Goal: Ask a question: Seek information or help from site administrators or community

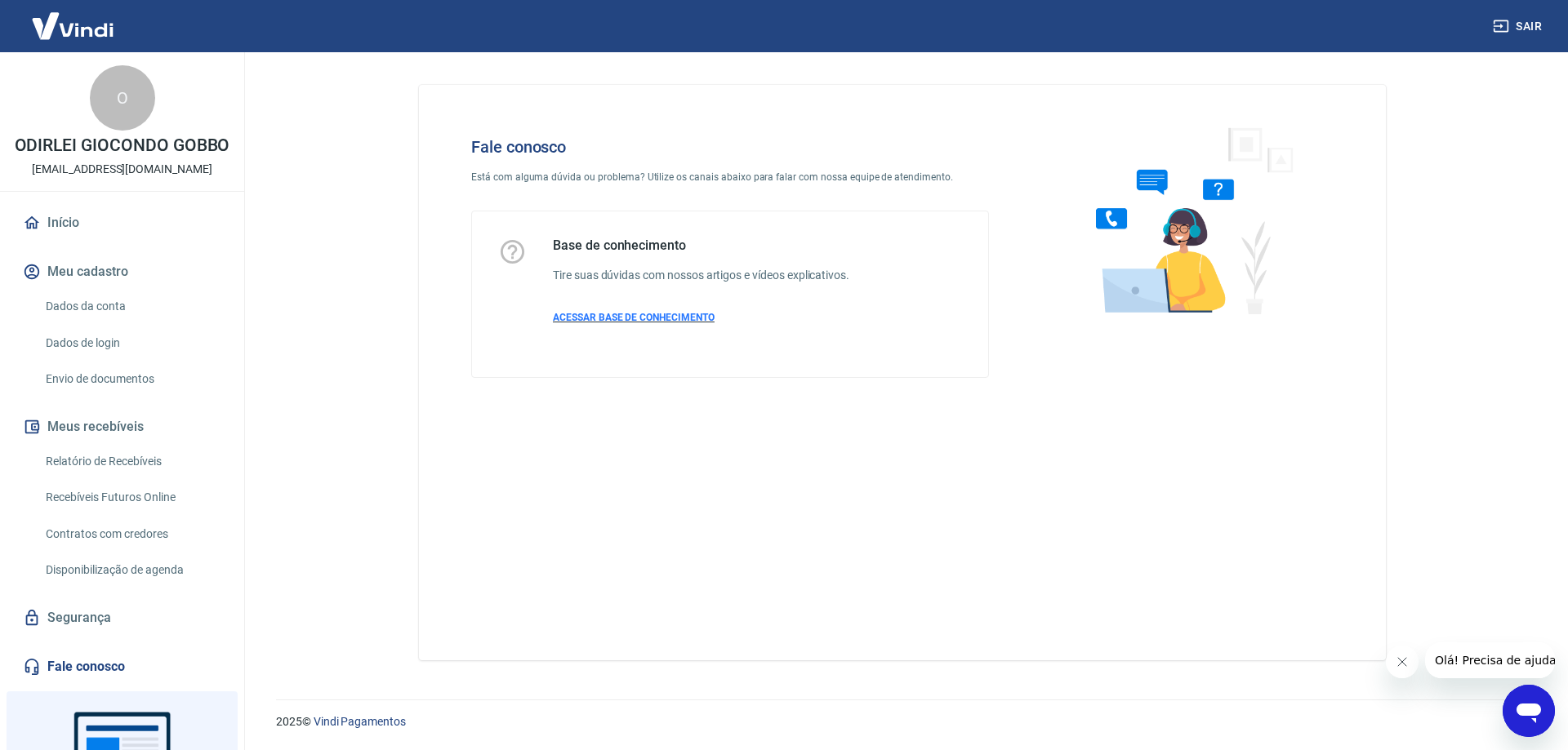
click at [647, 320] on span "ACESSAR BASE DE CONHECIMENTO" at bounding box center [633, 317] width 162 height 12
click at [77, 323] on link "Dados da conta" at bounding box center [132, 306] width 185 height 33
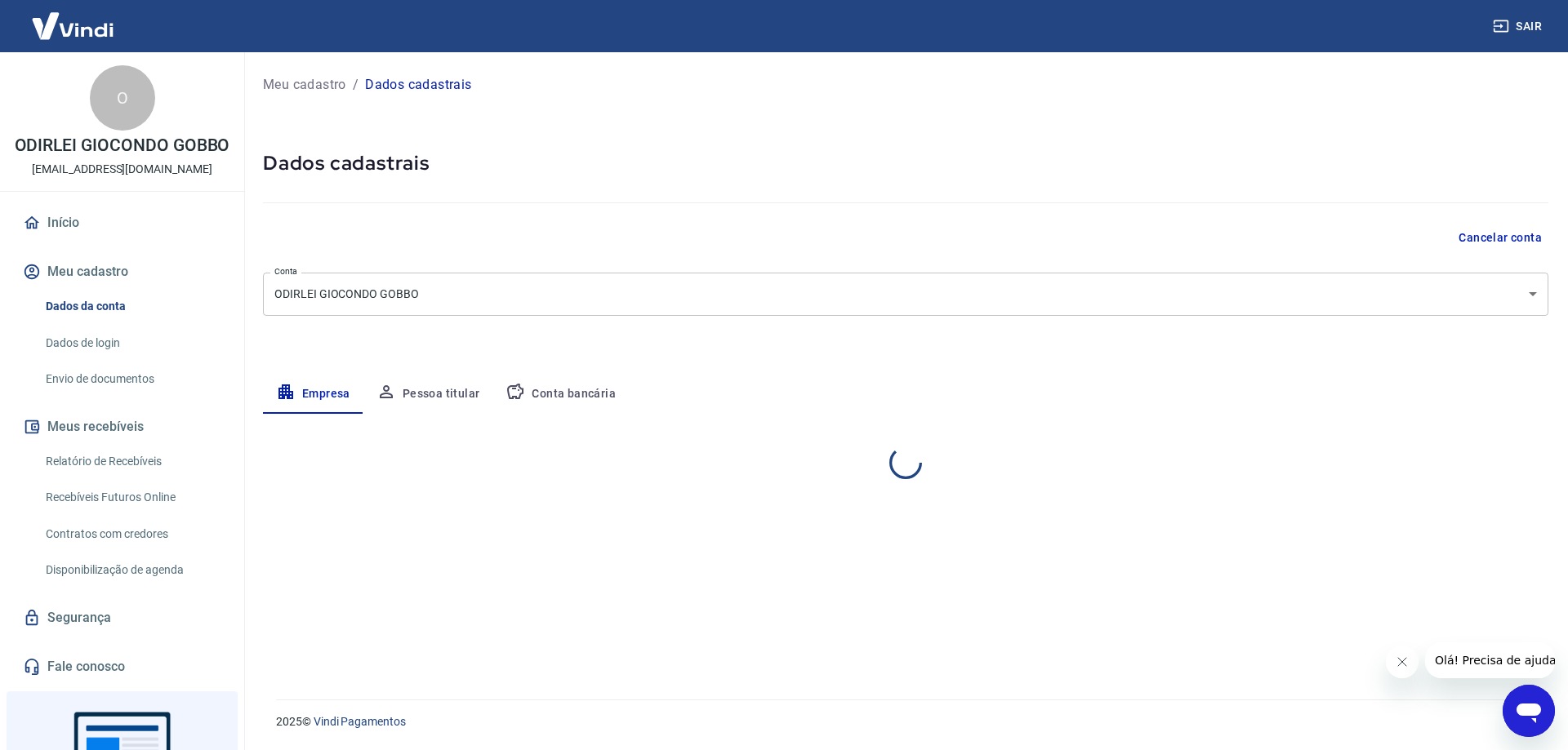
select select "SP"
select select "business"
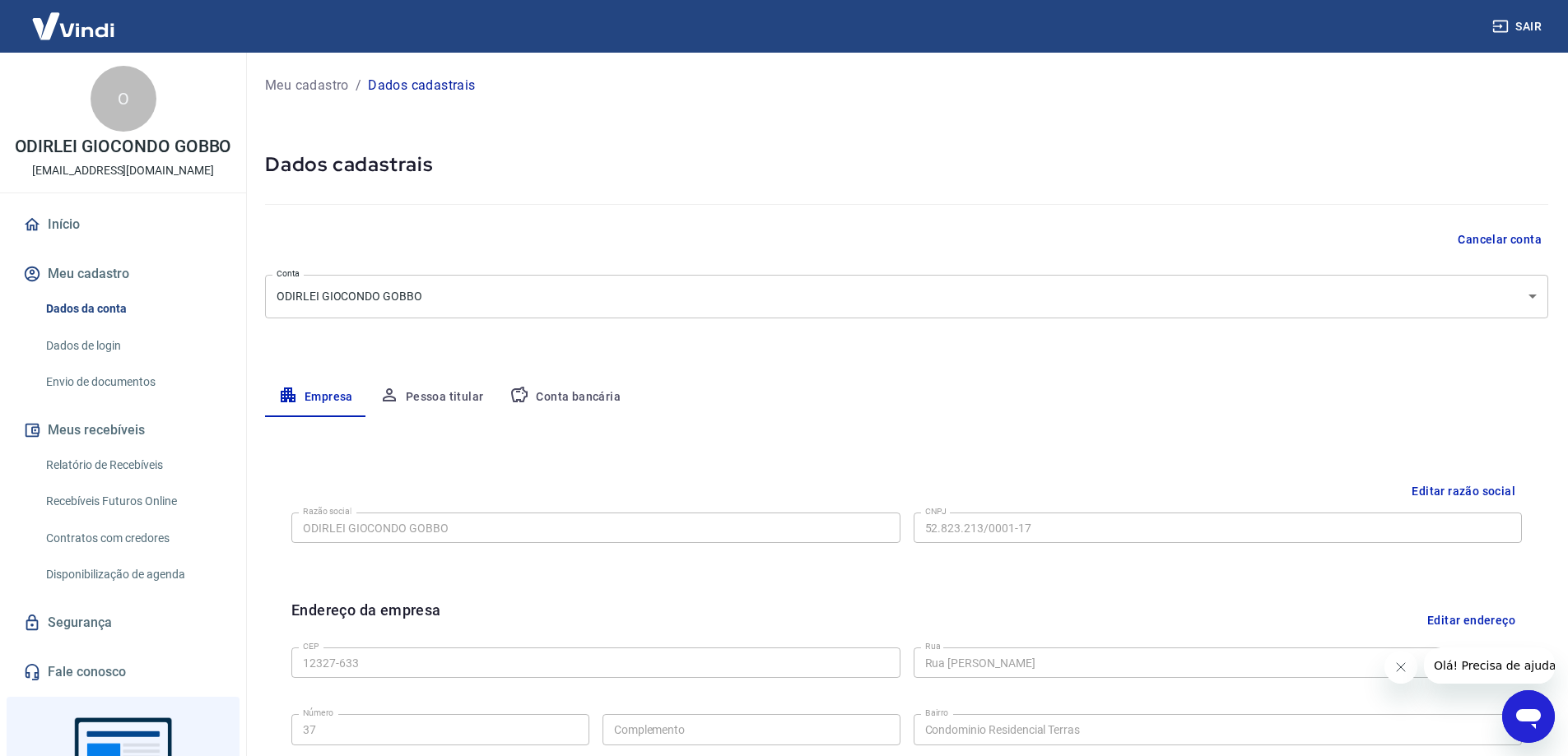
click at [1484, 239] on button "Cancelar conta" at bounding box center [1500, 240] width 97 height 31
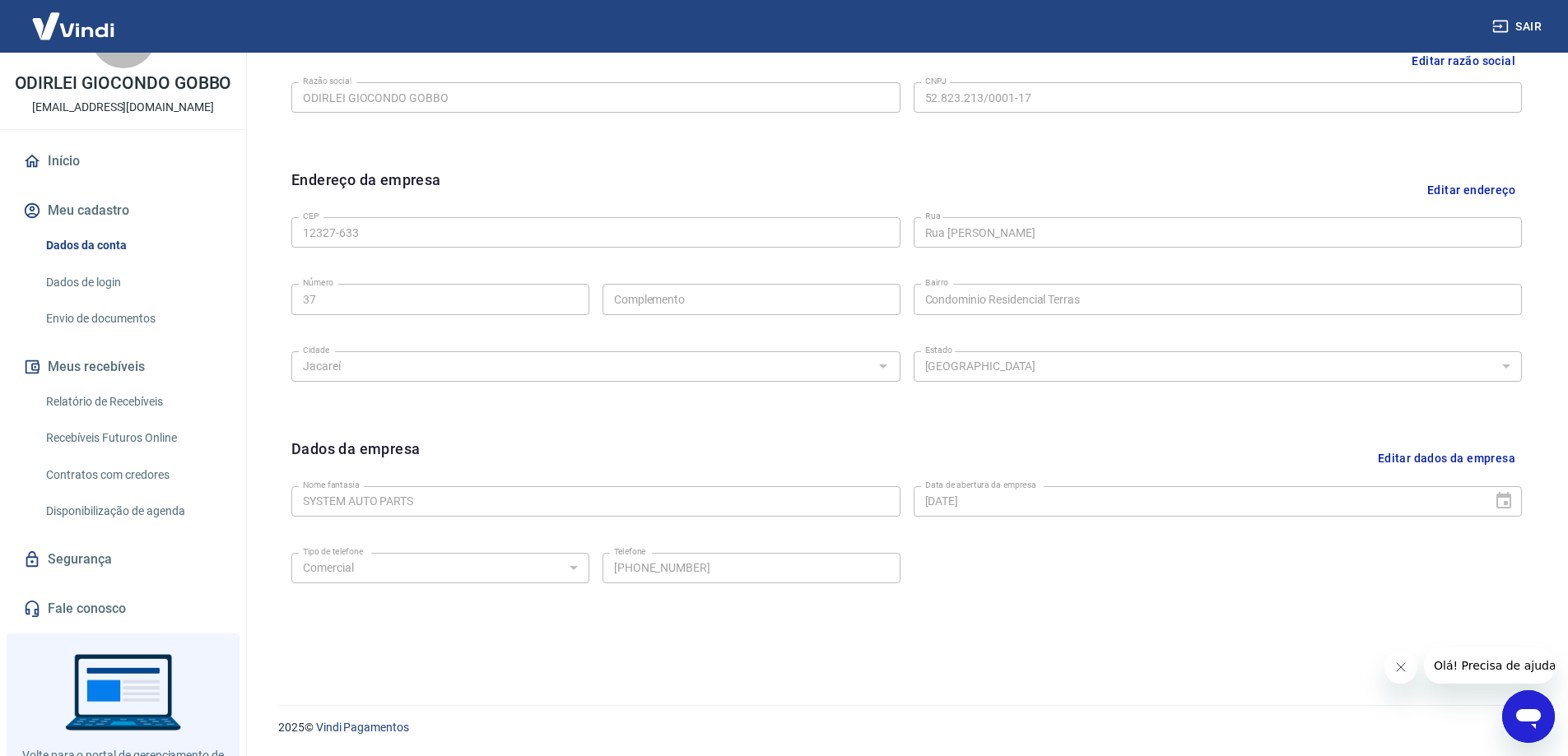
scroll to position [151, 0]
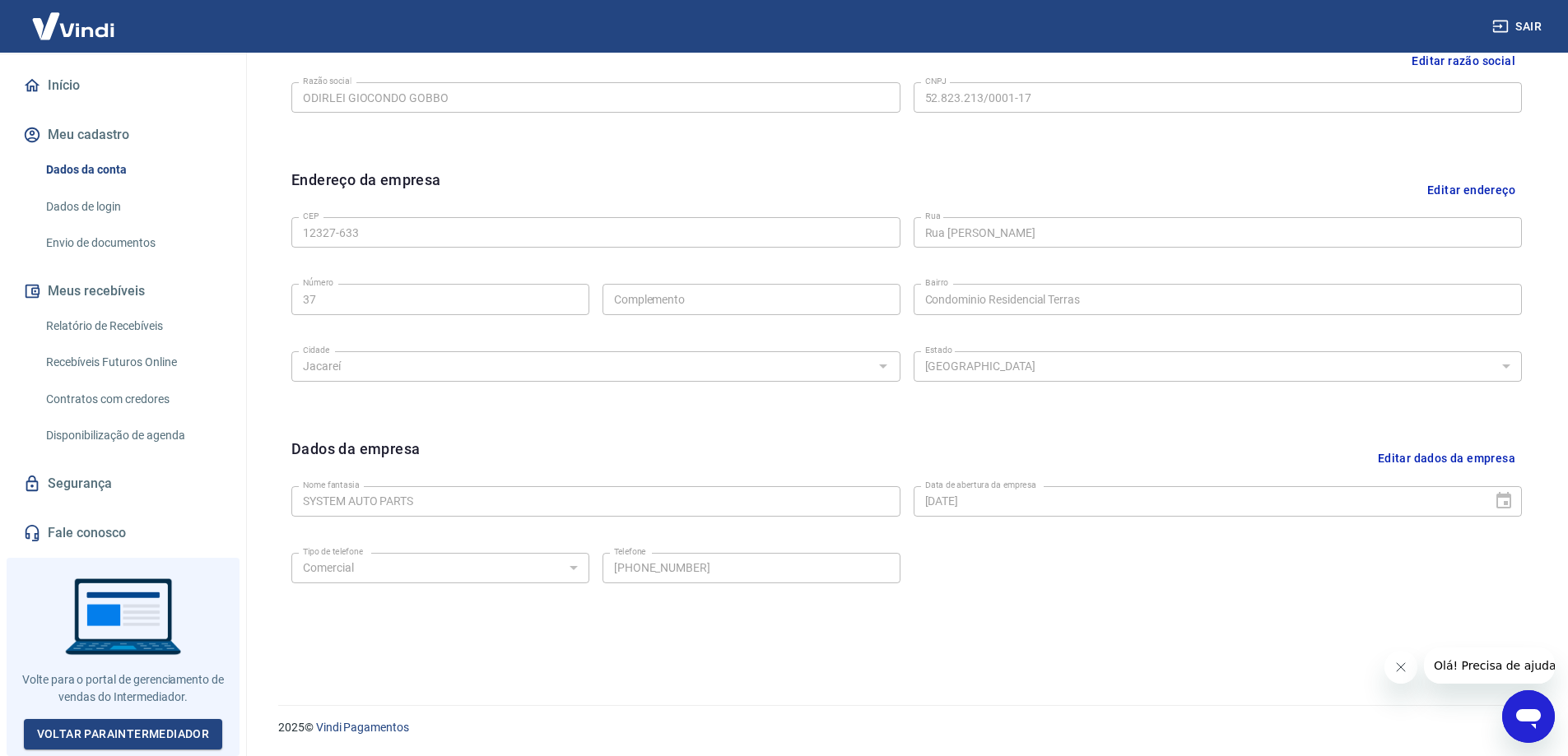
click at [98, 537] on link "Fale conosco" at bounding box center [123, 533] width 207 height 36
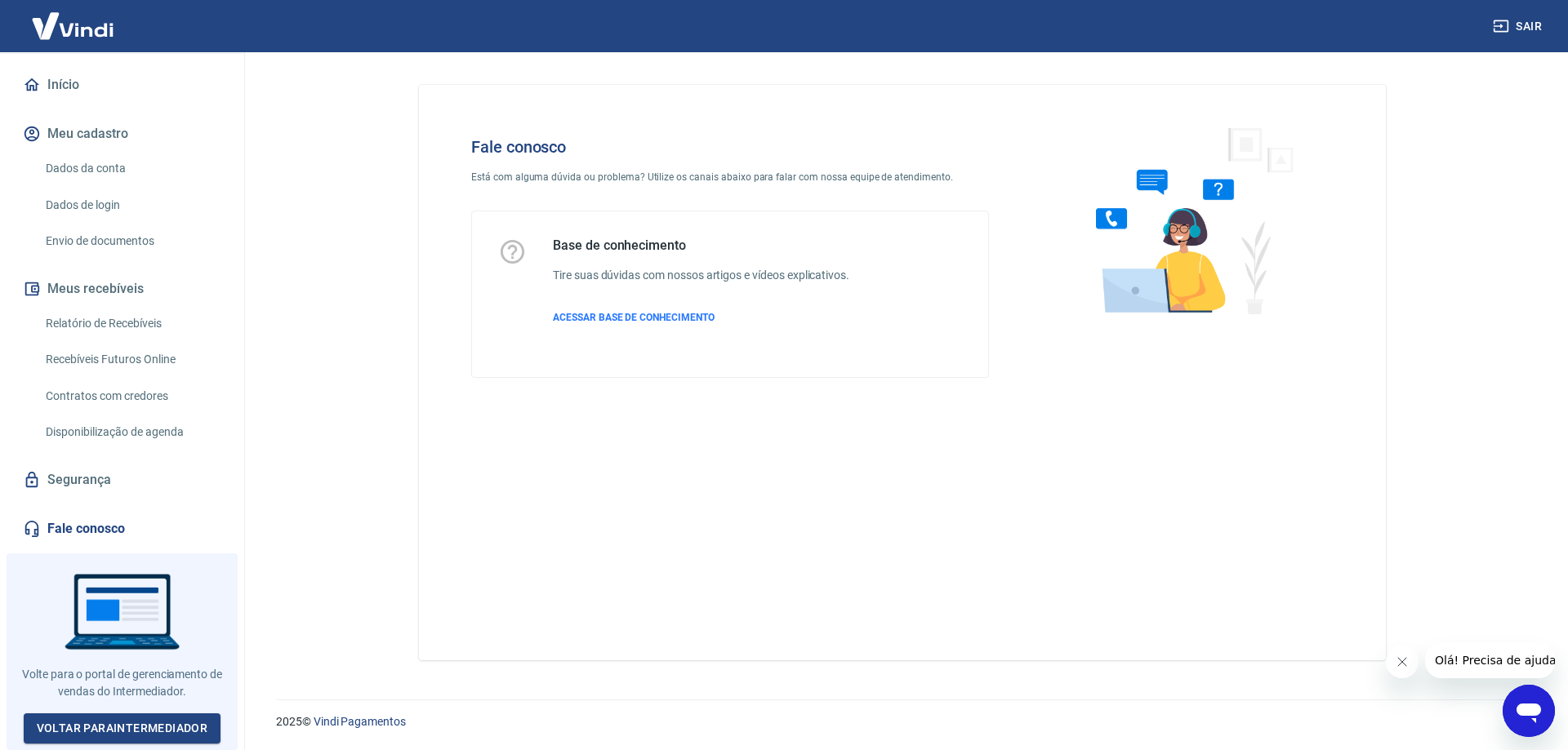
click at [1517, 688] on div "Abrir janela de mensagens" at bounding box center [1529, 711] width 49 height 49
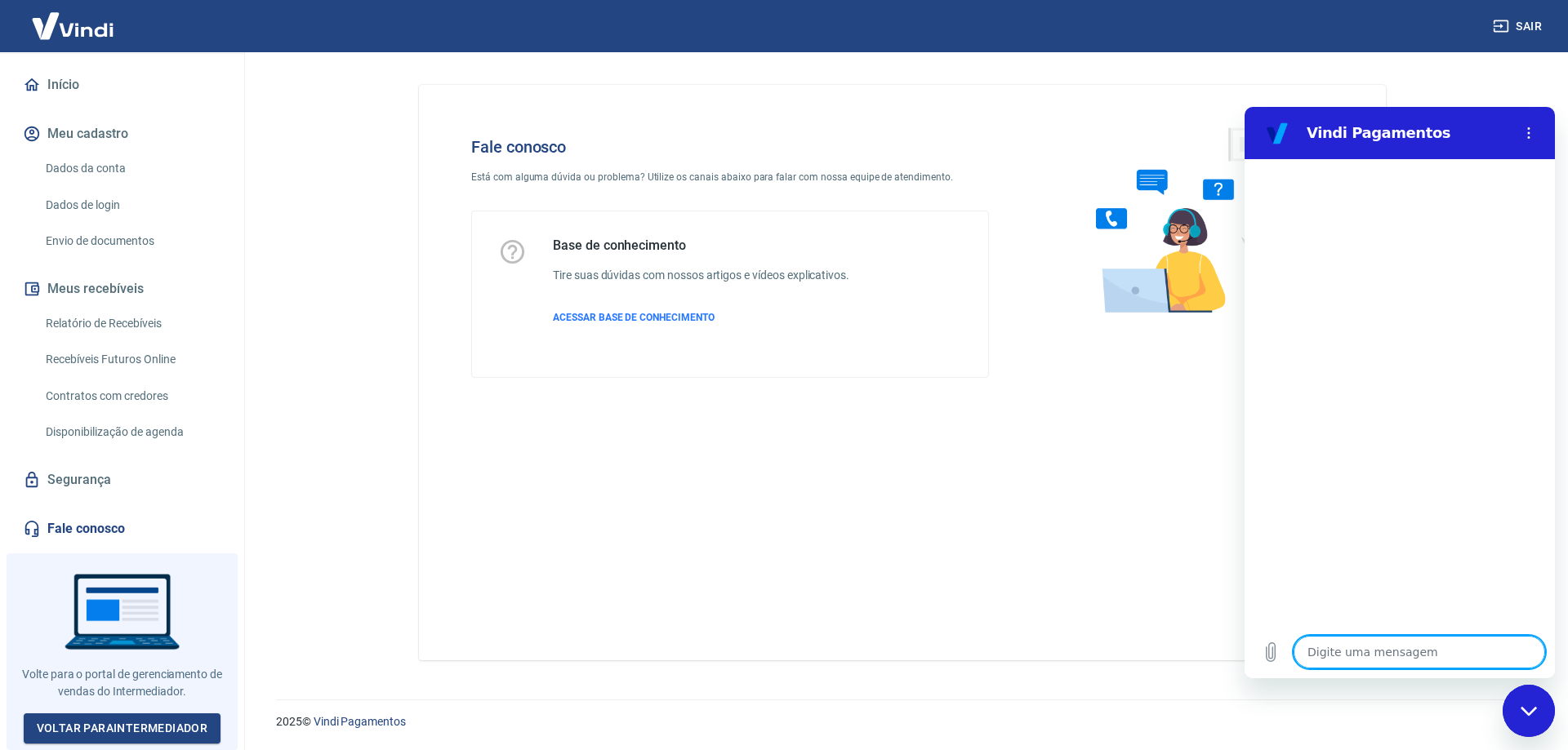
click at [1366, 651] on textarea at bounding box center [1418, 652] width 252 height 32
type textarea "o"
type textarea "x"
type textarea "ol"
type textarea "x"
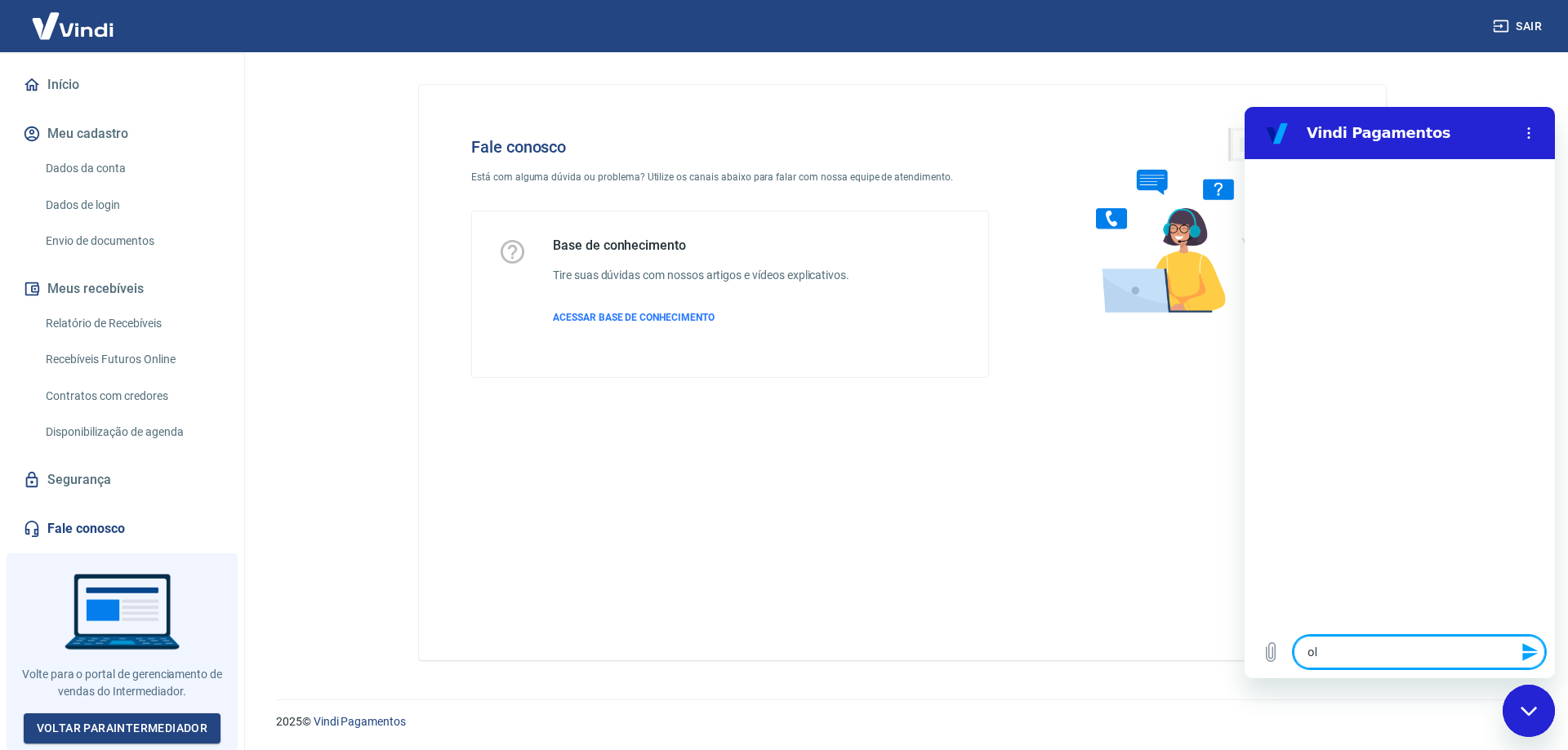
type textarea "olá"
type textarea "x"
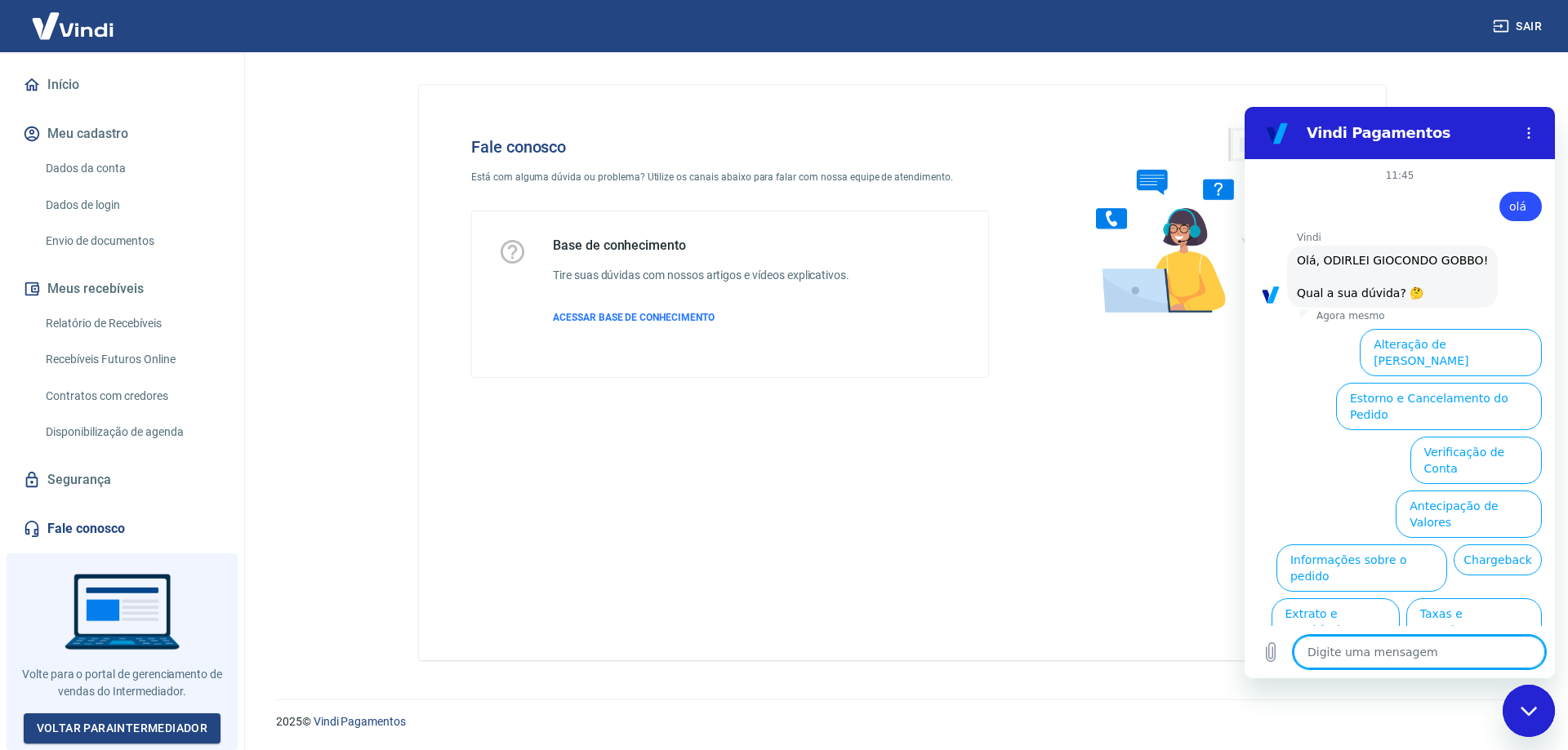
scroll to position [38, 0]
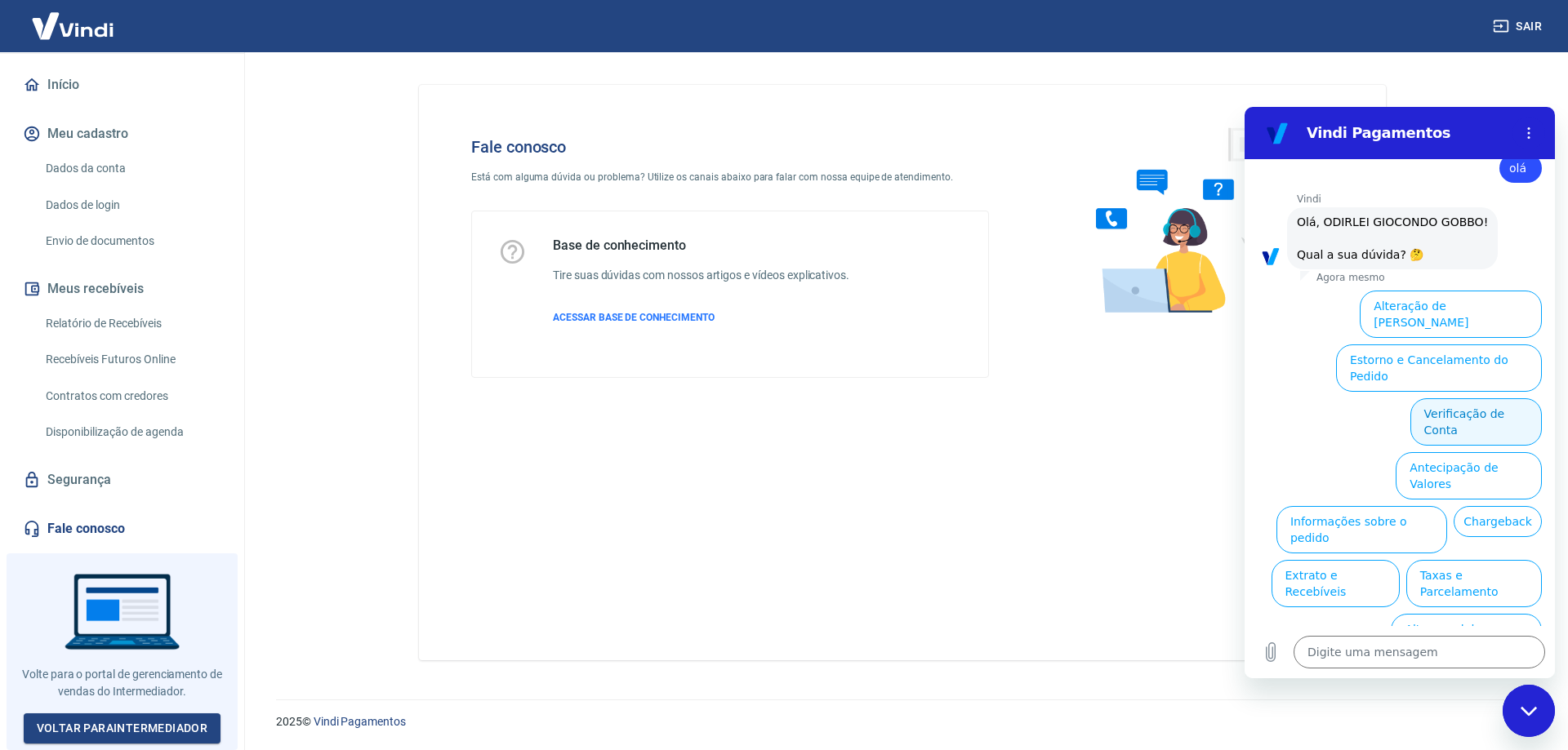
click at [1504, 398] on button "Verificação de Conta" at bounding box center [1476, 422] width 132 height 47
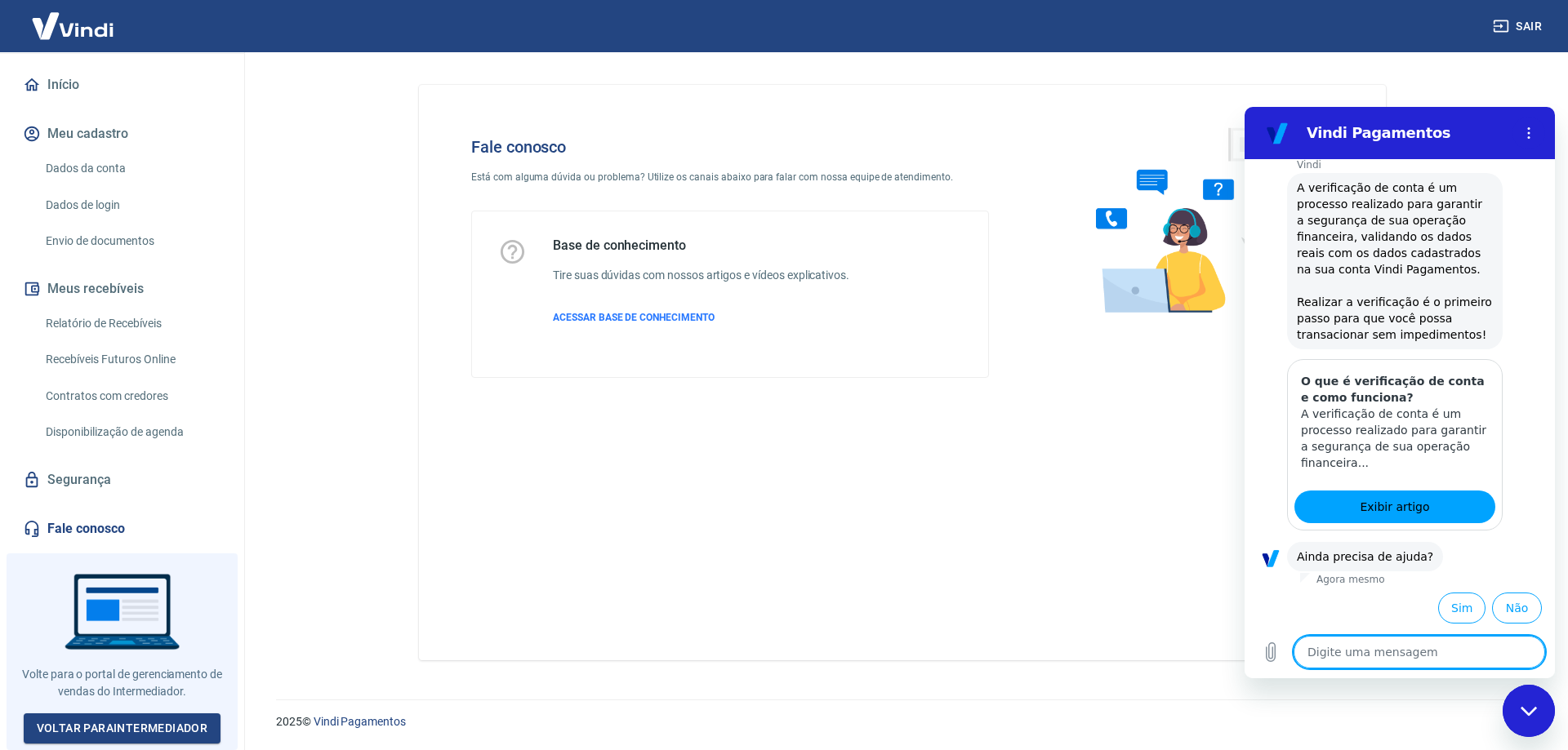
scroll to position [200, 0]
click at [1460, 614] on button "Sim" at bounding box center [1461, 606] width 47 height 31
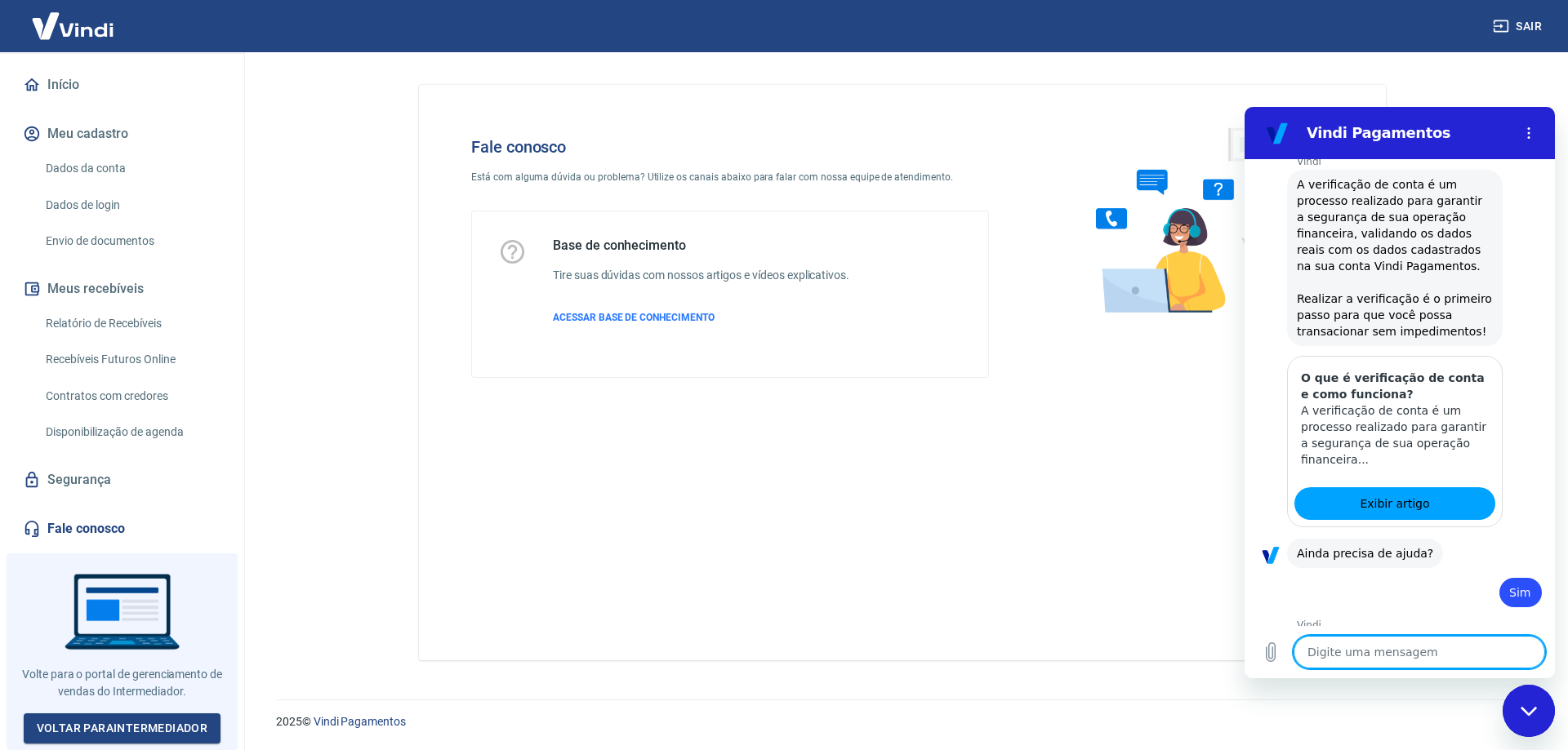
type textarea "x"
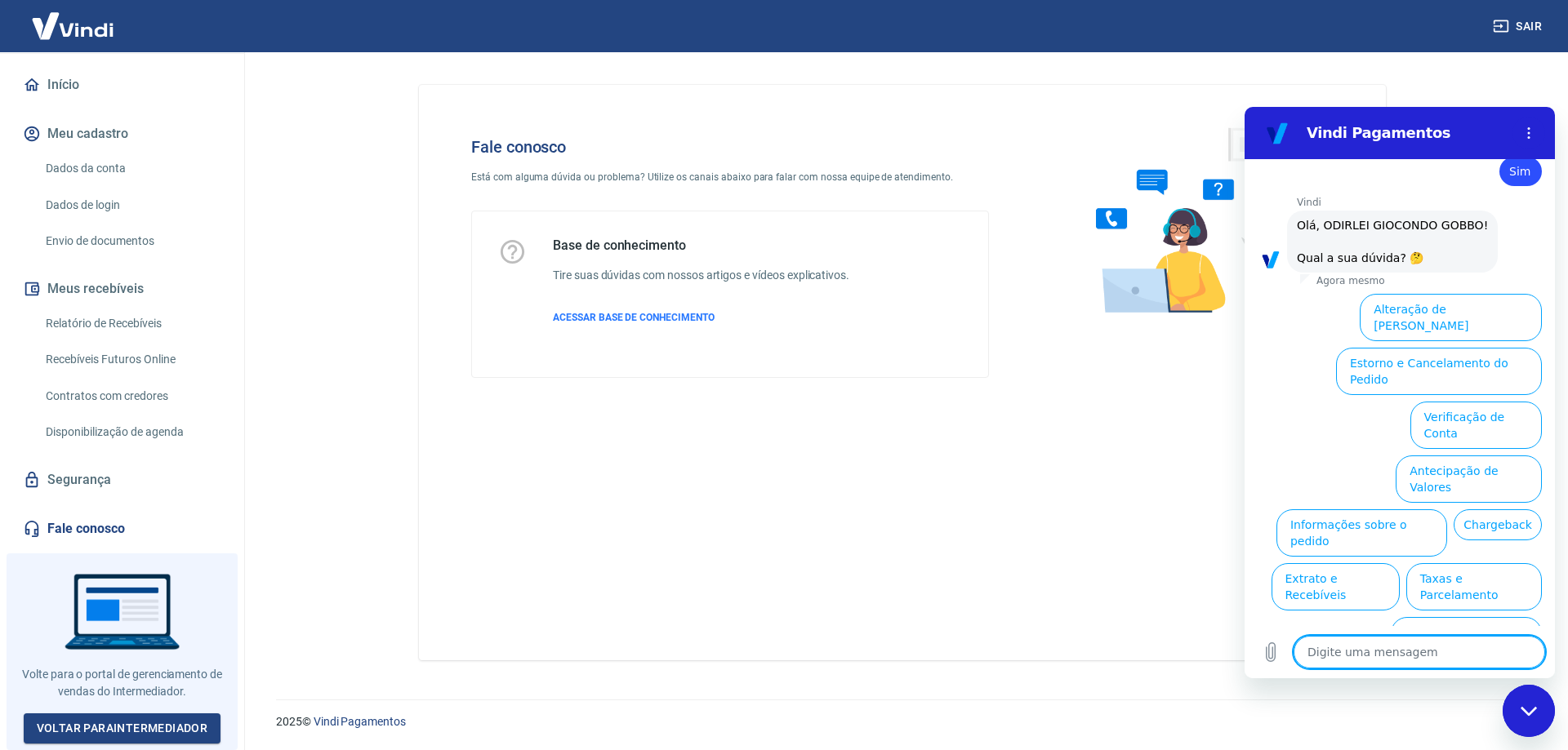
scroll to position [626, 0]
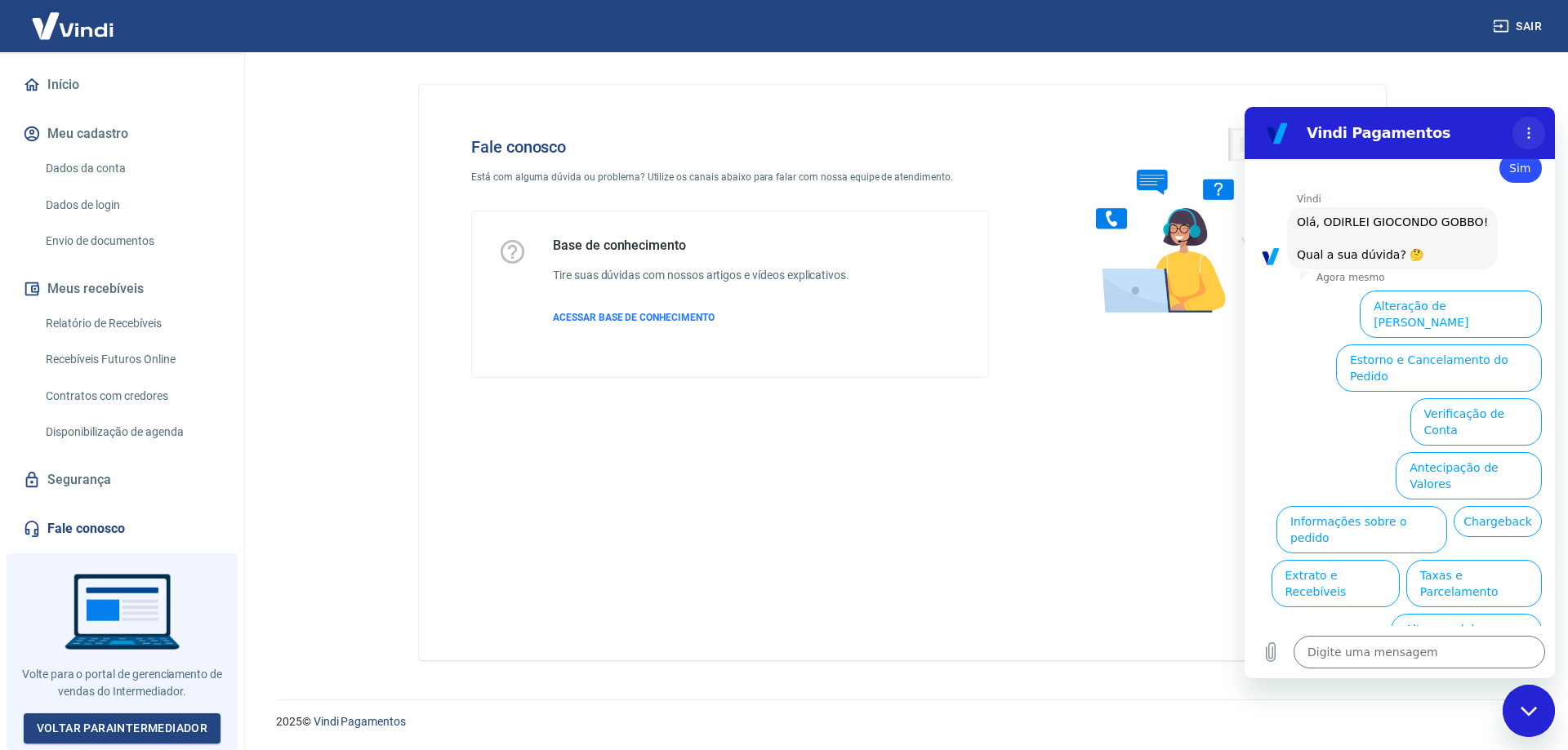
click at [1531, 116] on button "Menu de opções" at bounding box center [1529, 132] width 32 height 32
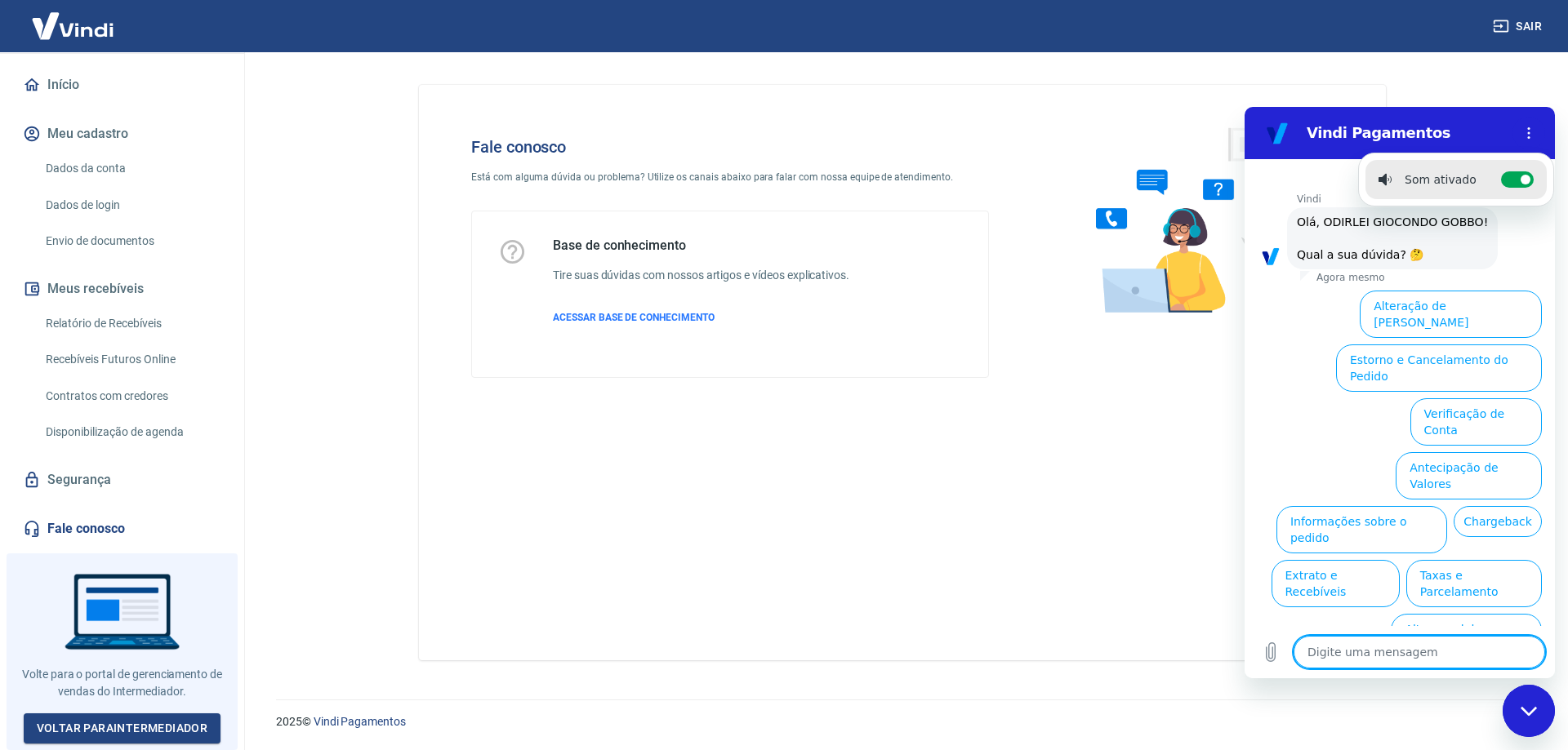
click at [1328, 650] on textarea at bounding box center [1418, 652] width 252 height 32
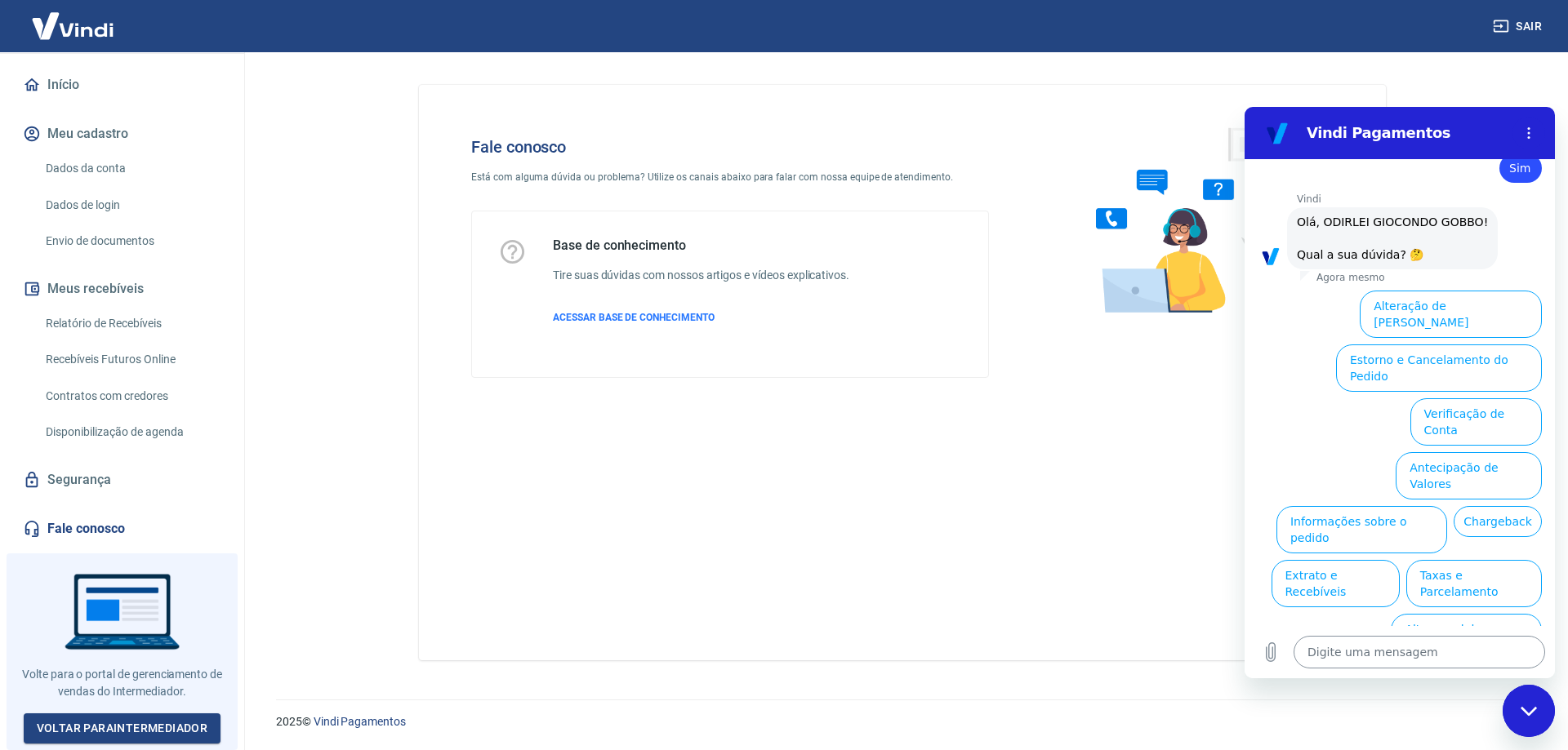
click at [1338, 643] on textarea at bounding box center [1418, 652] width 252 height 32
type textarea "c"
type textarea "x"
type textarea "ca"
type textarea "x"
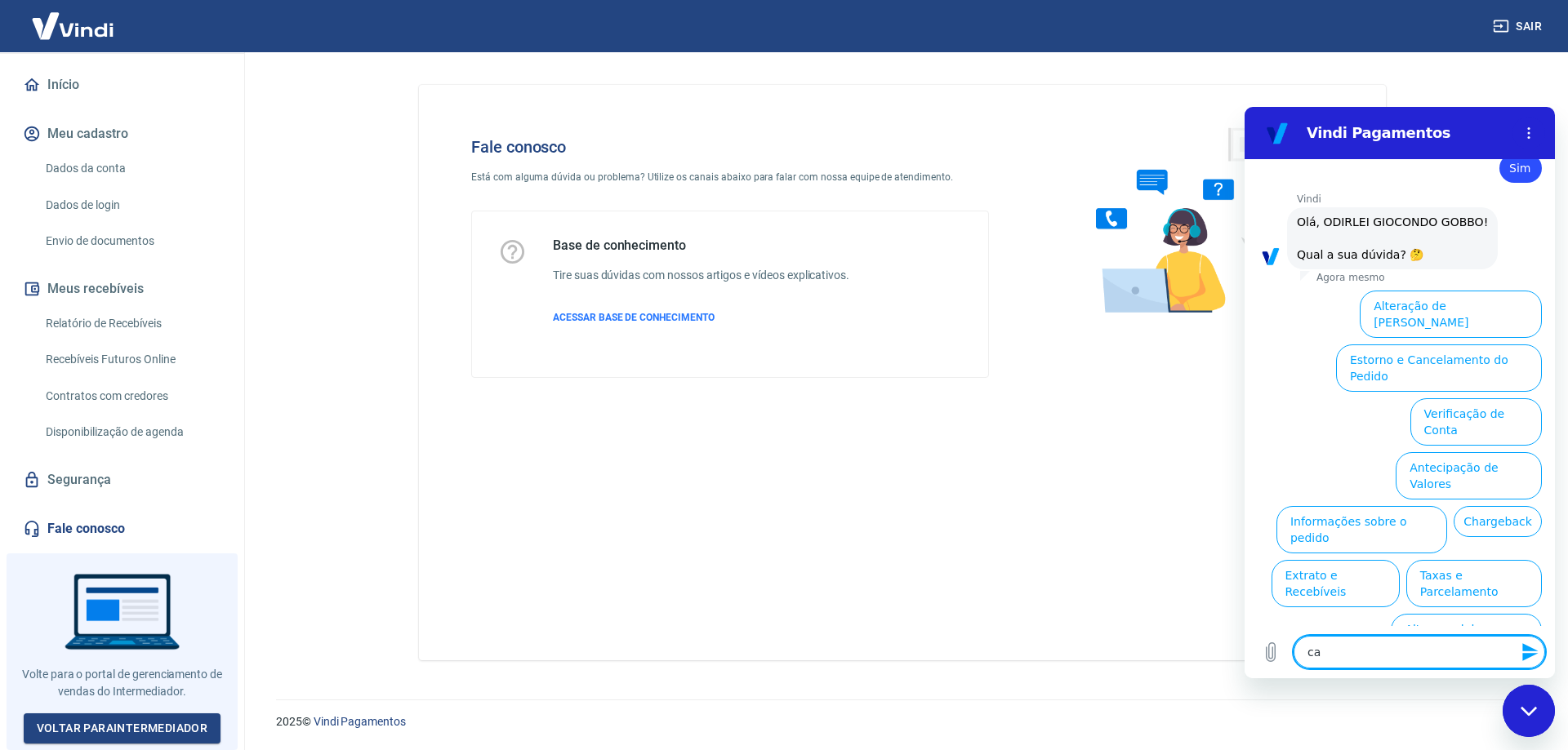
type textarea "can"
type textarea "x"
type textarea "canc"
type textarea "x"
type textarea "cance"
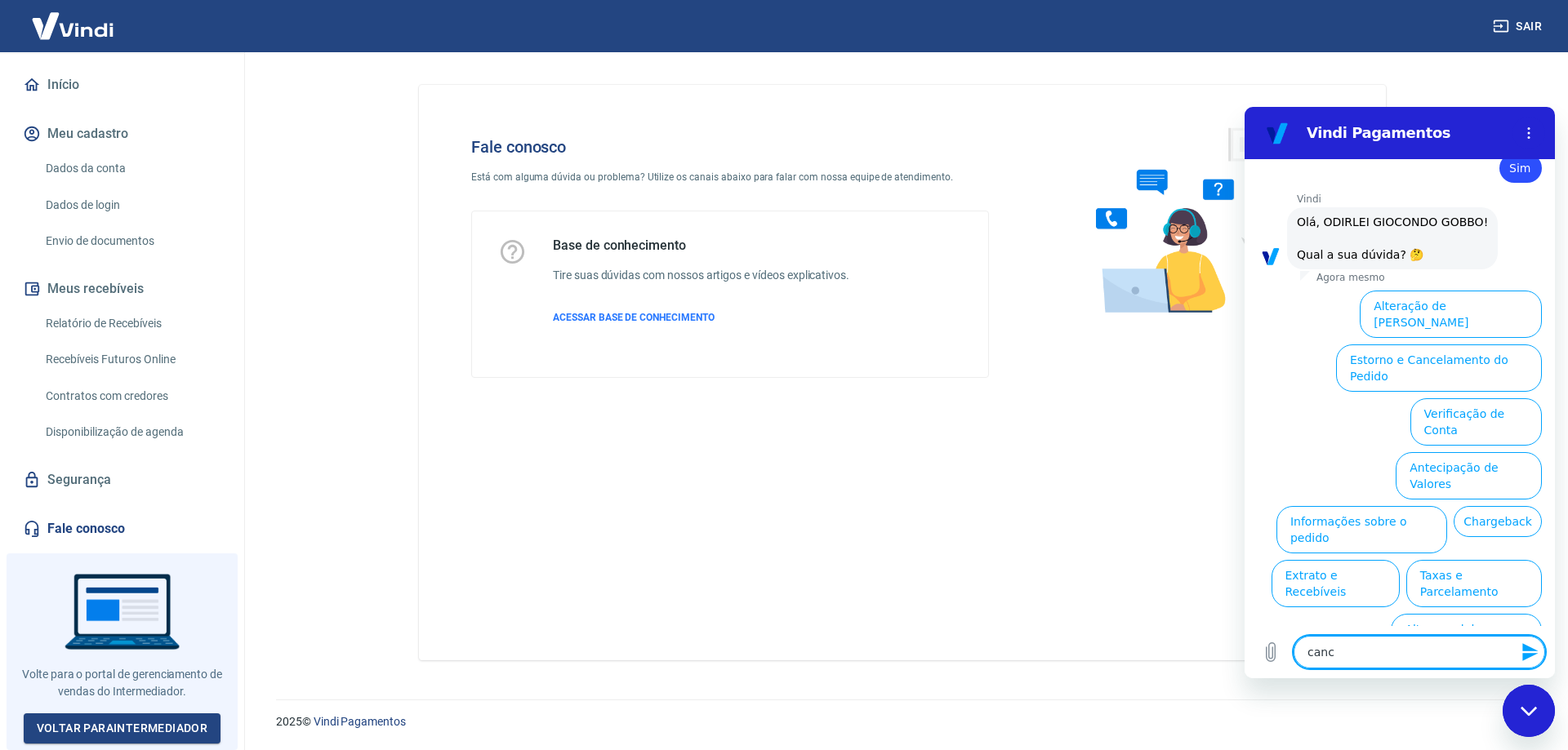
type textarea "x"
type textarea "cancel"
type textarea "x"
type textarea "cancela"
type textarea "x"
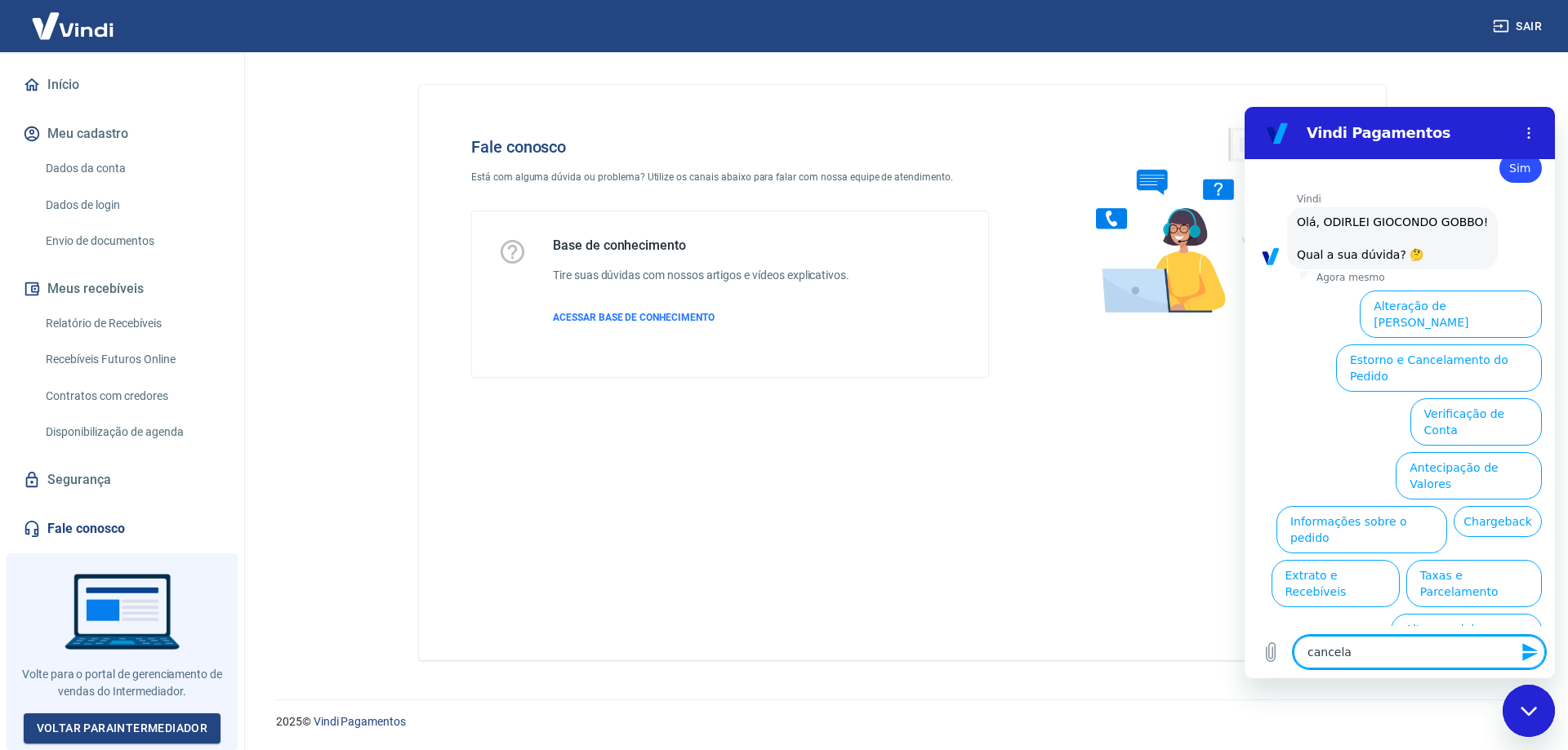
type textarea "cancelar"
type textarea "x"
type textarea "cancelar"
type textarea "x"
type textarea "cancelar c"
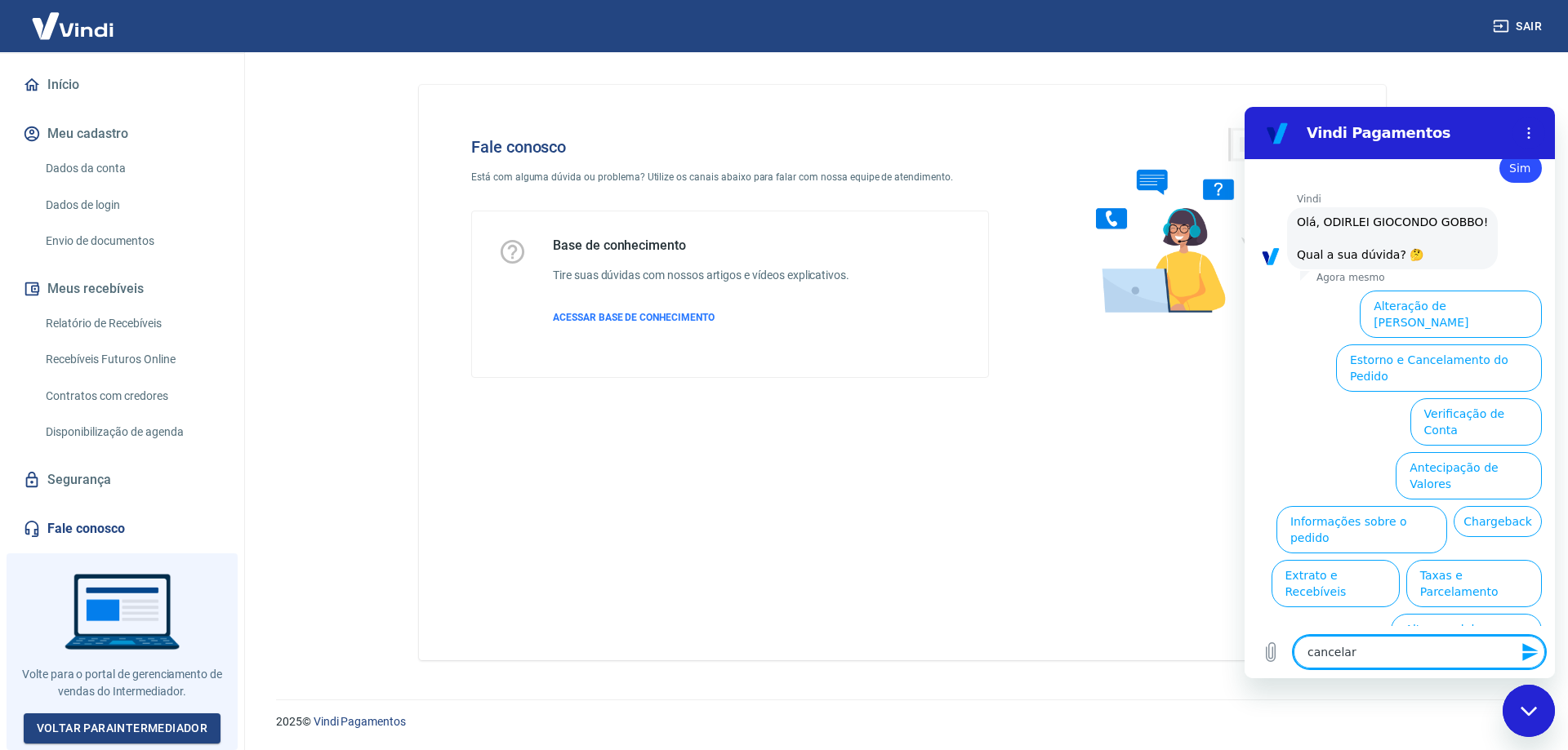
type textarea "x"
type textarea "cancelar co"
type textarea "x"
type textarea "cancelar con"
type textarea "x"
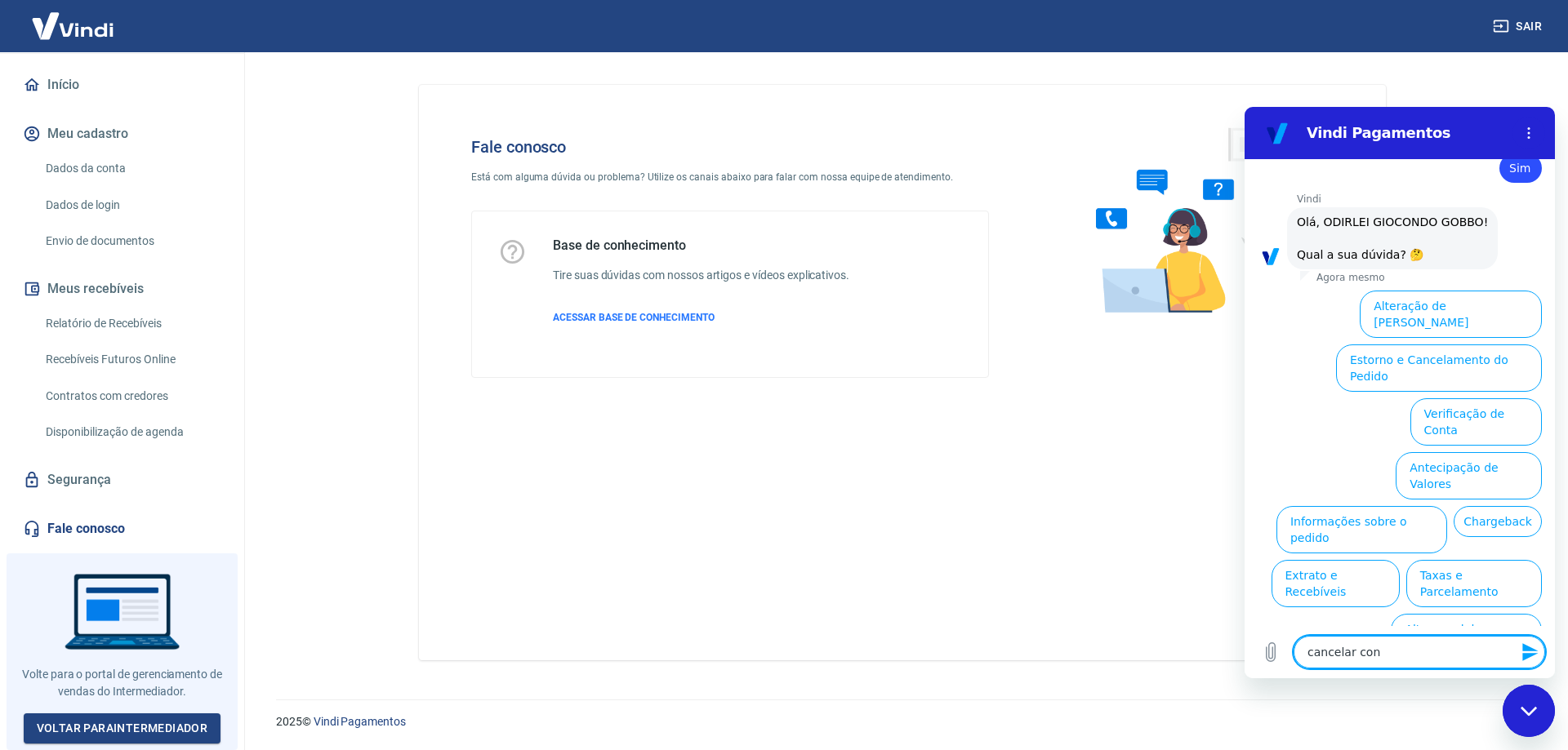
type textarea "cancelar cont"
type textarea "x"
type textarea "cancelar conta"
type textarea "x"
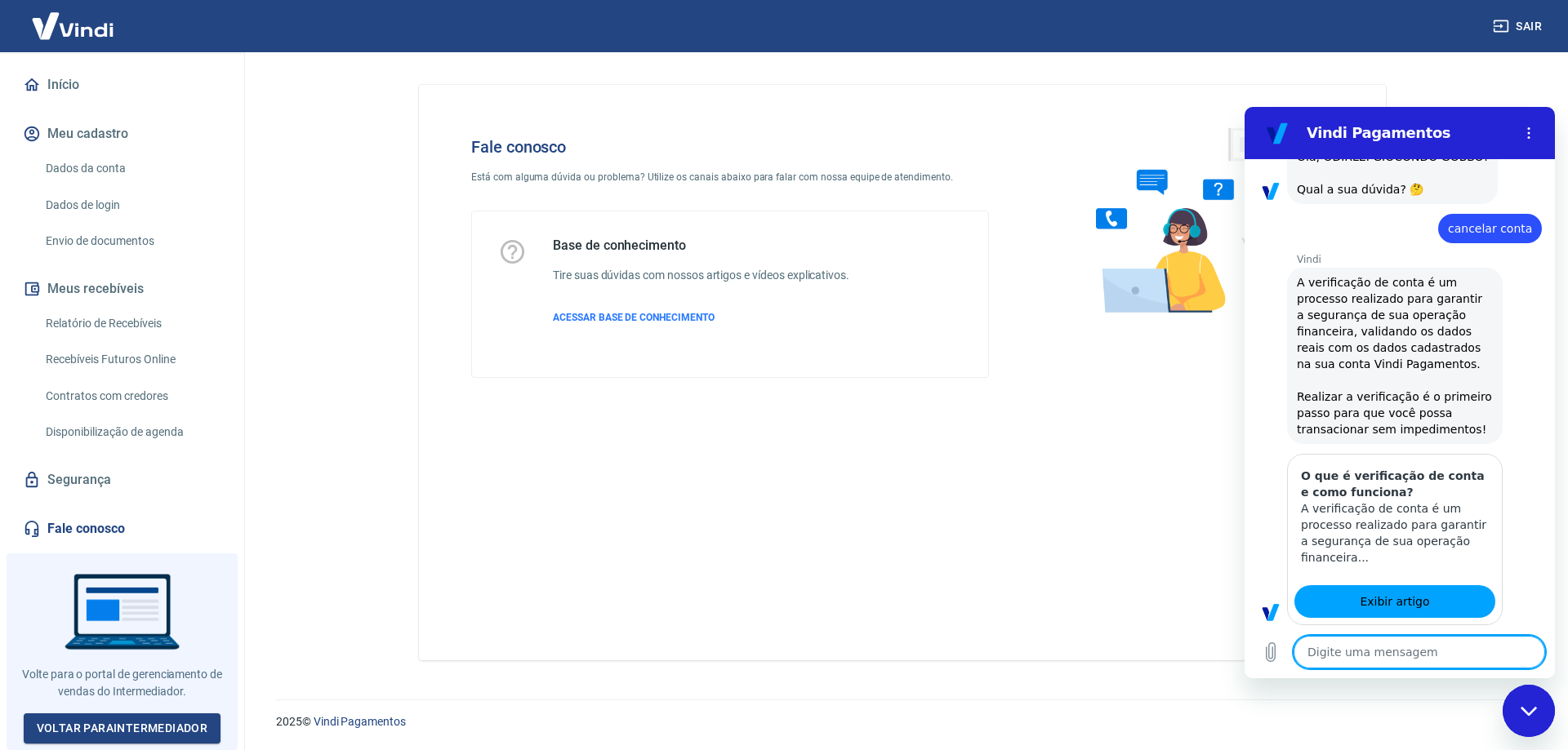
type textarea "x"
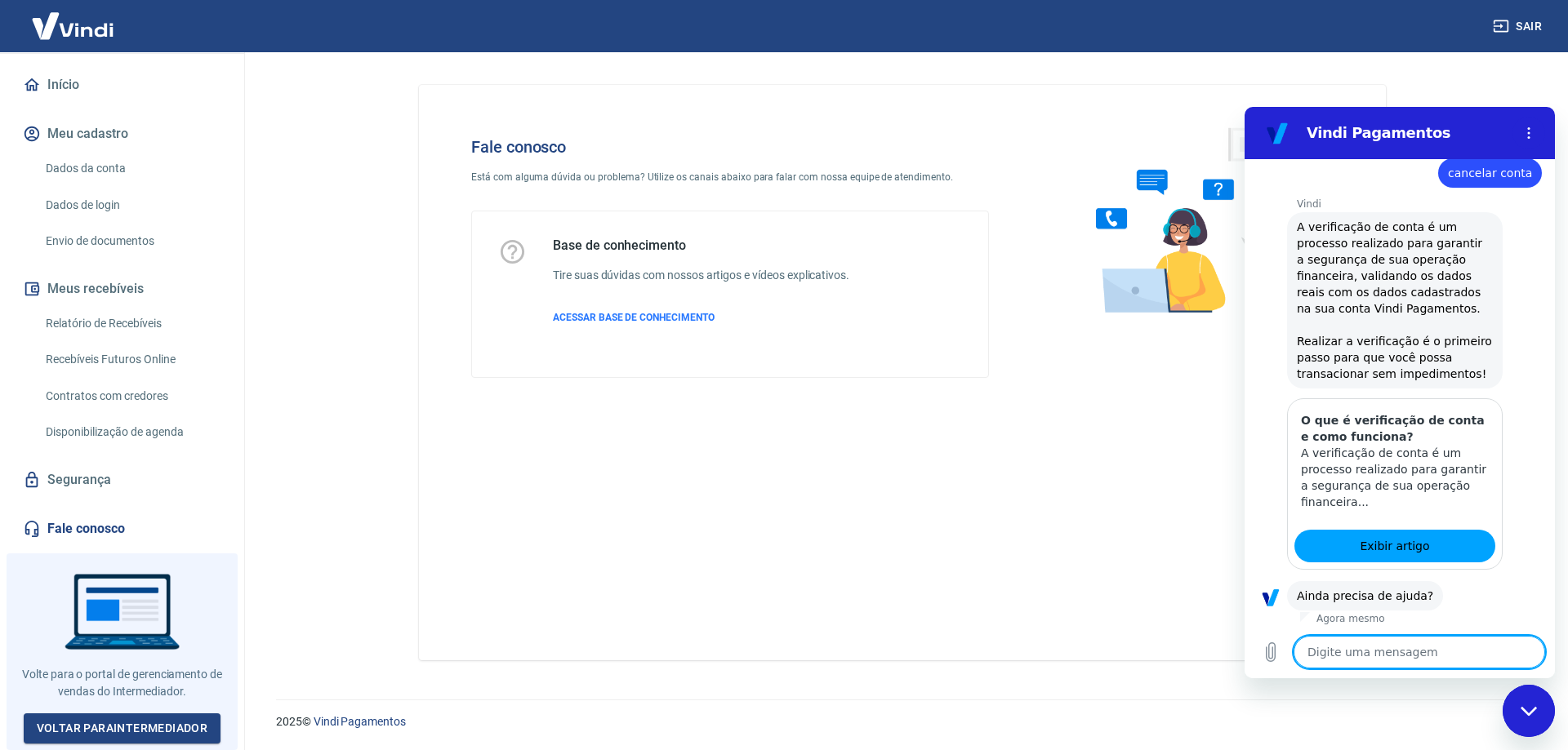
scroll to position [788, 0]
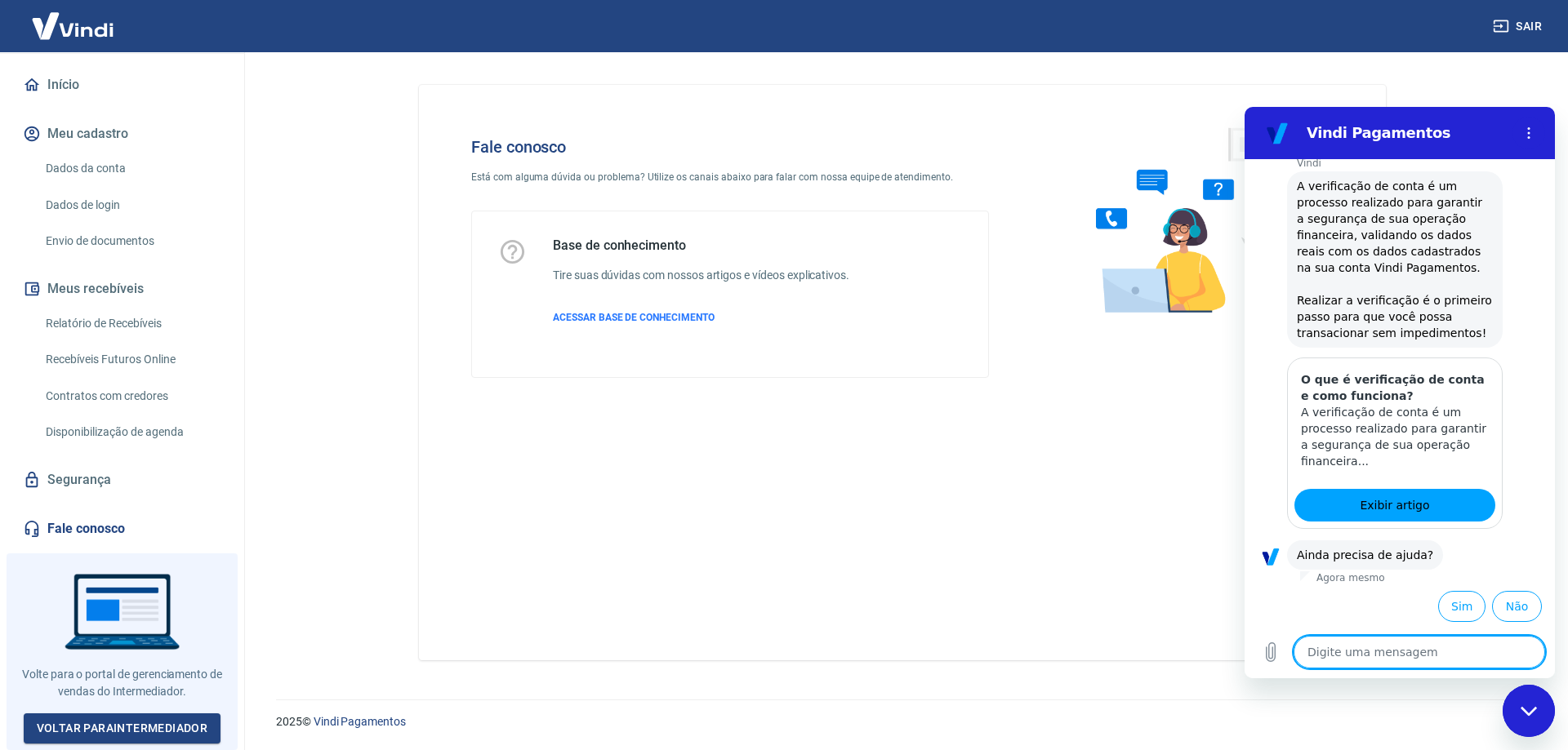
type textarea "Q"
type textarea "x"
type textarea "QU"
type textarea "x"
type textarea "QUE"
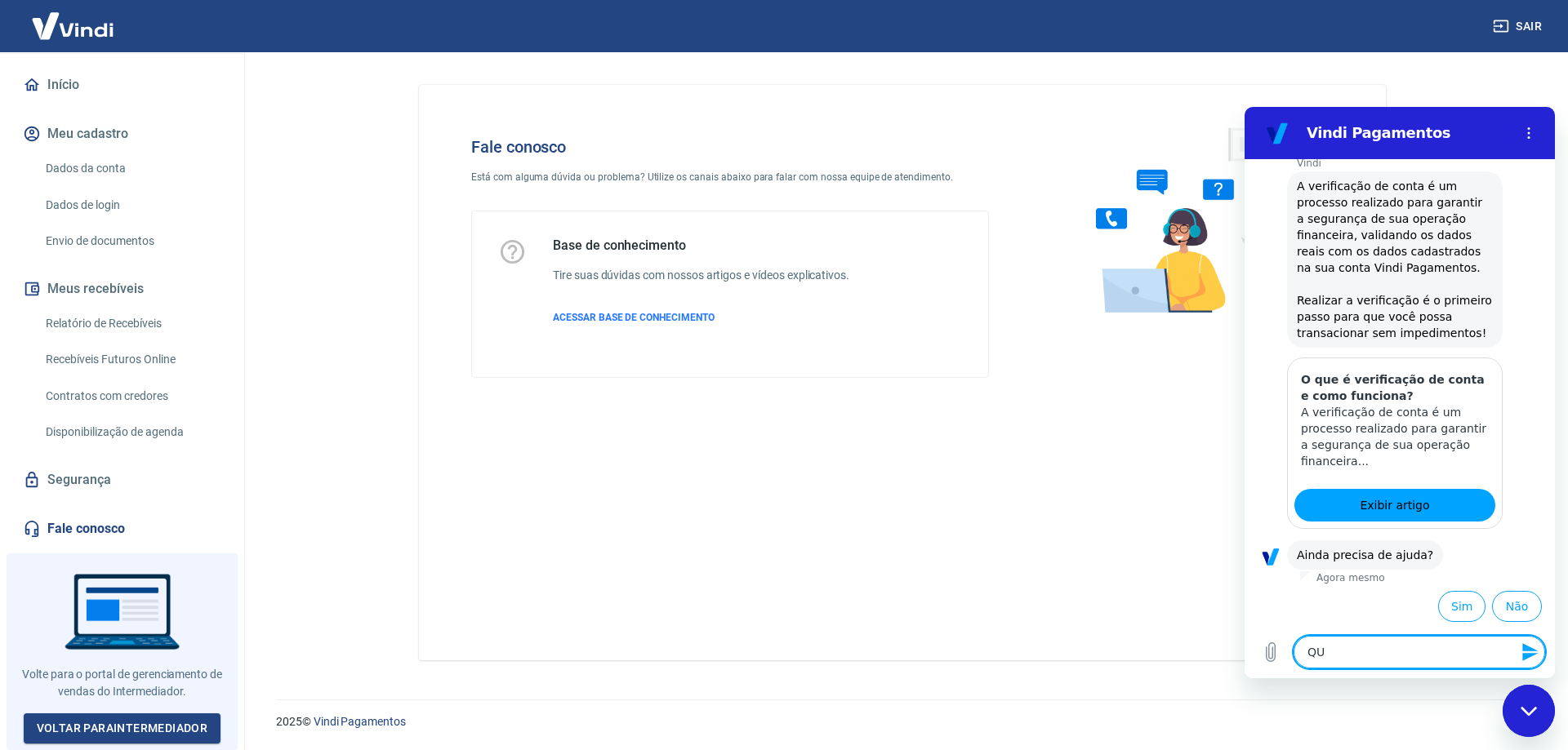
type textarea "x"
type textarea "QUER"
type textarea "x"
type textarea "QUE"
type textarea "x"
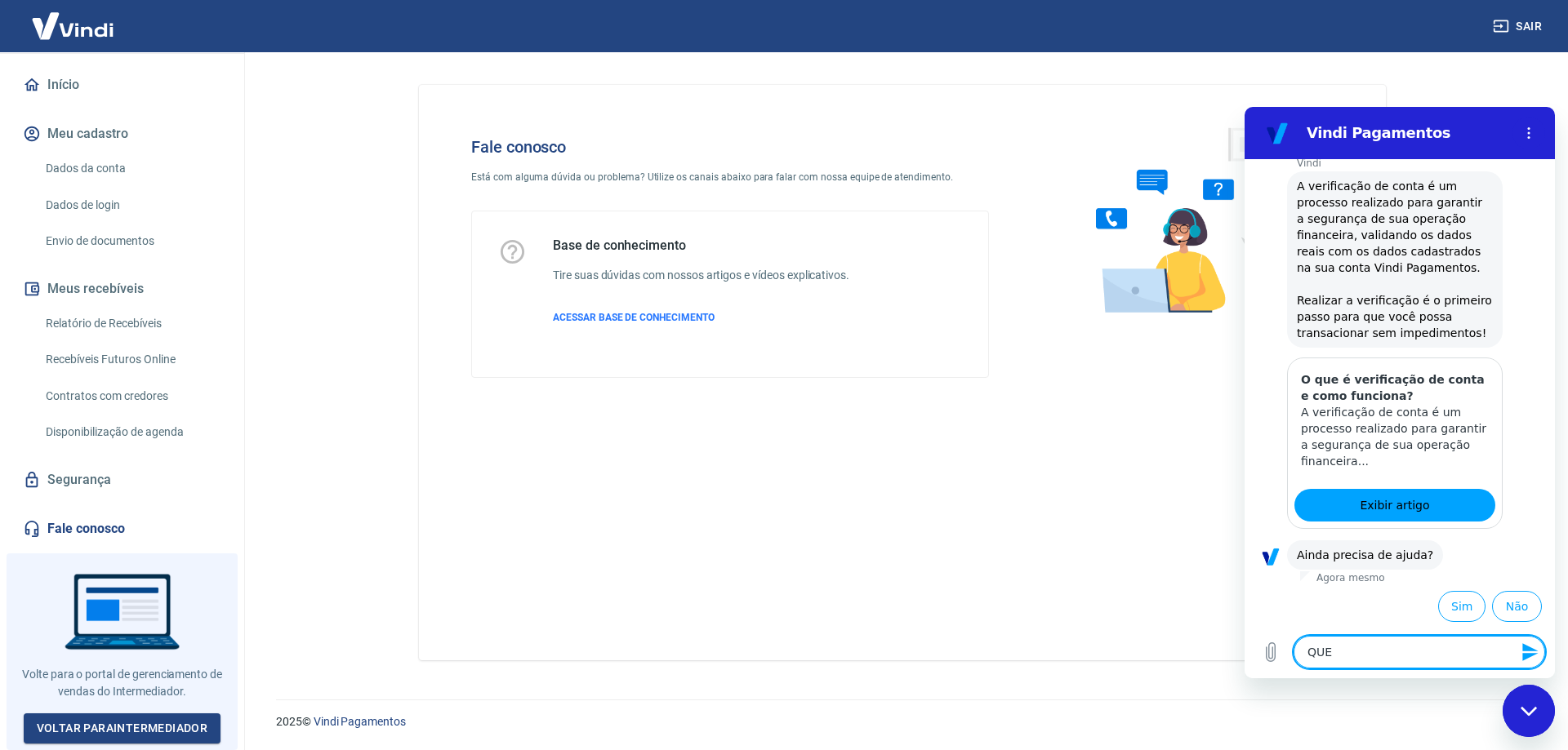
type textarea "QU"
type textarea "x"
type textarea "Q"
type textarea "x"
type textarea "Qu"
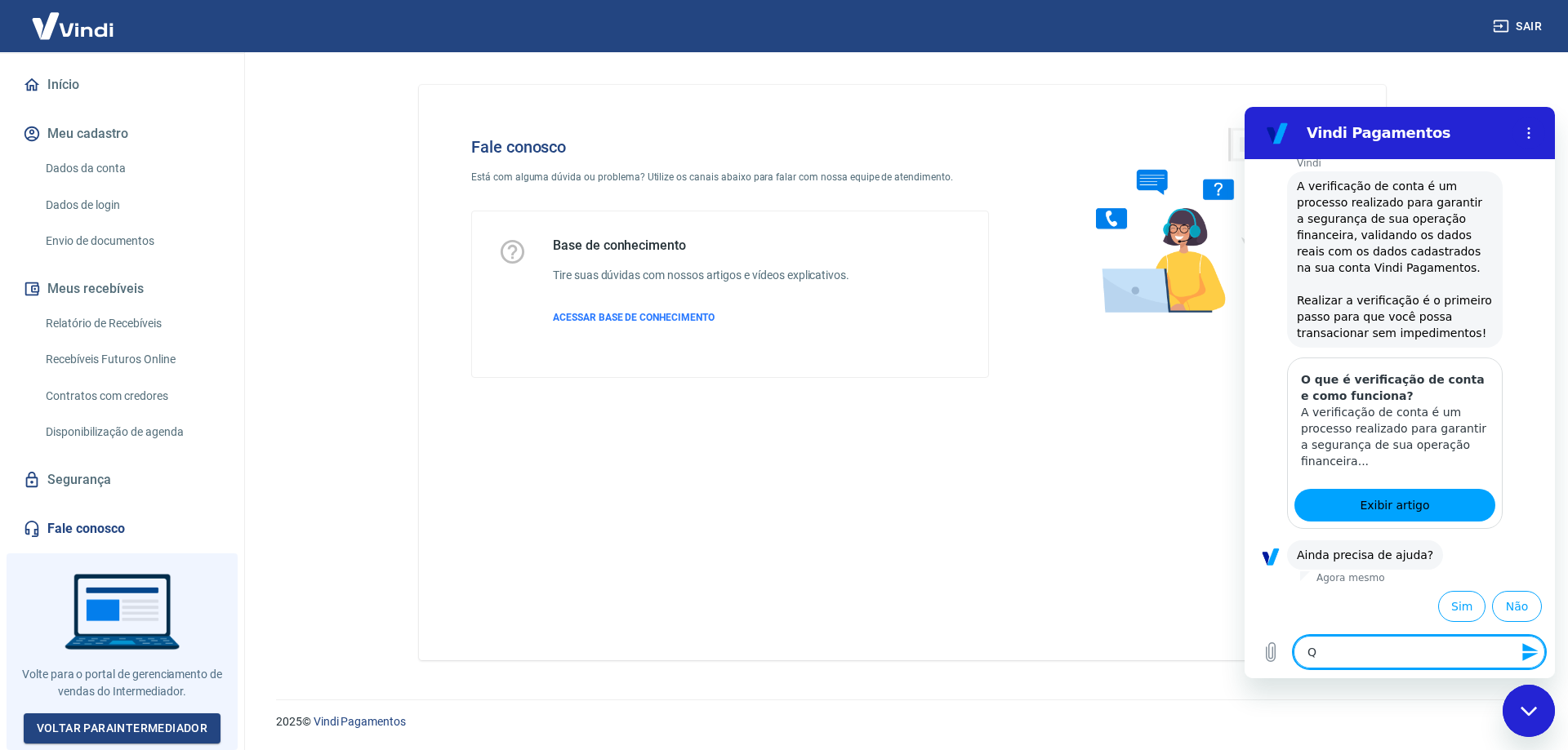
type textarea "x"
type textarea "Que"
type textarea "x"
type textarea "Quer"
type textarea "x"
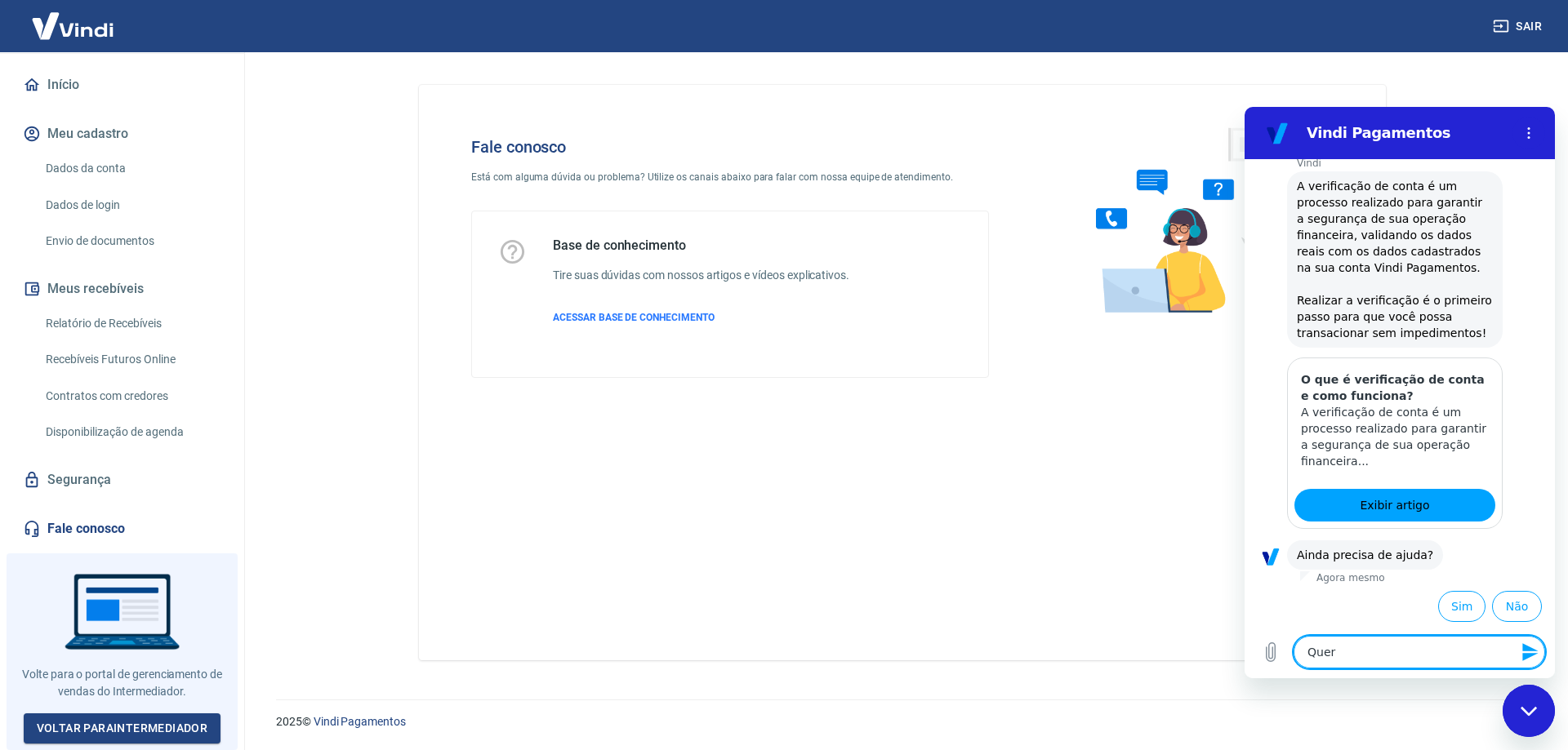
type textarea "Quero"
type textarea "x"
type textarea "Quero"
type textarea "x"
type textarea "Quero c"
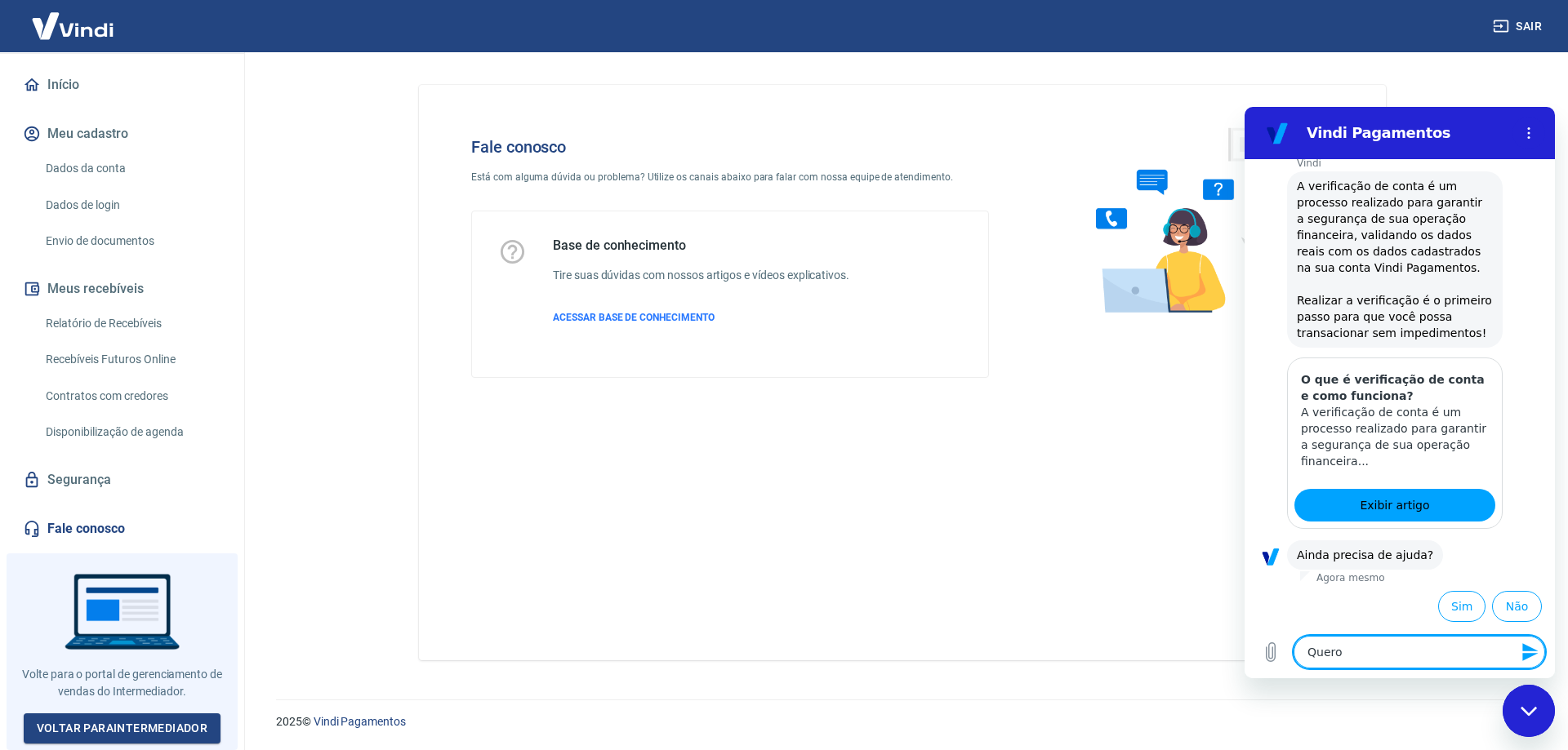
type textarea "x"
type textarea "Quero ca"
type textarea "x"
type textarea "Quero can"
type textarea "x"
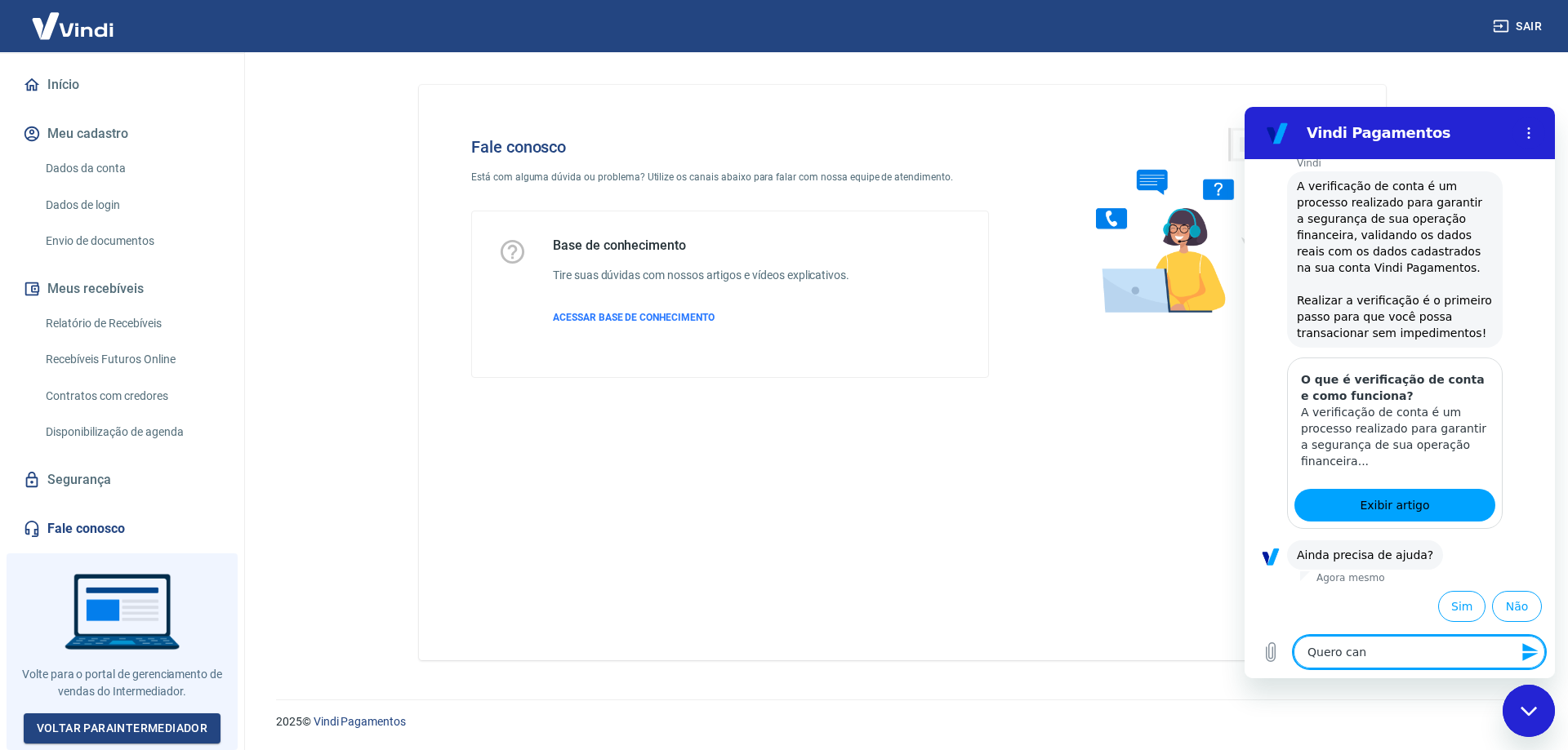
type textarea "Quero canc"
type textarea "x"
type textarea "Quero cancl"
type textarea "x"
type textarea "Quero cancla"
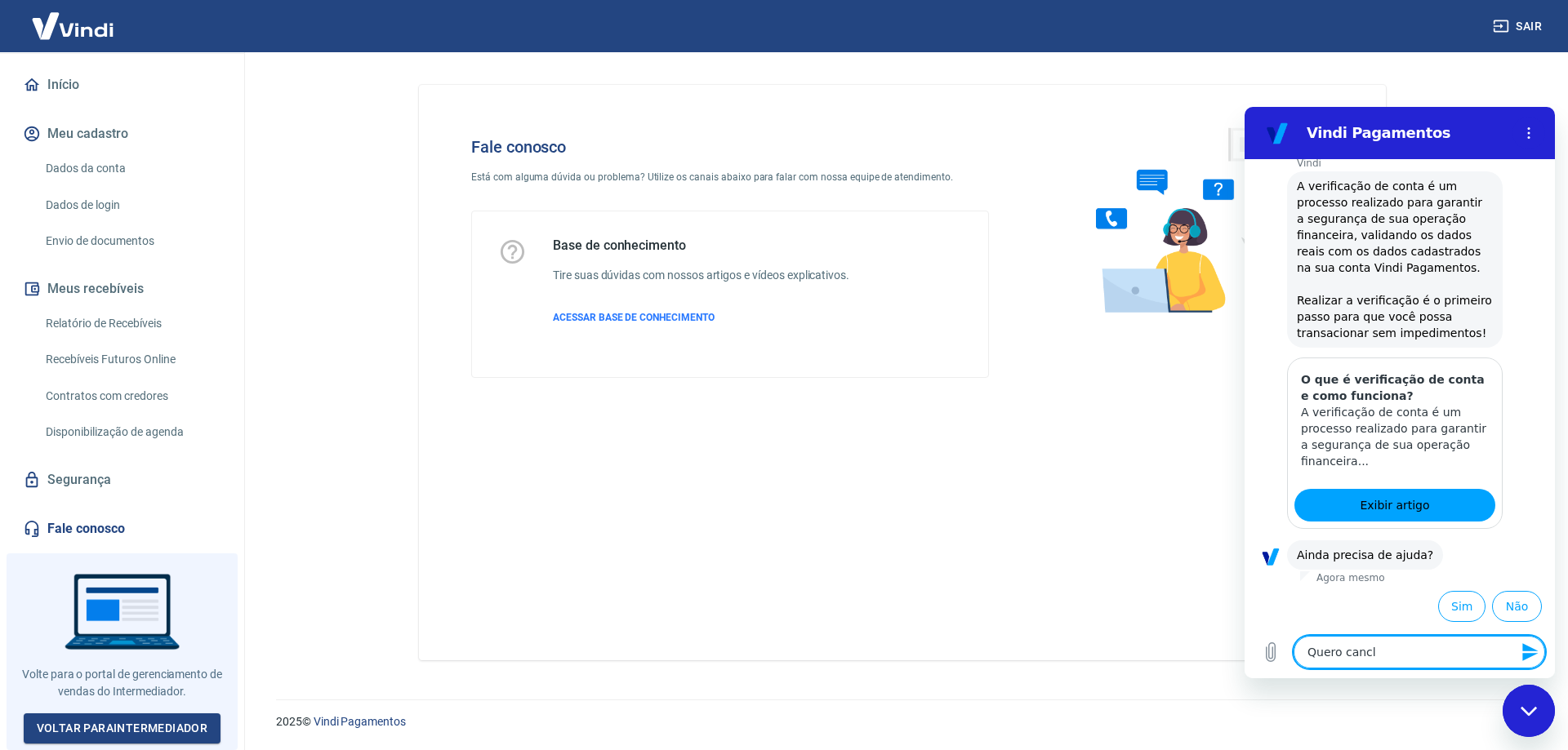
type textarea "x"
type textarea "Quero cancl"
type textarea "x"
type textarea "Quero canc"
type textarea "x"
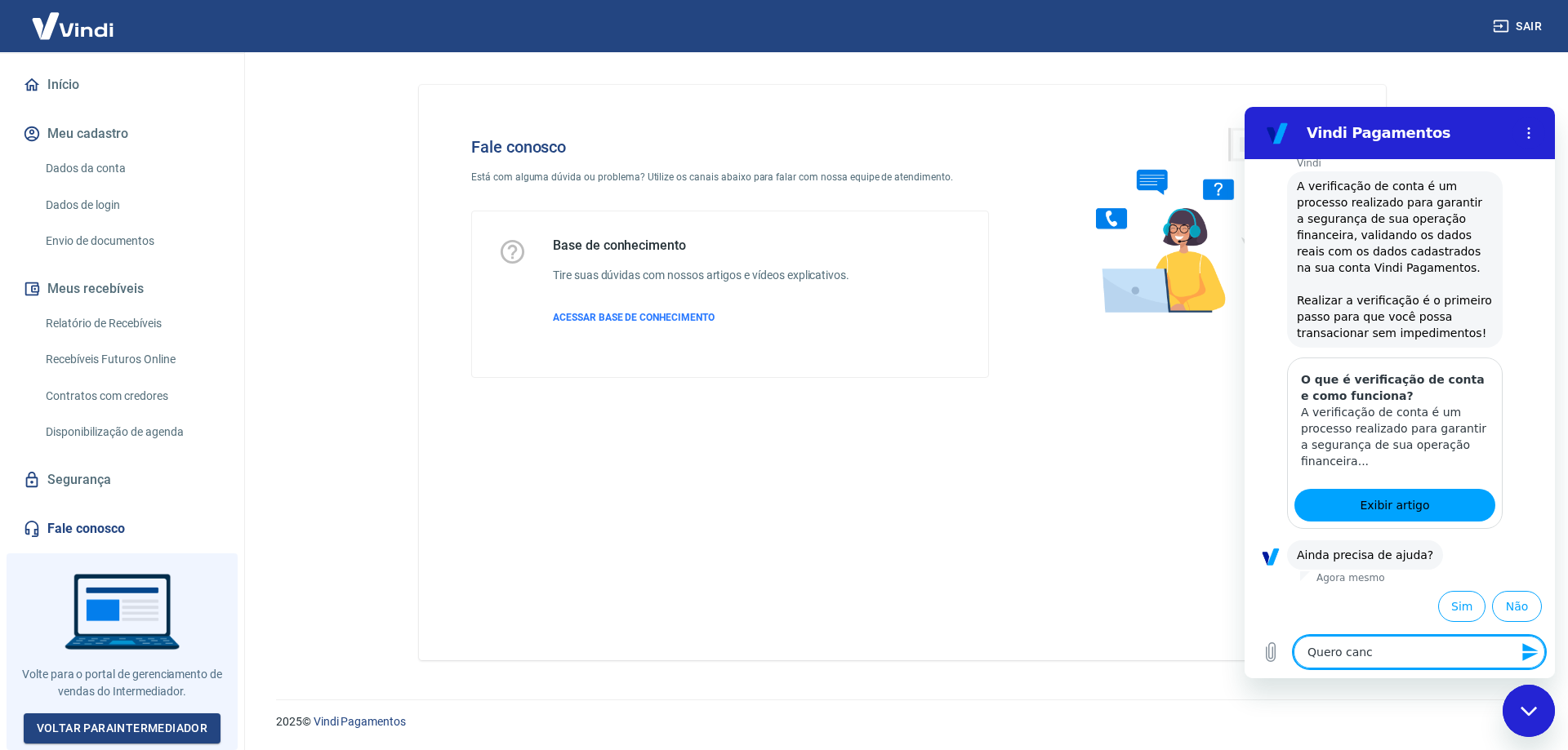
type textarea "Quero cance"
type textarea "x"
type textarea "Quero cancel"
type textarea "x"
type textarea "Quero cancela"
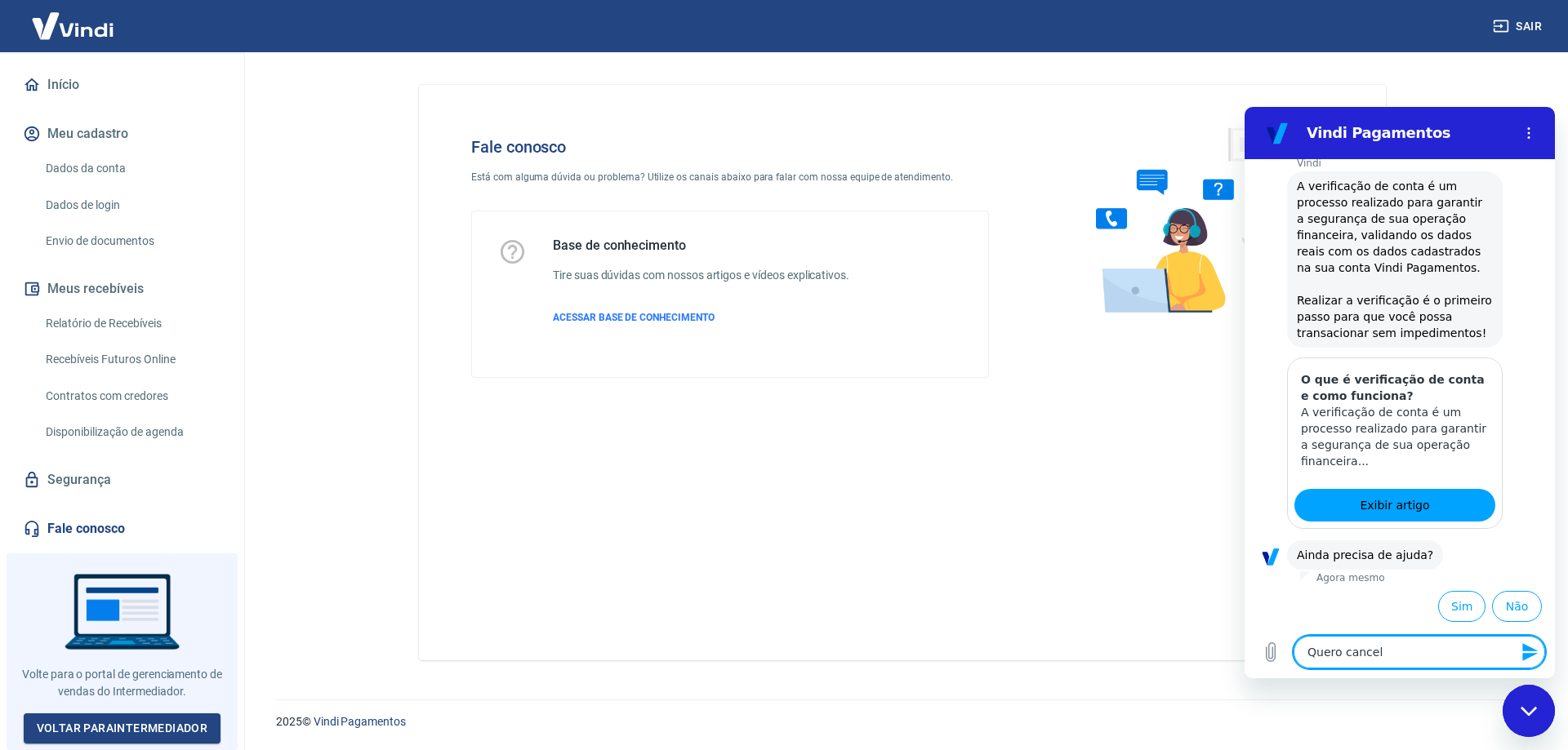
type textarea "x"
type textarea "Quero cancelar"
type textarea "x"
type textarea "Quero cancelar"
type textarea "x"
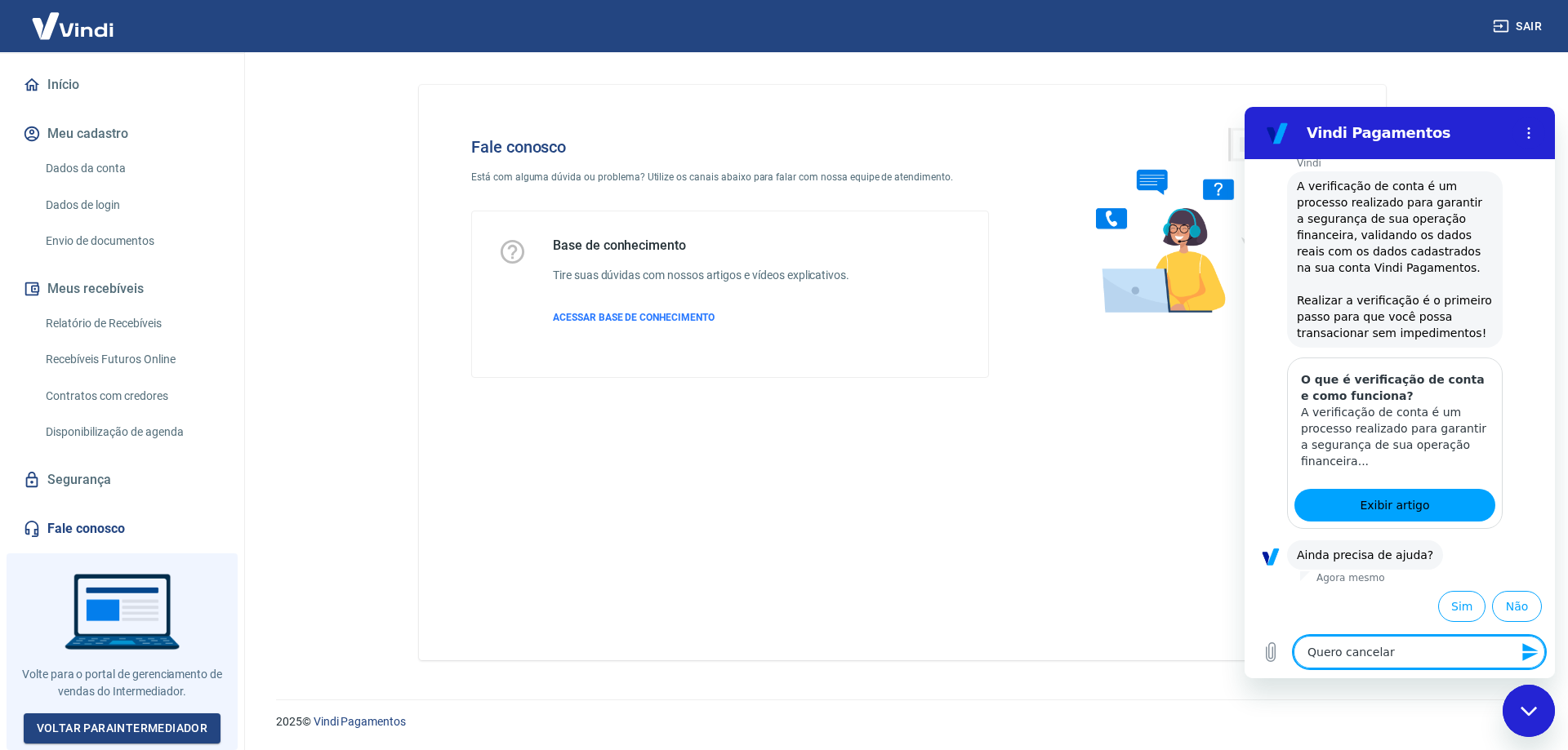
type textarea "Quero cancelar c"
type textarea "x"
type textarea "Quero cancelar co"
type textarea "x"
type textarea "Quero cancelar com"
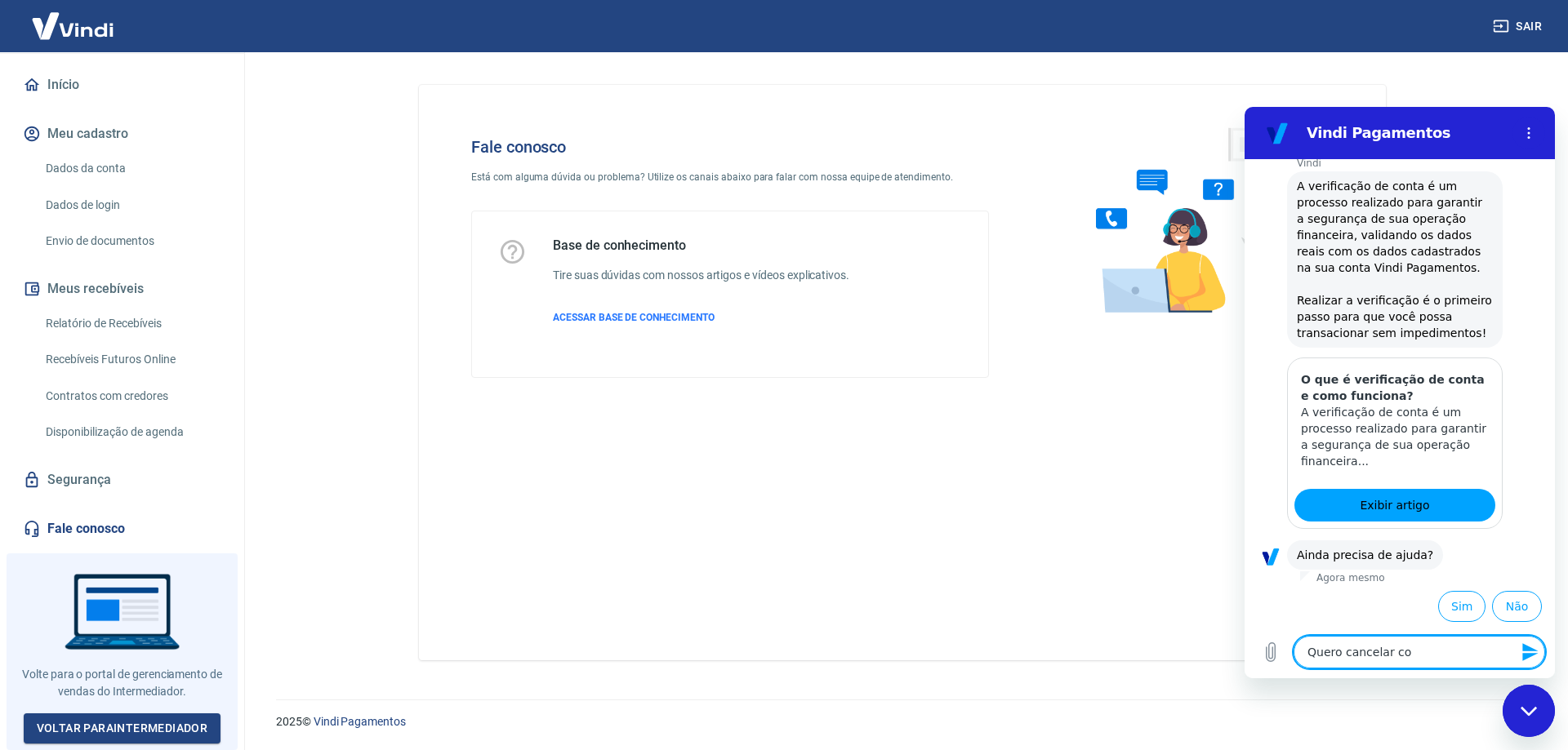
type textarea "x"
type textarea "Quero cancelar comp"
type textarea "x"
type textarea "Quero cancelar compr"
type textarea "x"
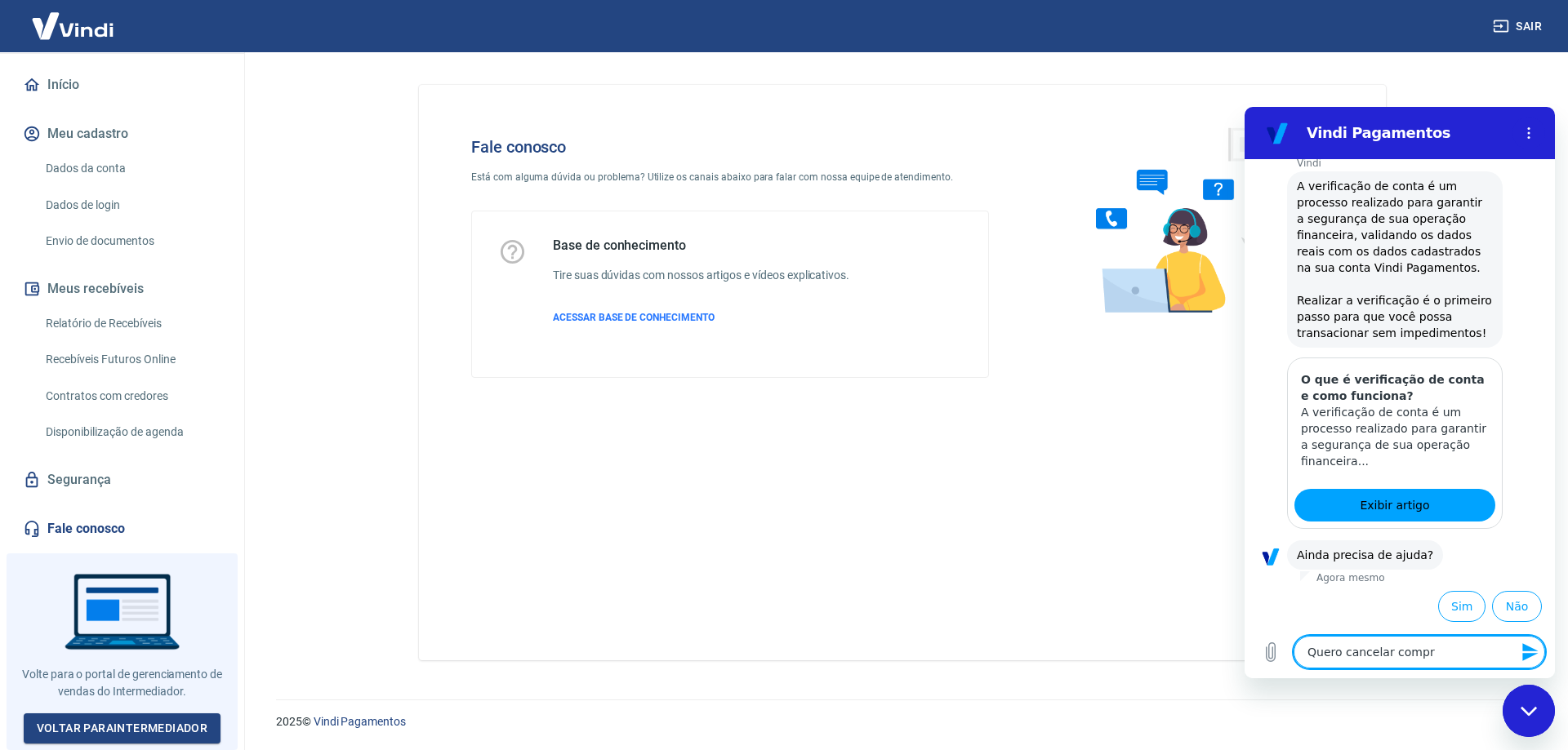
type textarea "Quero cancelar compra"
type textarea "x"
type textarea "Quero cancelar comprar"
type textarea "x"
type textarea "Quero cancelar compra"
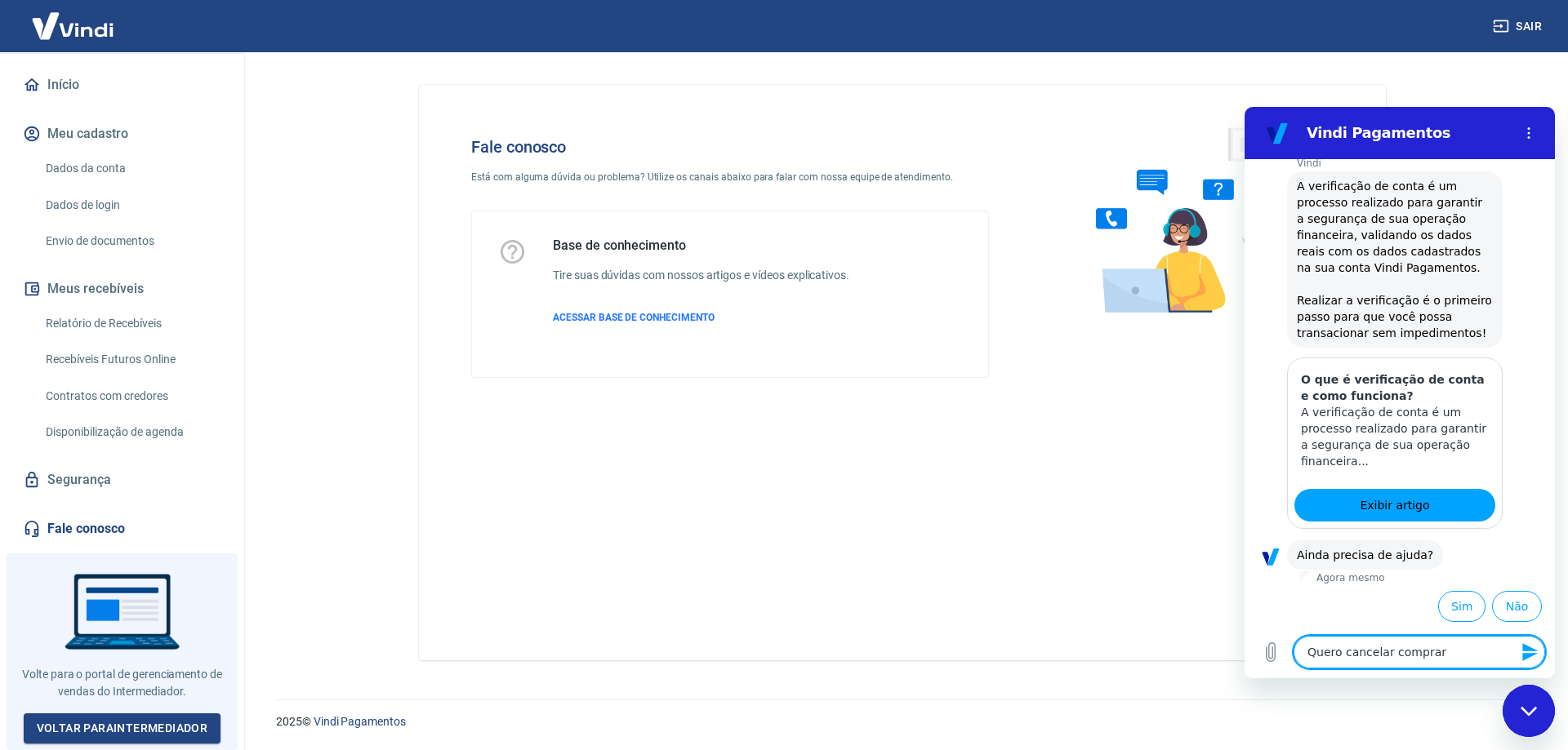
type textarea "x"
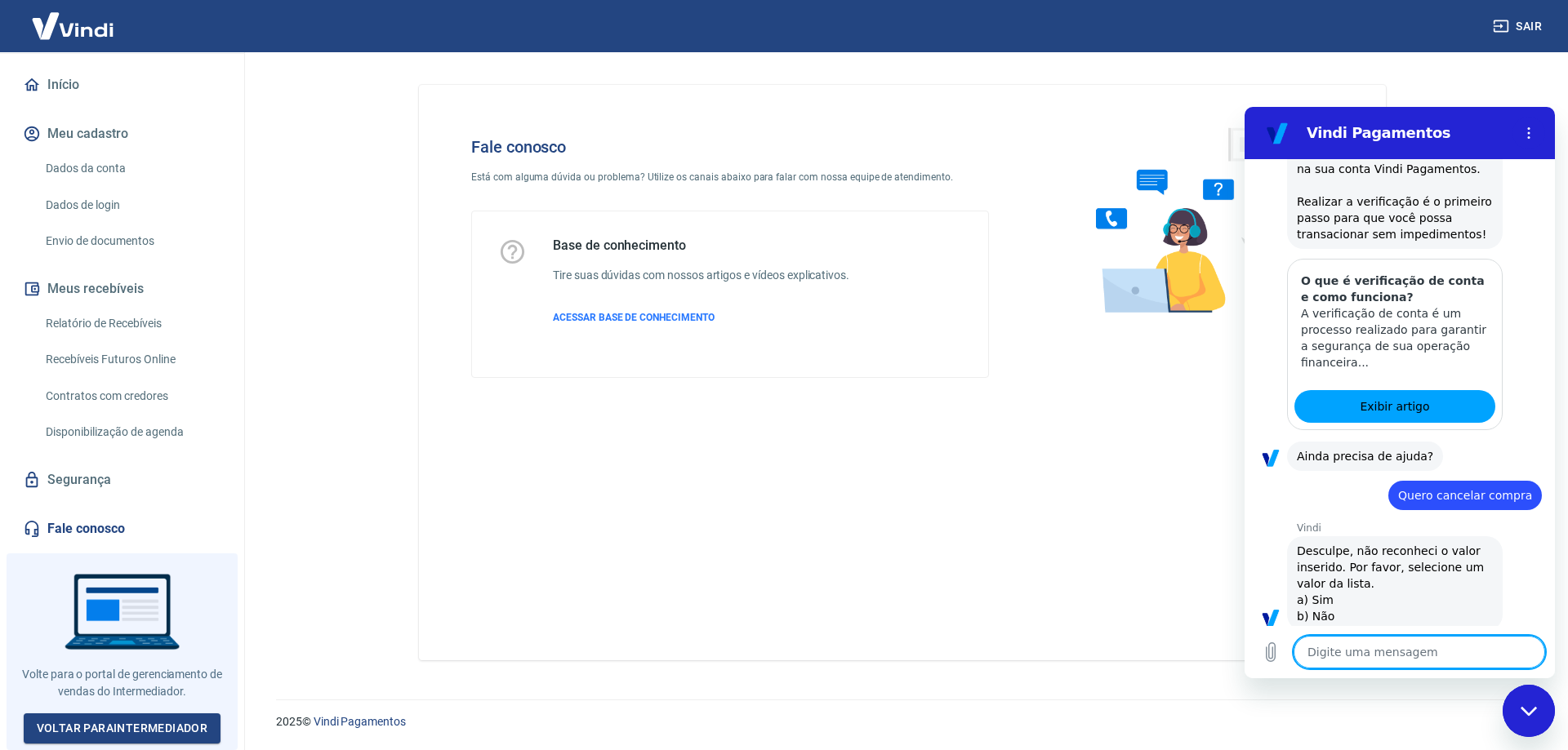
type textarea "x"
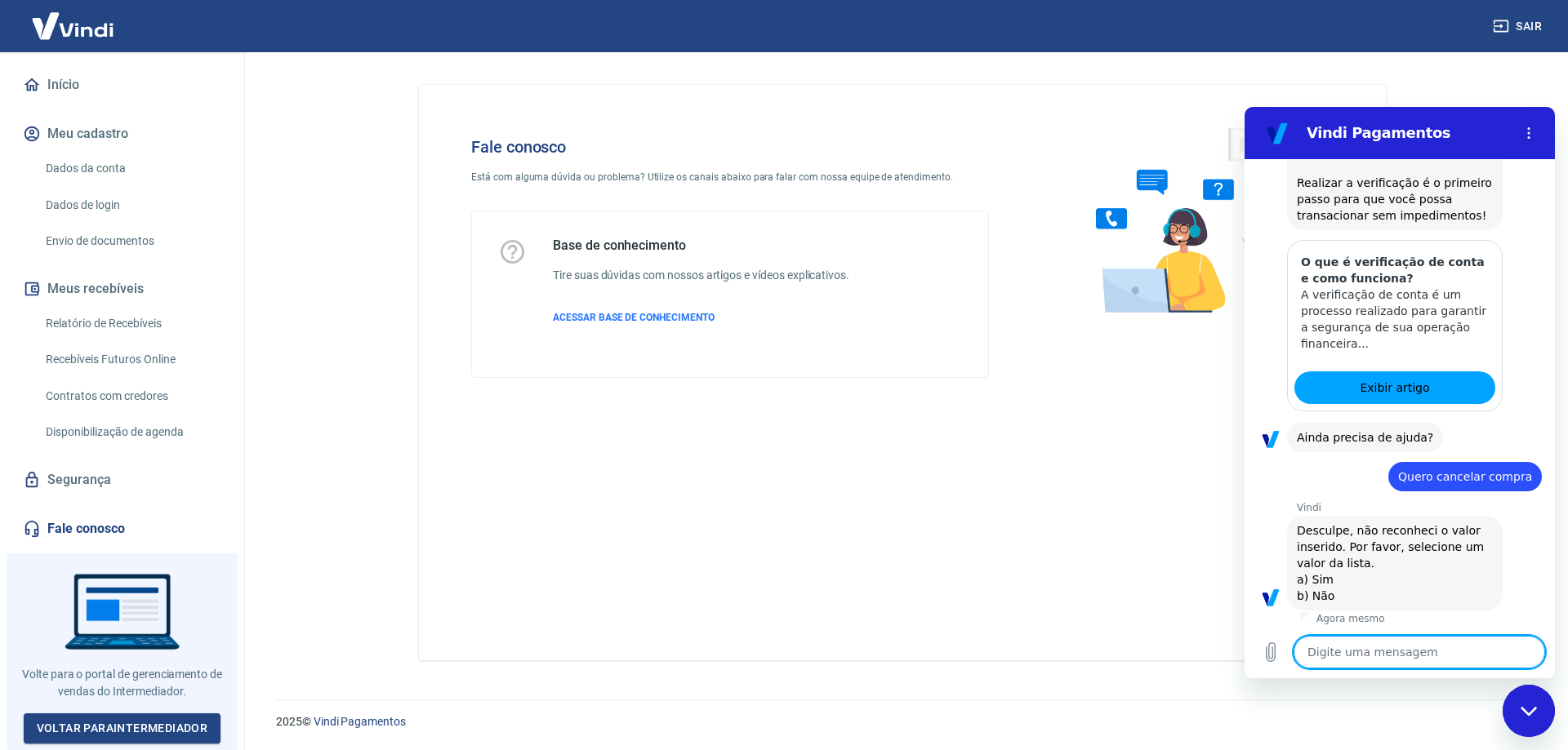
scroll to position [908, 0]
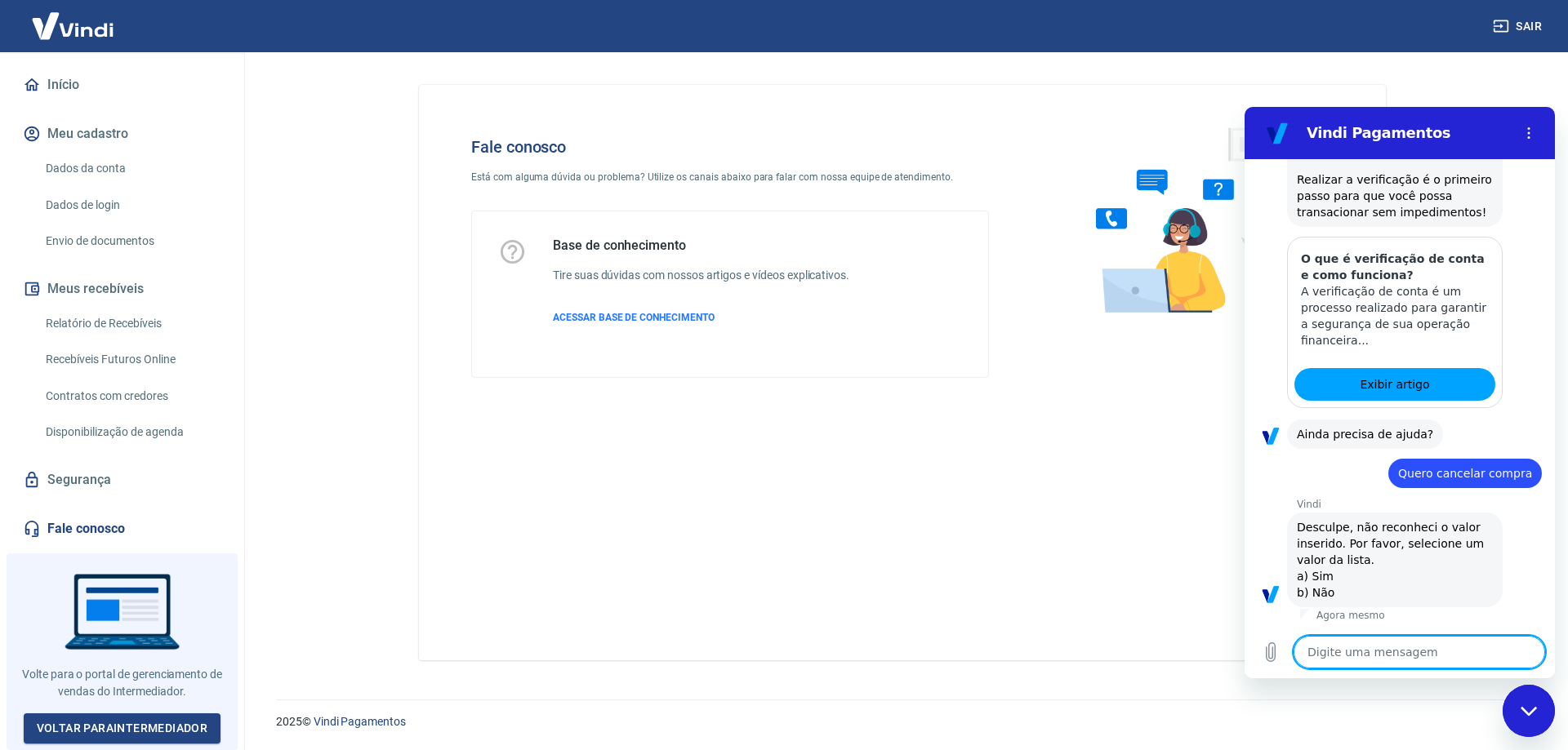
type textarea "q"
type textarea "x"
type textarea "qu"
type textarea "x"
type textarea "qur"
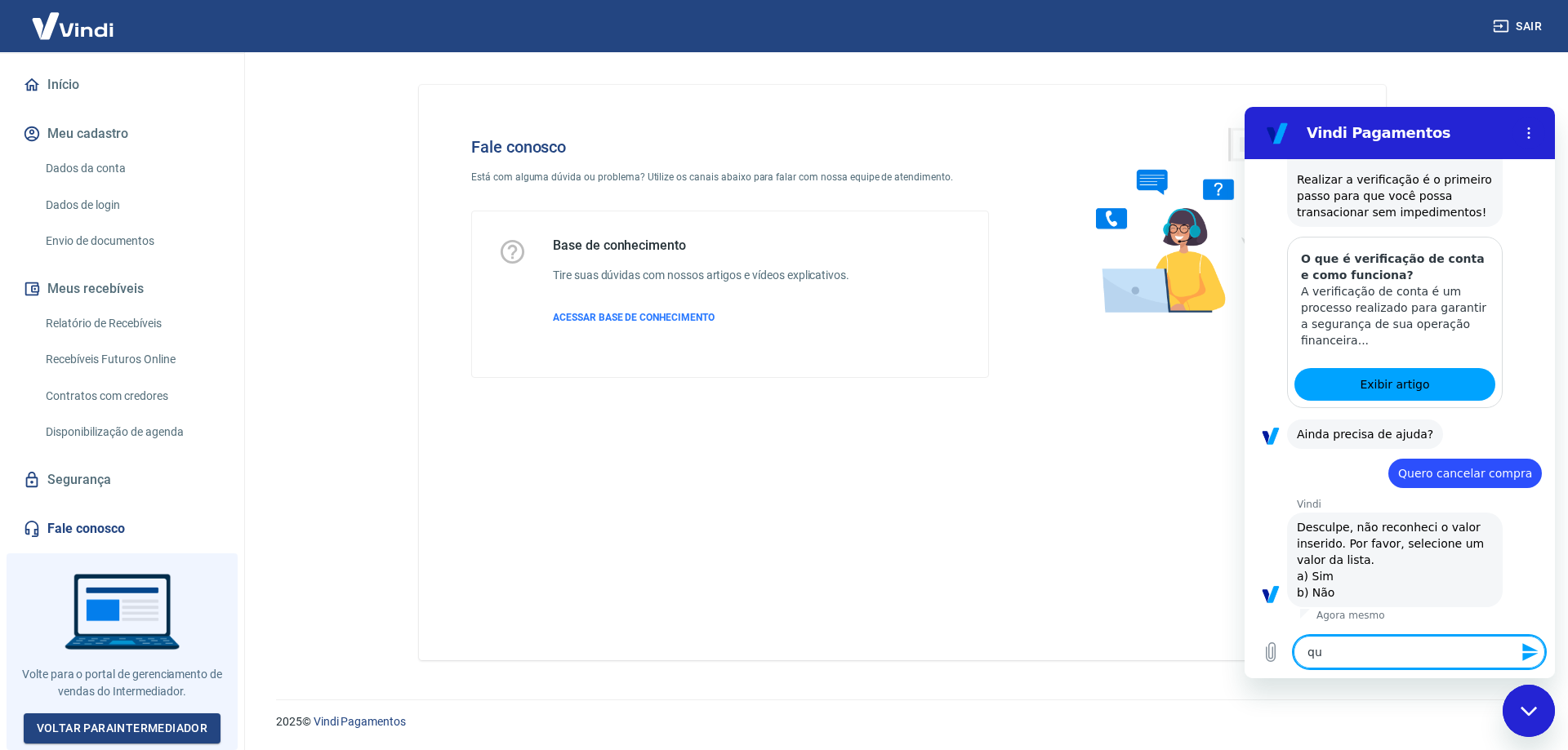
type textarea "x"
type textarea "qu"
type textarea "x"
type textarea "que"
type textarea "x"
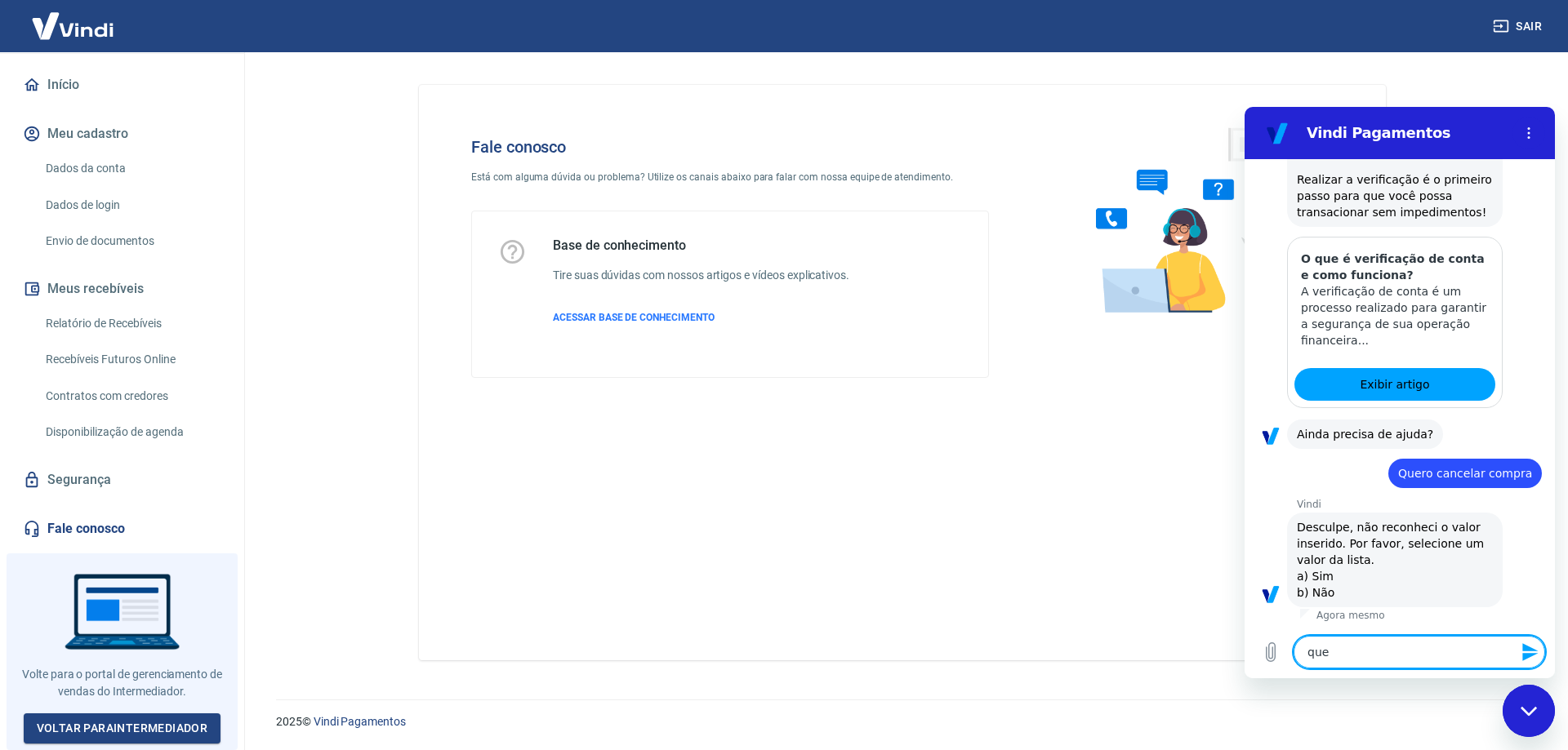
type textarea "quer"
type textarea "x"
type textarea "quero"
type textarea "x"
type textarea "quero"
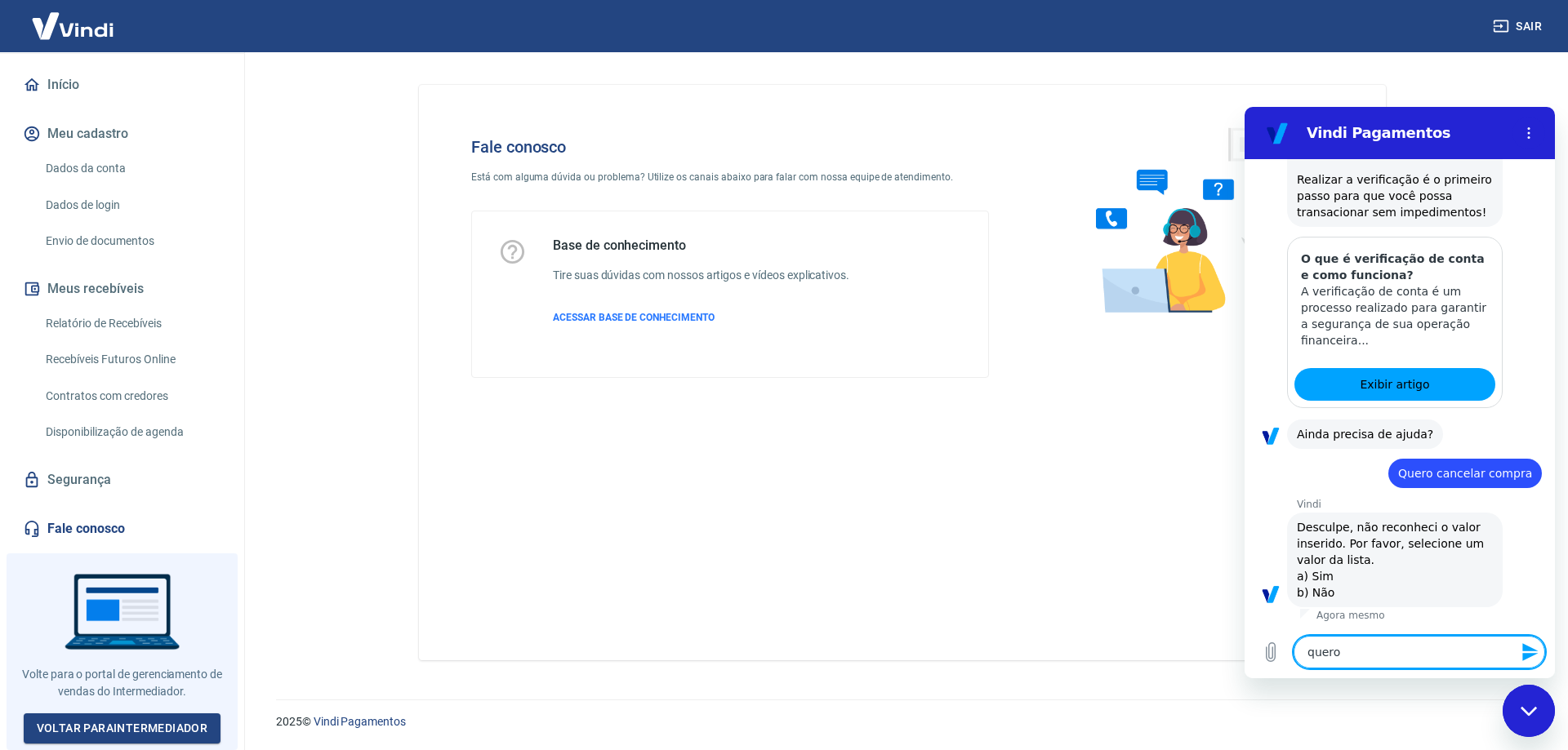
type textarea "x"
type textarea "quero c"
type textarea "x"
type textarea "quero ca"
type textarea "x"
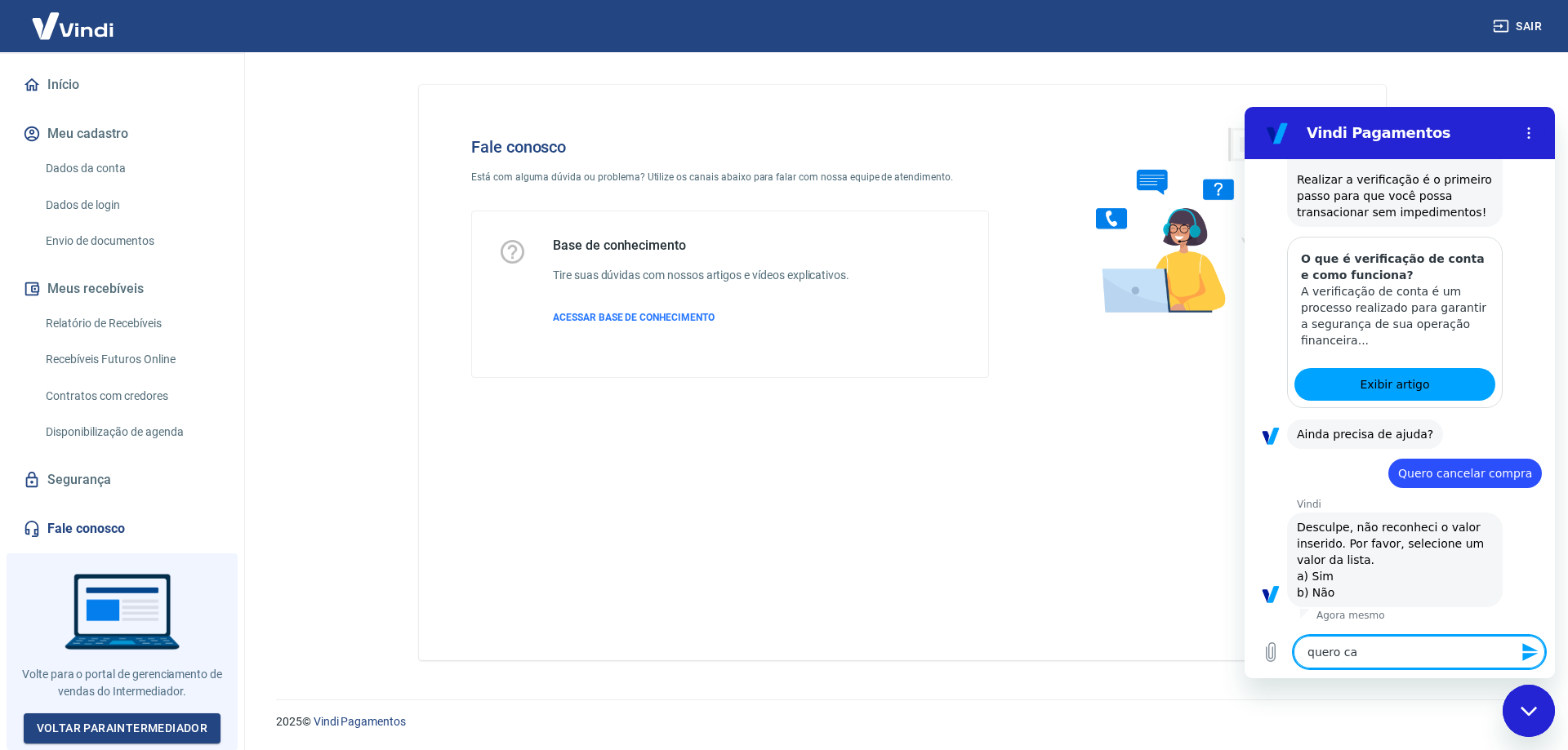
type textarea "quero can"
type textarea "x"
type textarea "quero canc"
type textarea "x"
type textarea "quero cance"
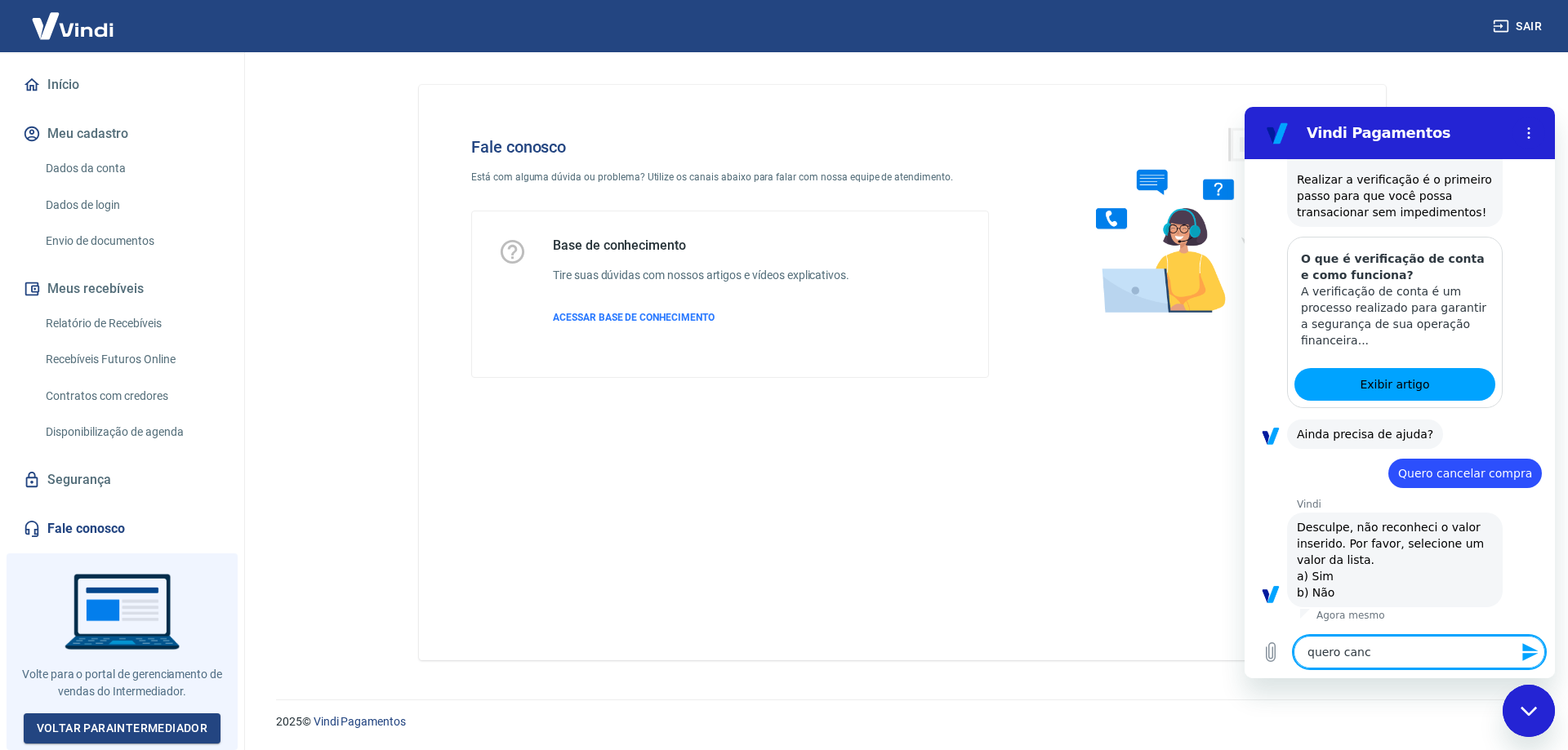
type textarea "x"
type textarea "quero cancel"
type textarea "x"
type textarea "quero cancela"
type textarea "x"
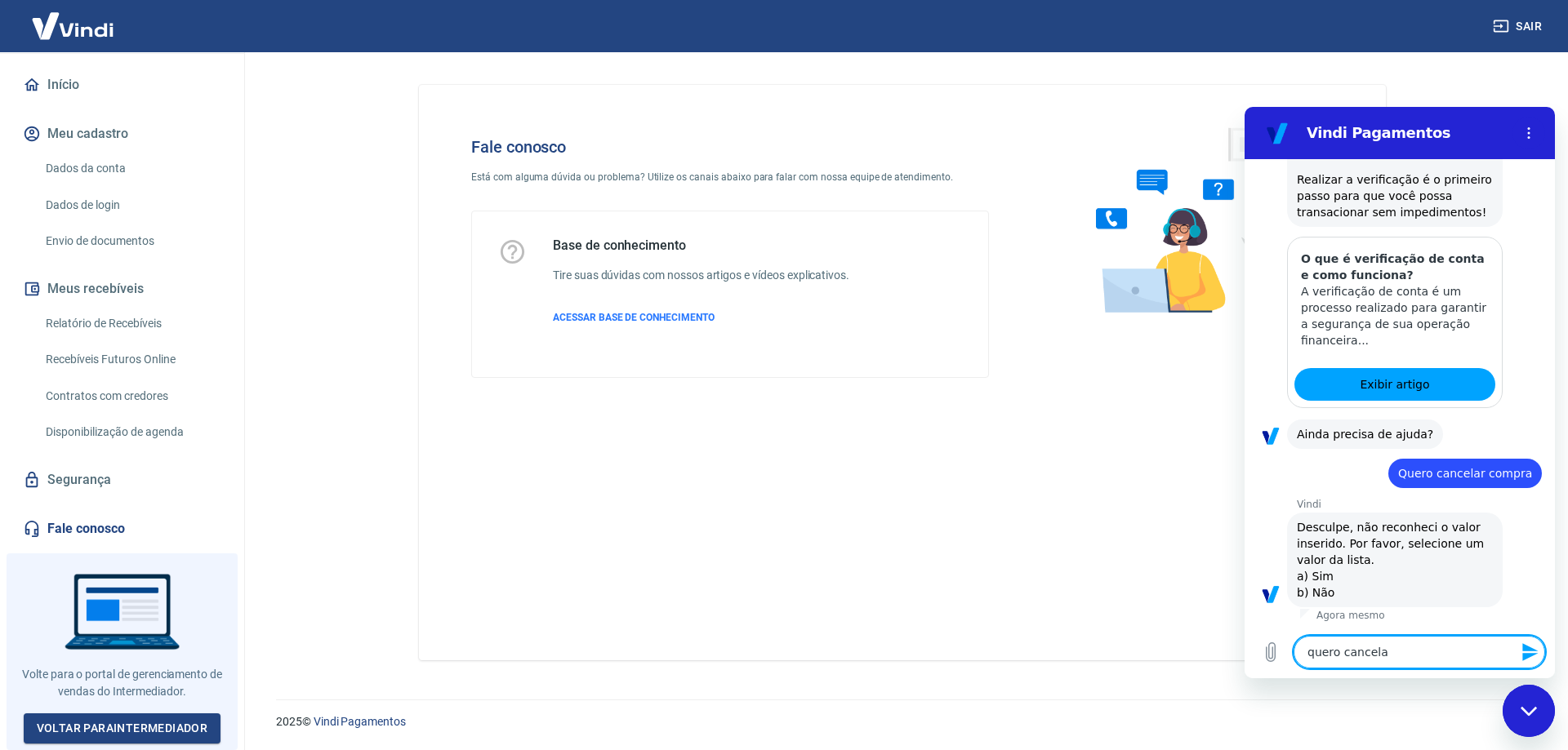
type textarea "quero cancelar"
type textarea "x"
type textarea "quero cancelar"
type textarea "x"
type textarea "quero cancelar m"
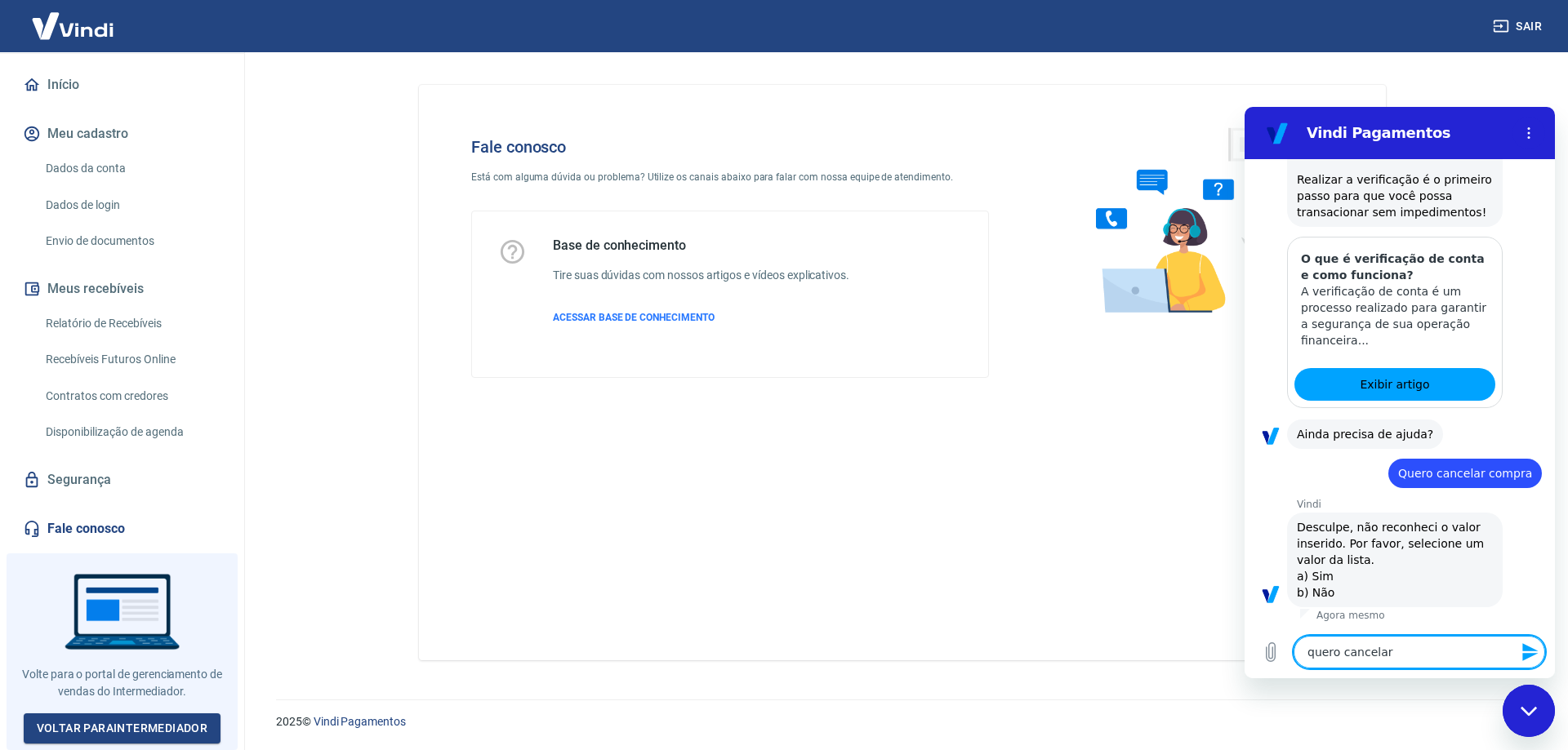
type textarea "x"
type textarea "quero cancelar mi"
type textarea "x"
type textarea "quero cancelar min"
type textarea "x"
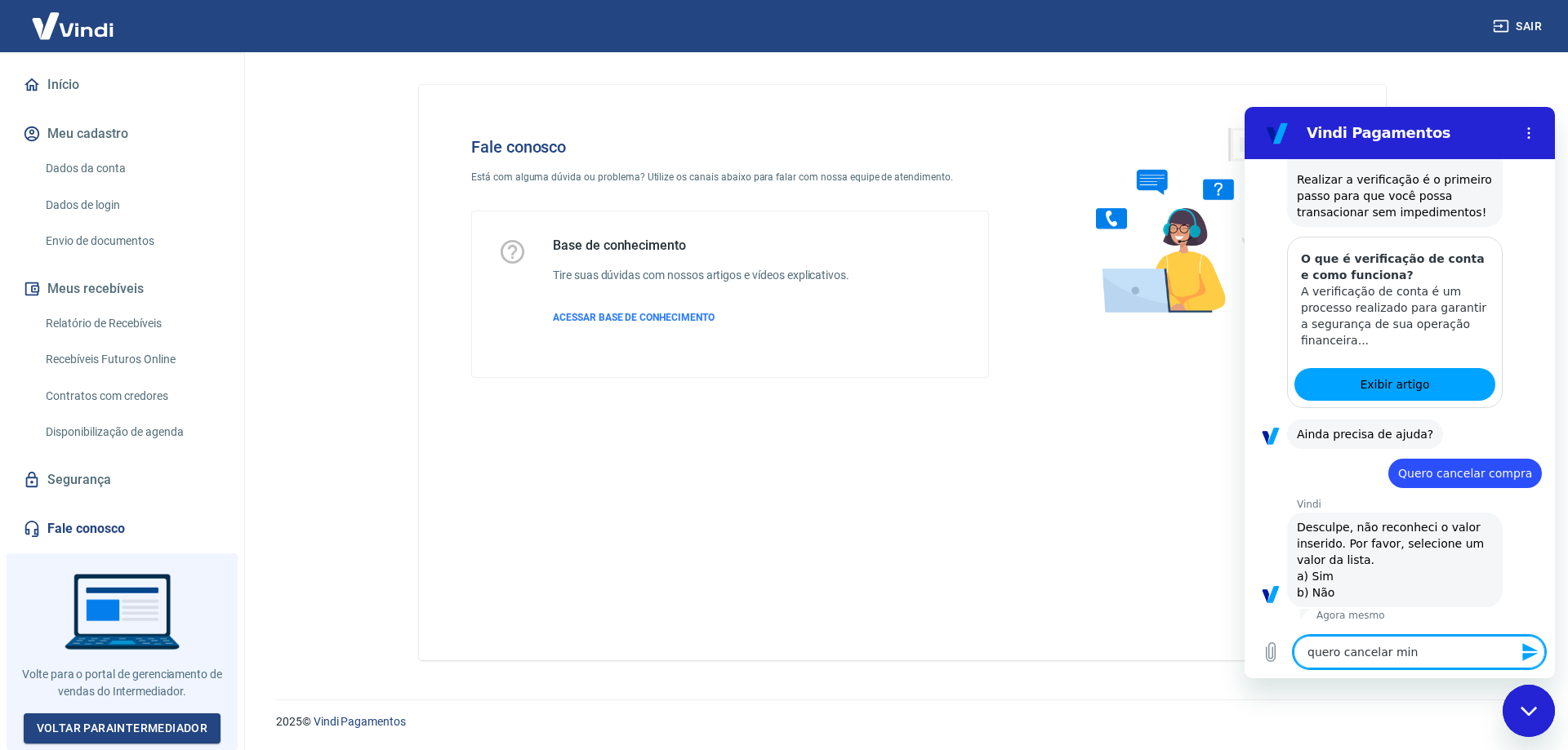
type textarea "quero cancelar minh"
type textarea "x"
type textarea "quero cancelar minha"
type textarea "x"
type textarea "quero cancelar minha"
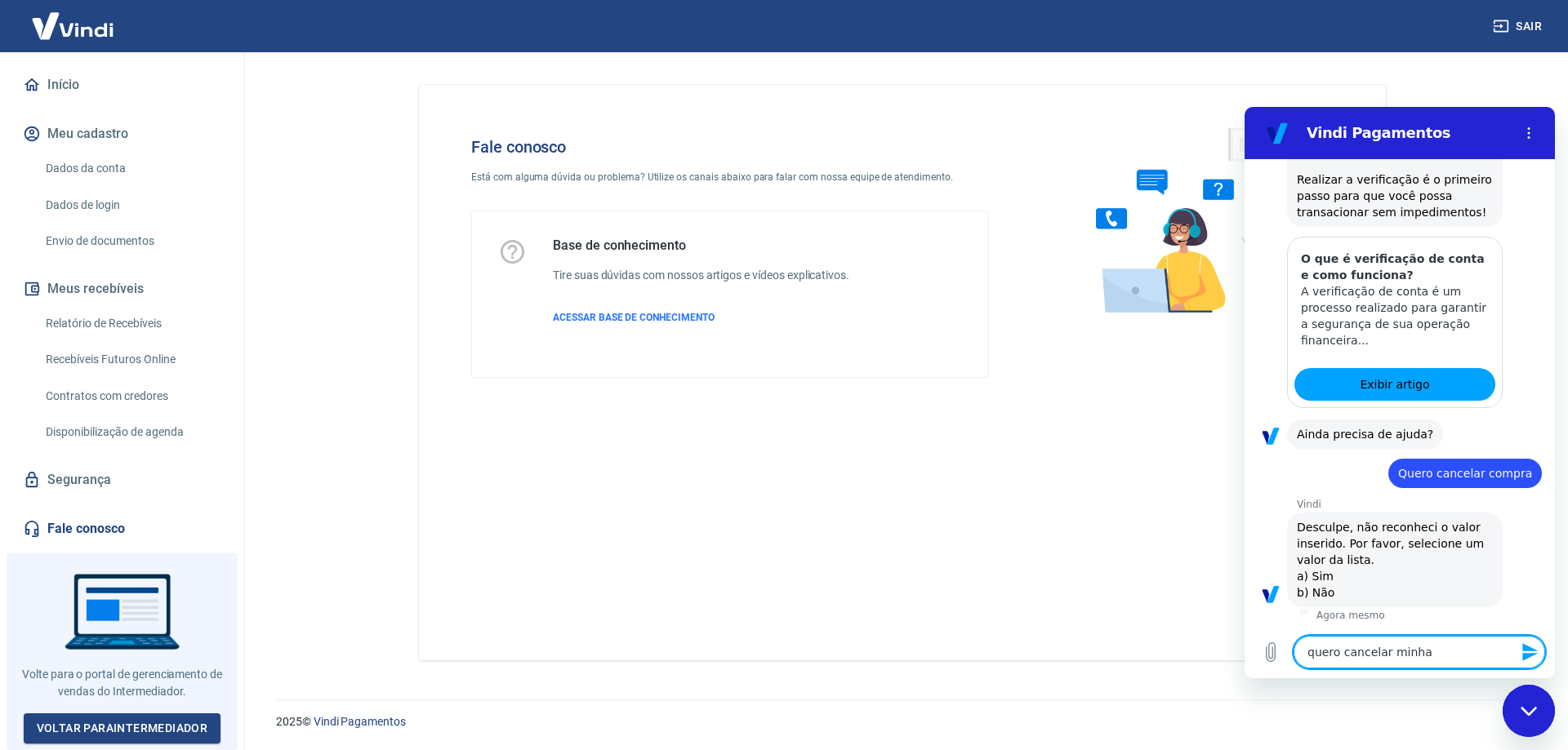
type textarea "x"
type textarea "quero cancelar minha c"
type textarea "x"
type textarea "quero cancelar minha co"
type textarea "x"
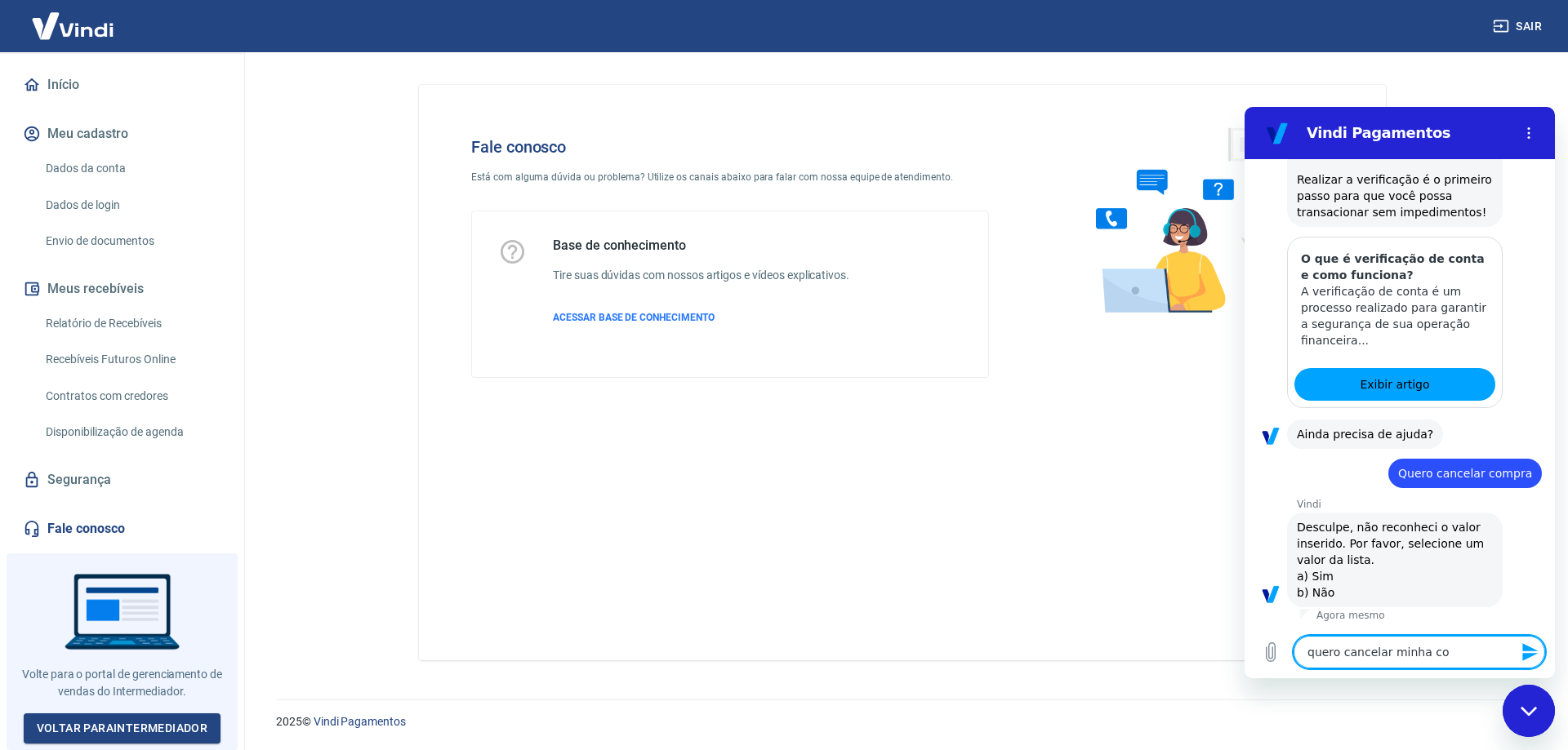
type textarea "quero cancelar minha con"
type textarea "x"
type textarea "quero cancelar minha cont"
type textarea "x"
type textarea "quero cancelar minha conta"
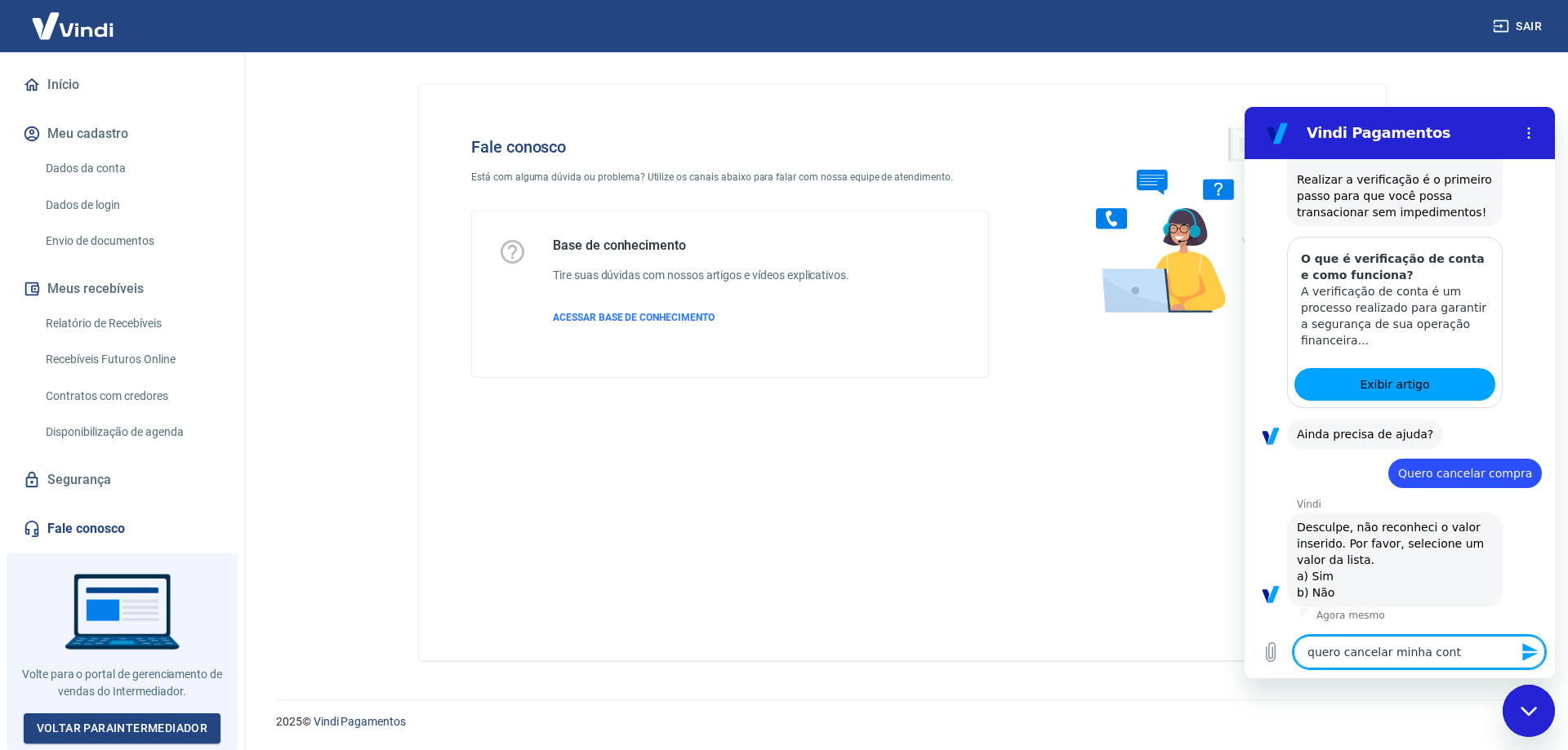
type textarea "x"
type textarea "quero cancelar minha conta"
type textarea "x"
type textarea "quero cancelar minha conta n"
type textarea "x"
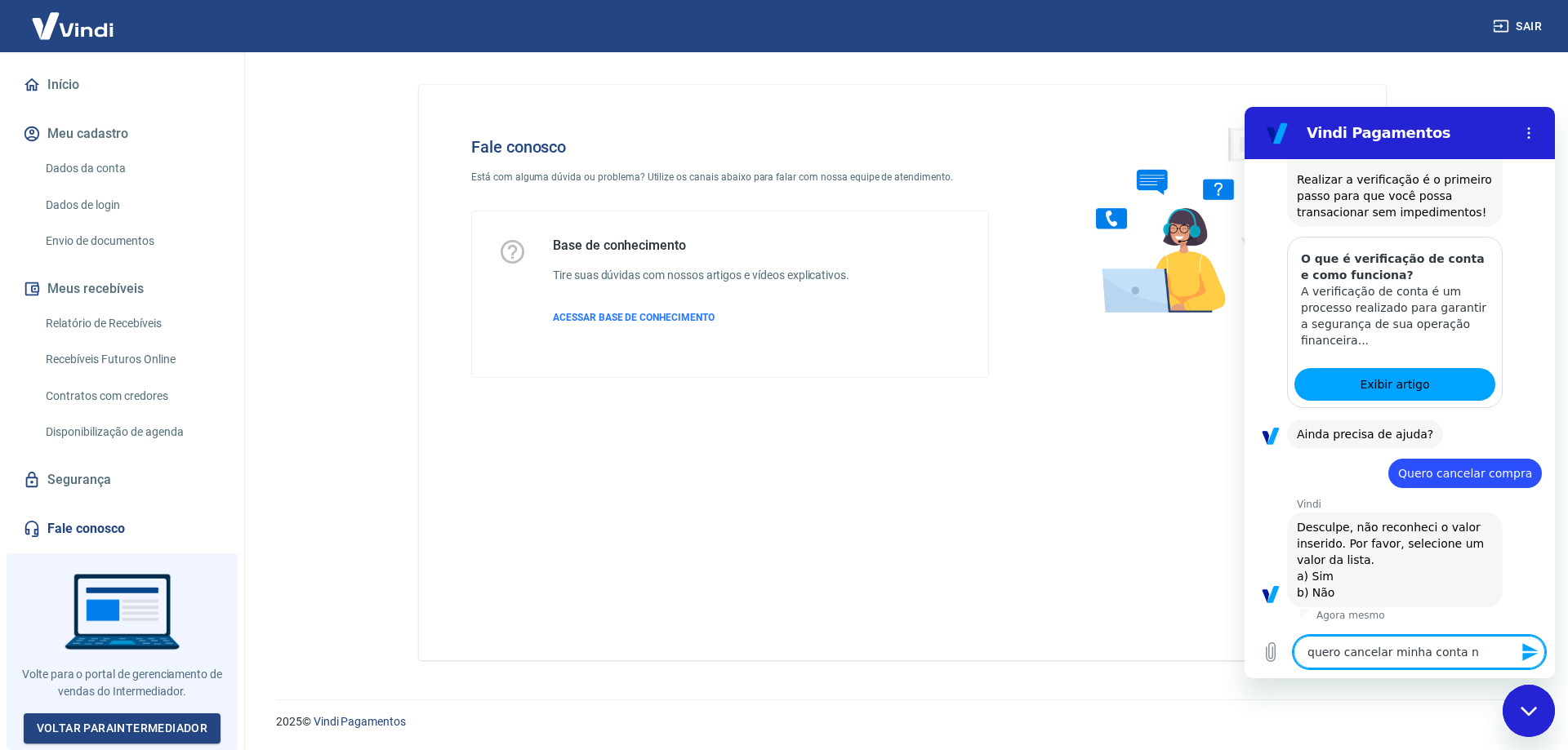
type textarea "quero cancelar minha conta na"
type textarea "x"
type textarea "quero cancelar minha conta na"
type textarea "x"
type textarea "quero cancelar minha conta na v"
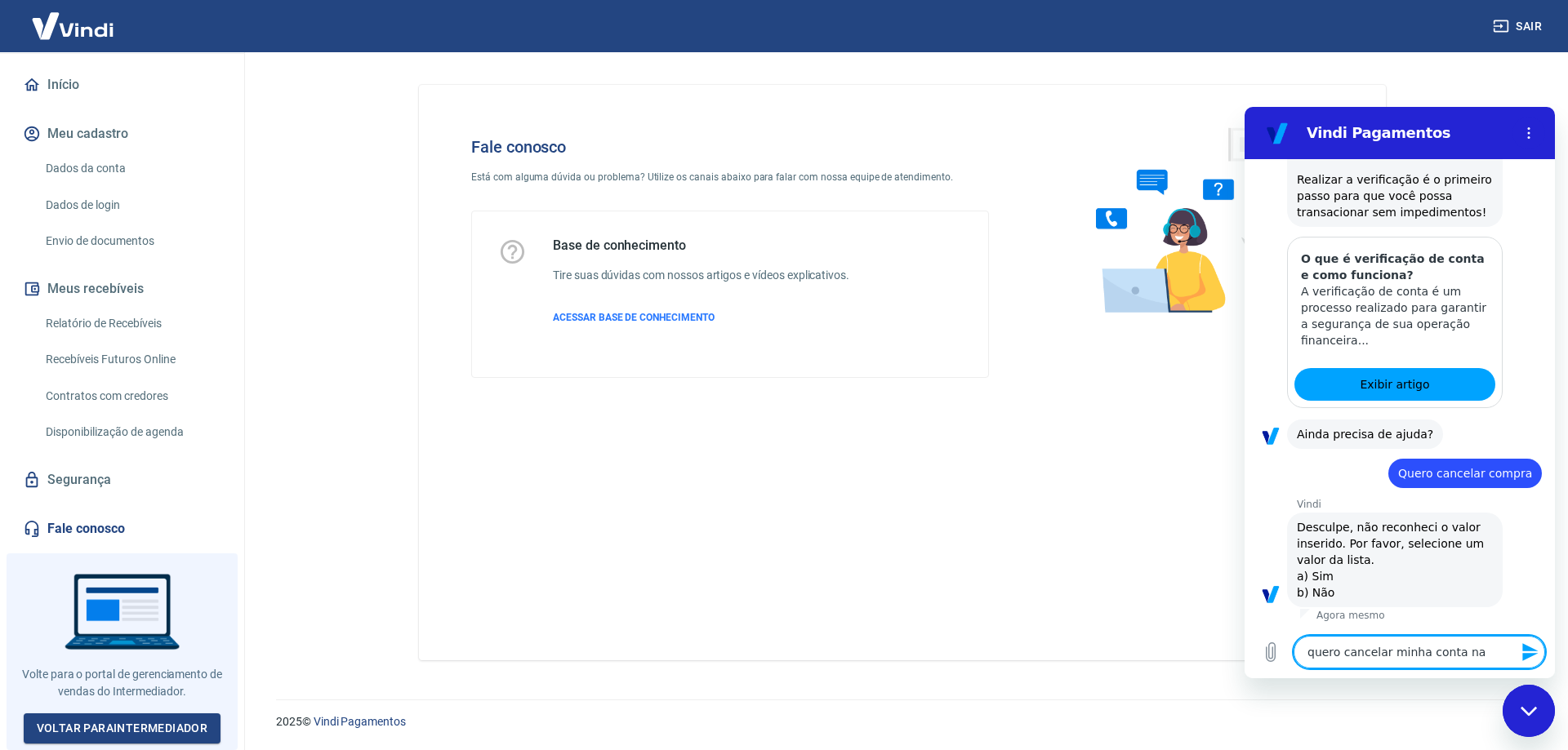
type textarea "x"
type textarea "quero cancelar minha conta na vi"
type textarea "x"
type textarea "quero cancelar minha conta na vin"
type textarea "x"
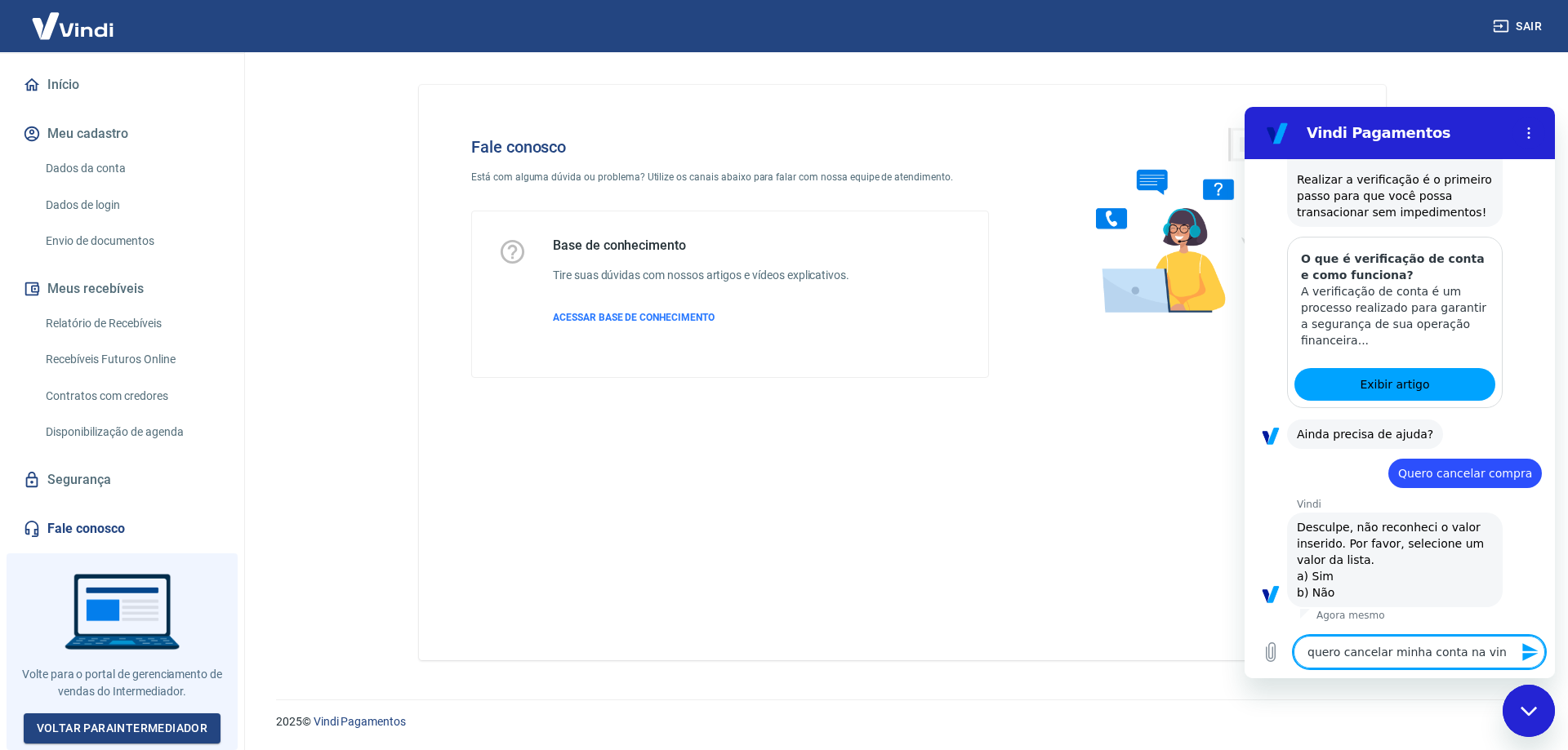
type textarea "quero cancelar minha conta na vind"
type textarea "x"
type textarea "quero cancelar minha conta na vindi"
type textarea "x"
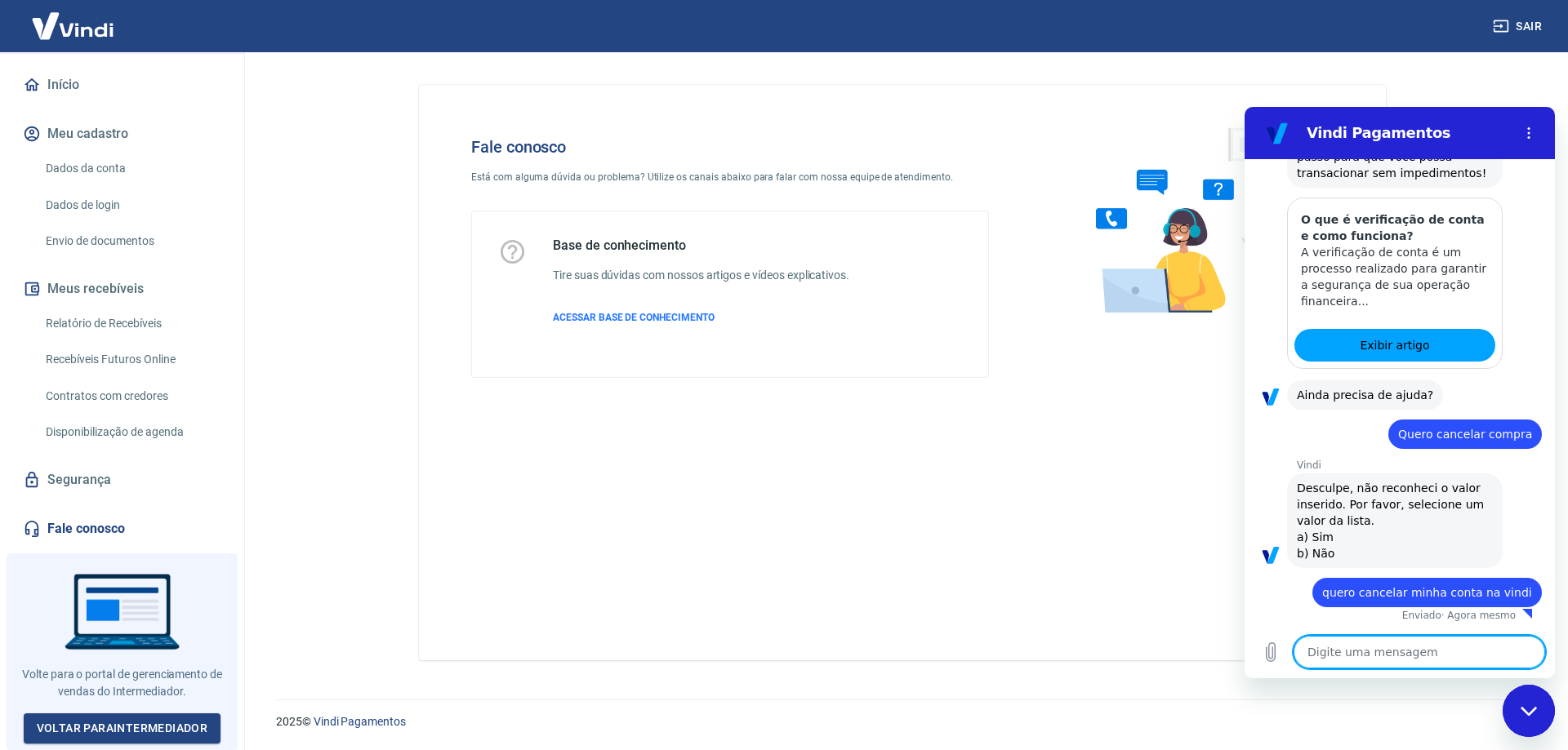
type textarea "x"
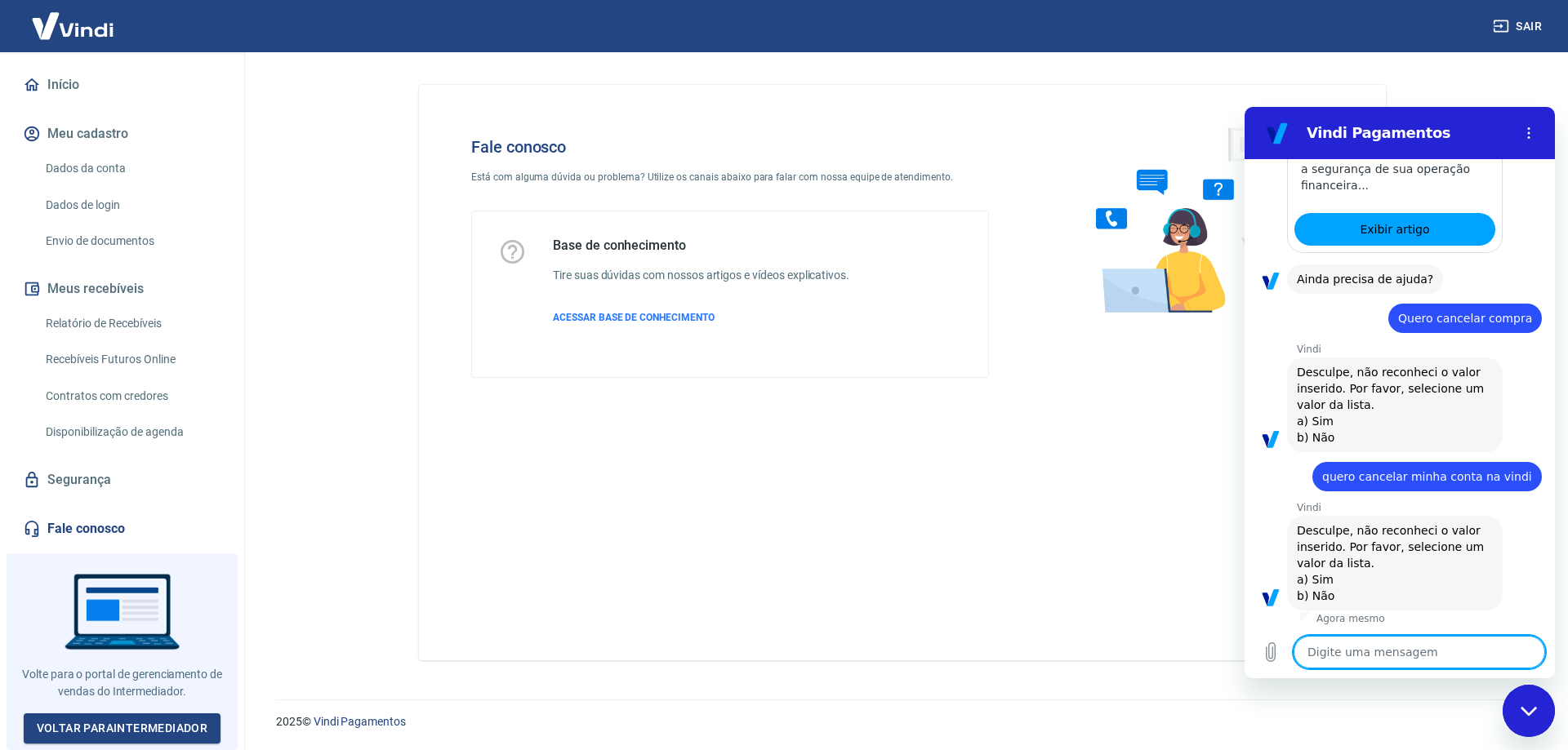
scroll to position [1067, 0]
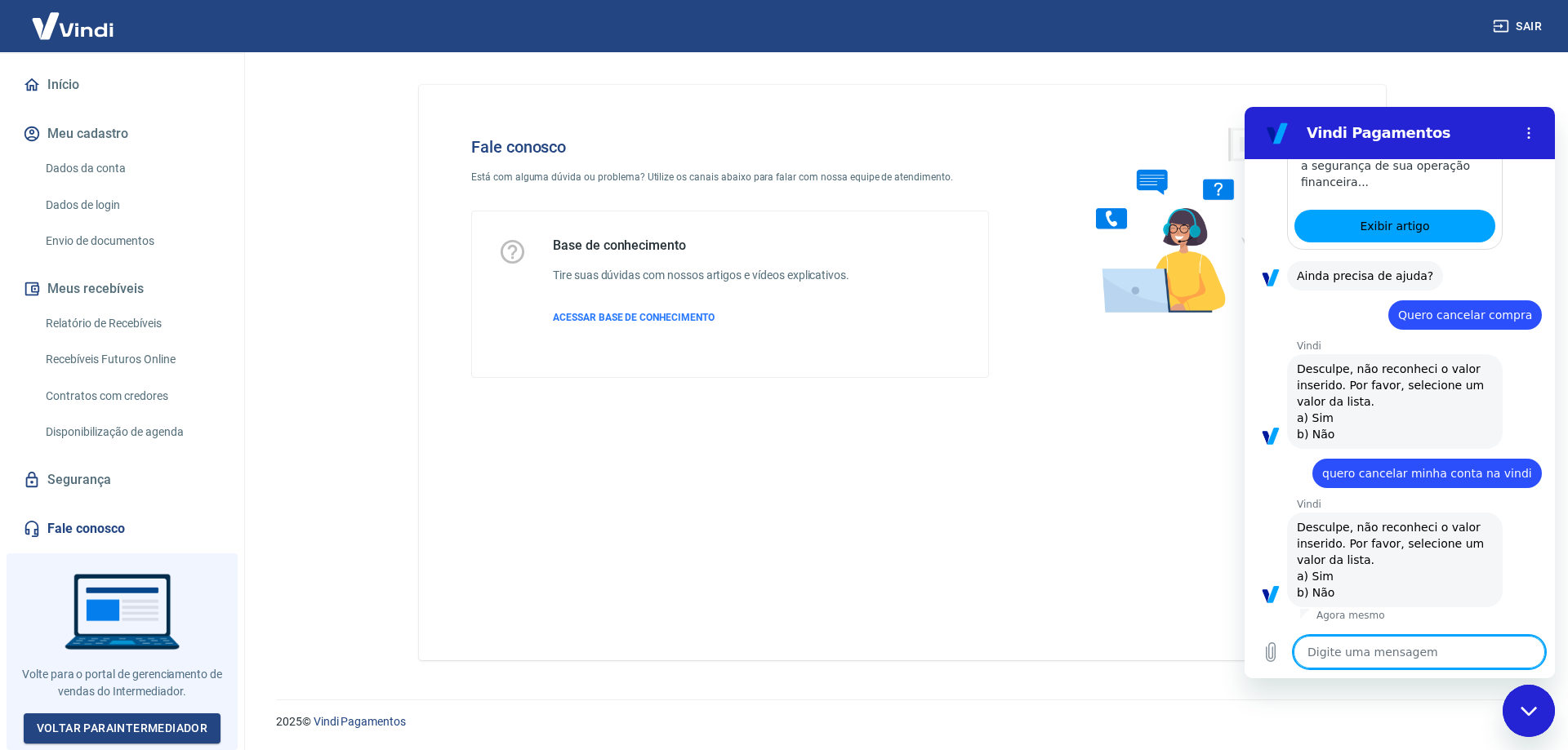
type textarea "u"
type textarea "x"
type textarea "um"
type textarea "x"
type textarea "umb"
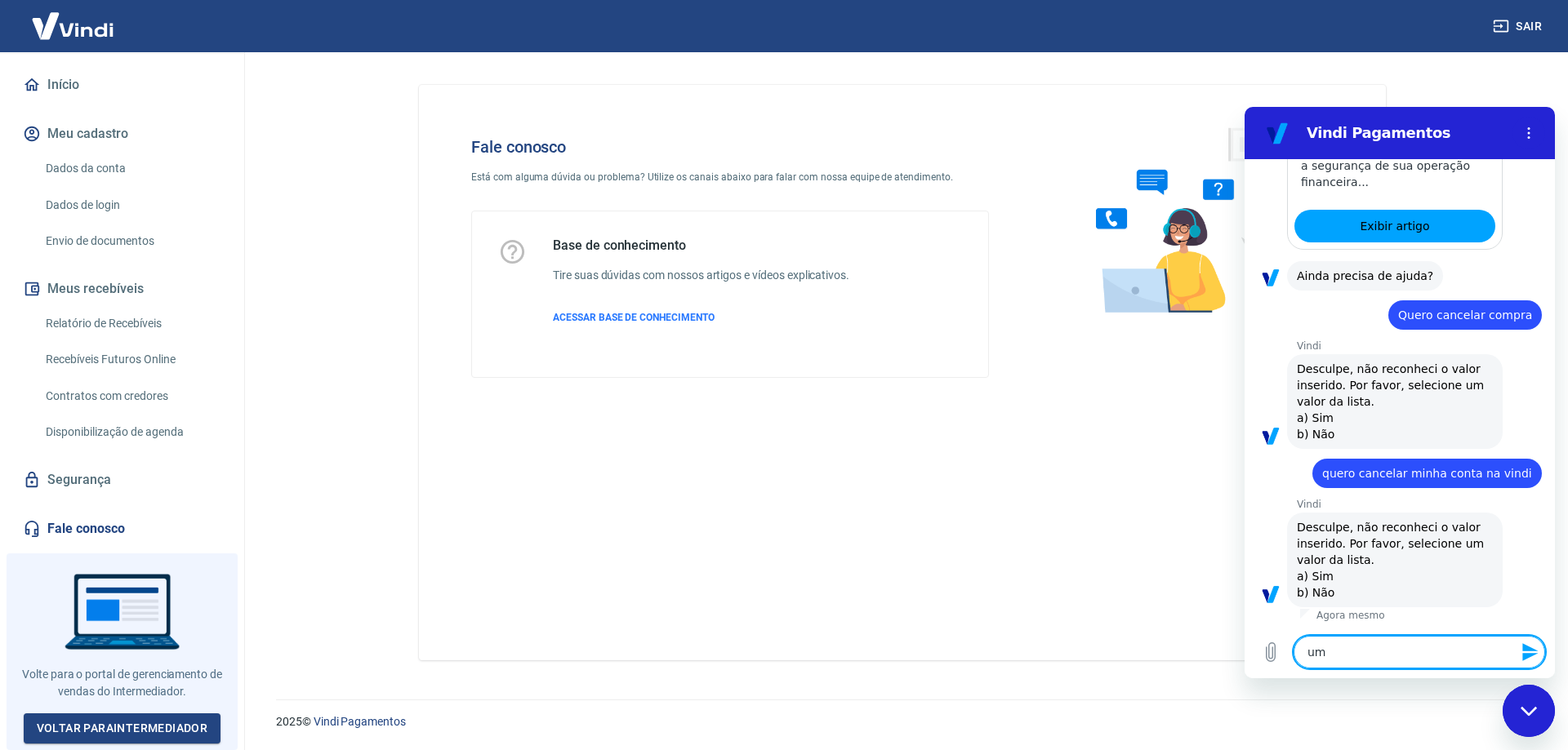
type textarea "x"
type textarea "umbe"
type textarea "x"
type textarea "umbec"
type textarea "x"
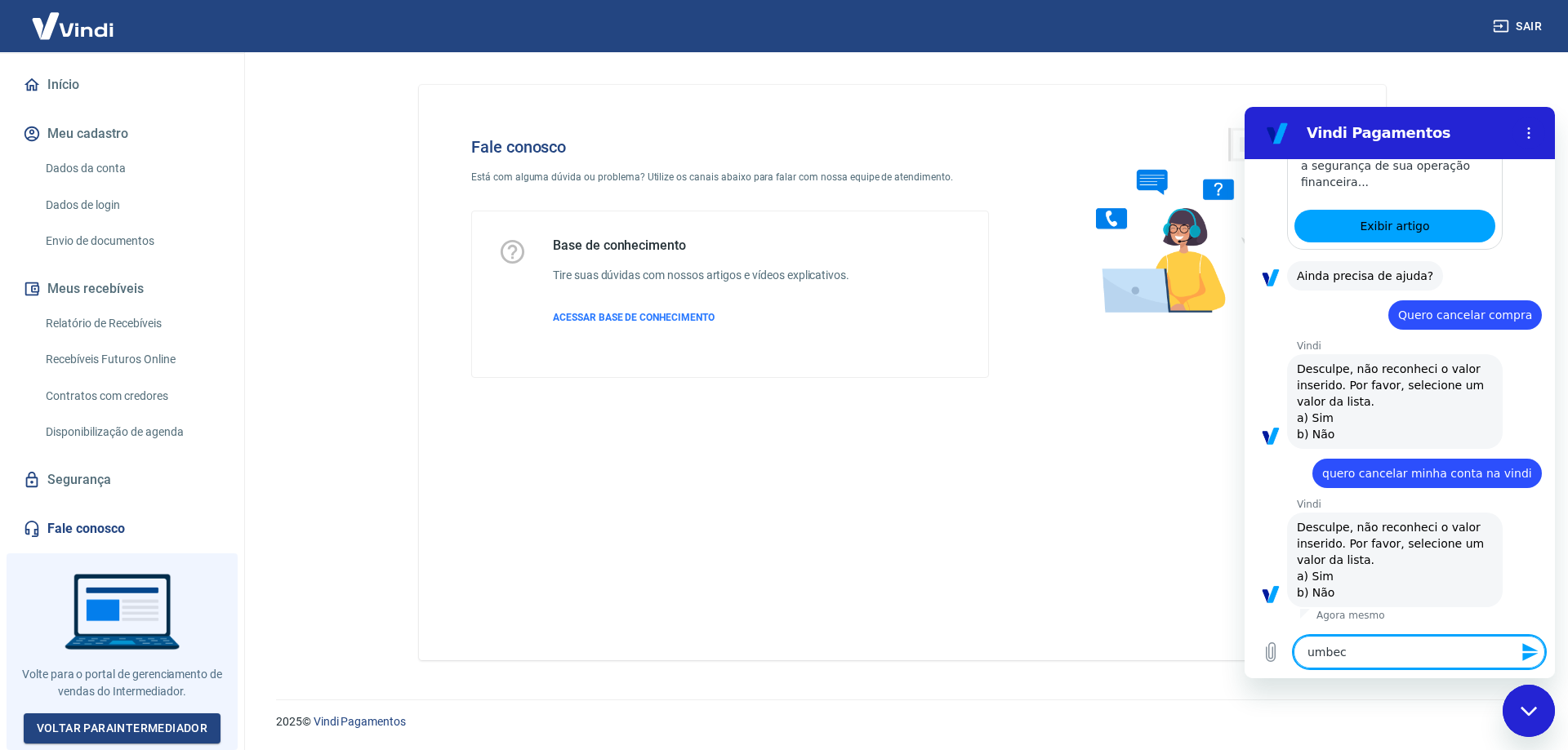
type textarea "umbeci"
type textarea "x"
type textarea "umbec"
type textarea "x"
type textarea "umbe"
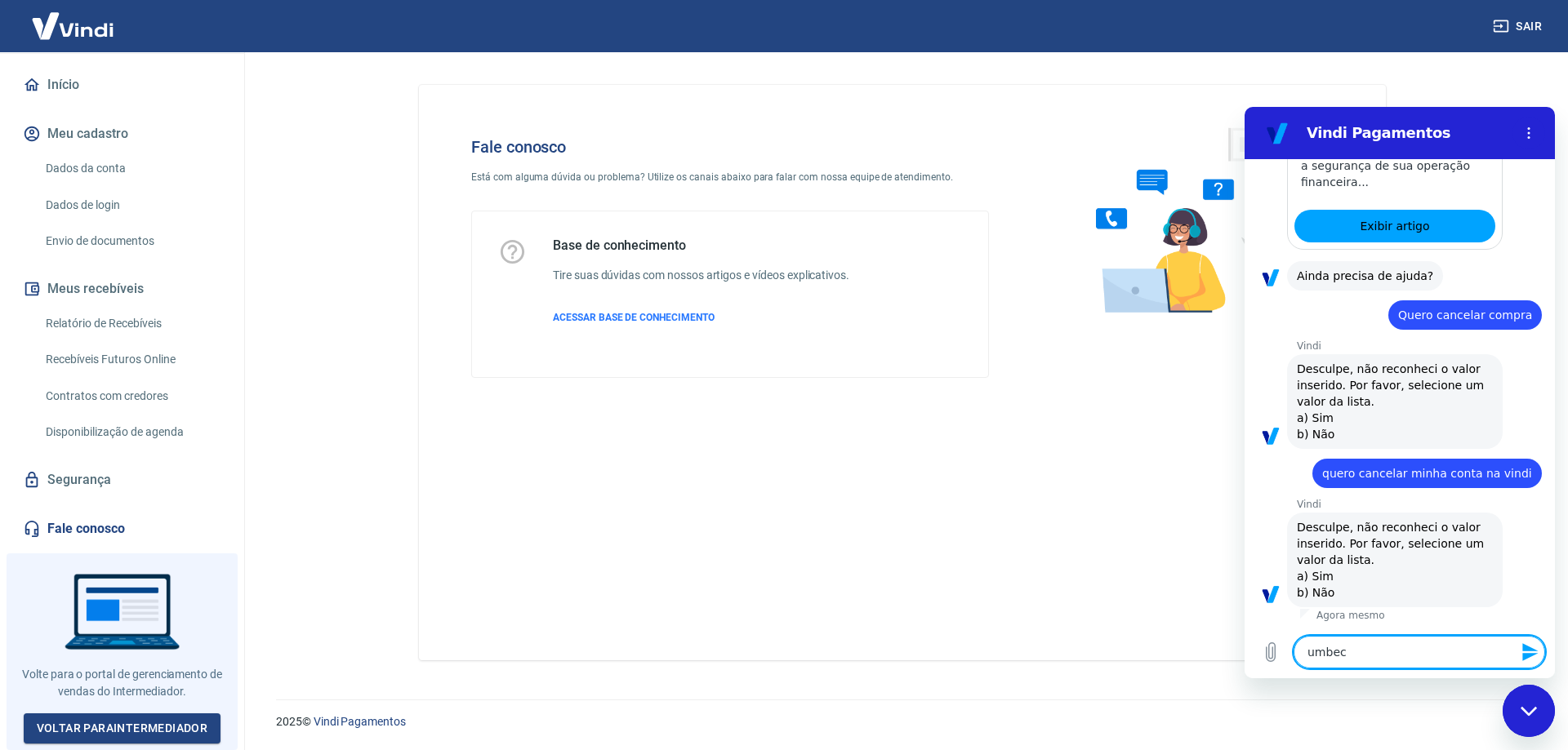
type textarea "x"
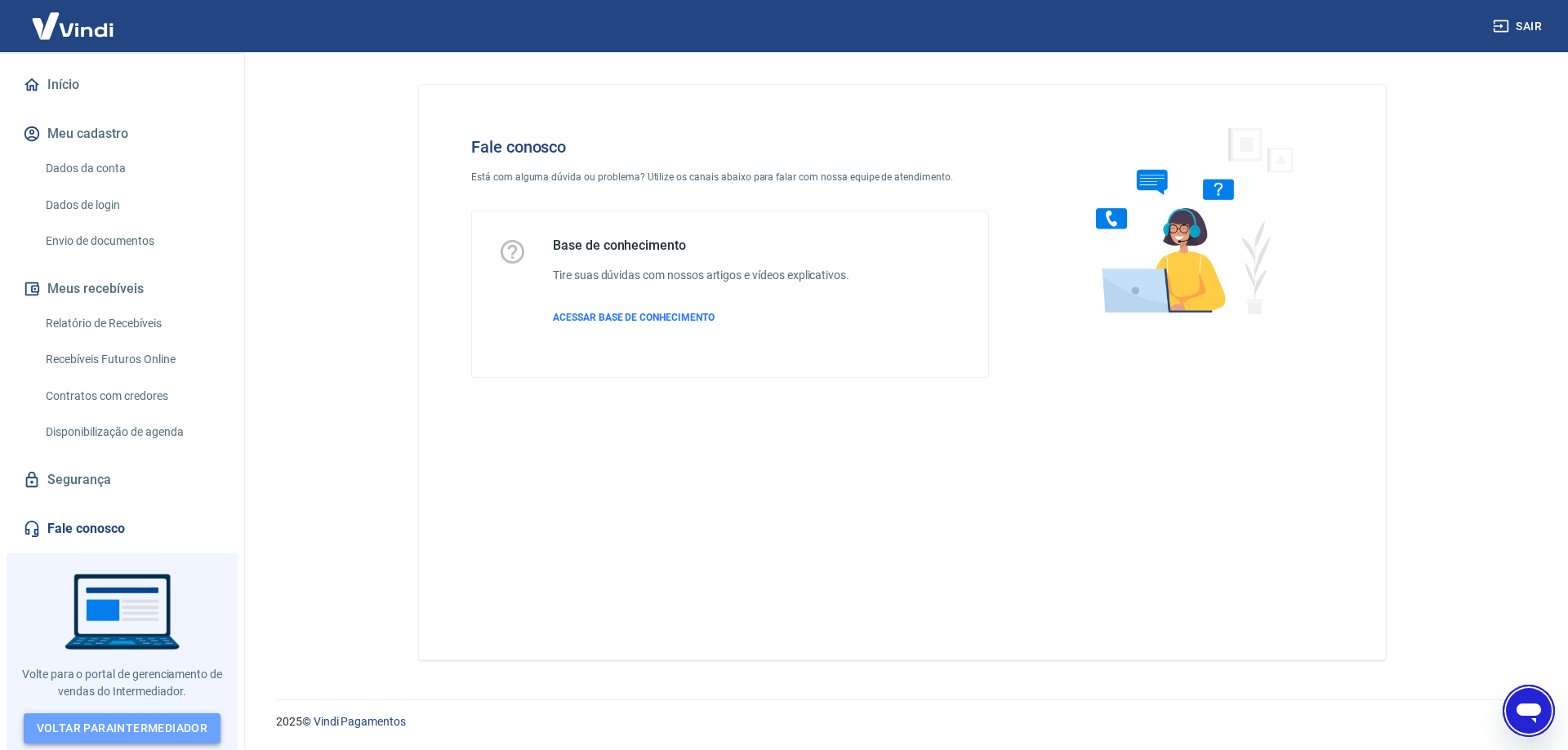
click at [116, 740] on link "Voltar para Intermediador" at bounding box center [122, 729] width 198 height 30
